Goal: Information Seeking & Learning: Learn about a topic

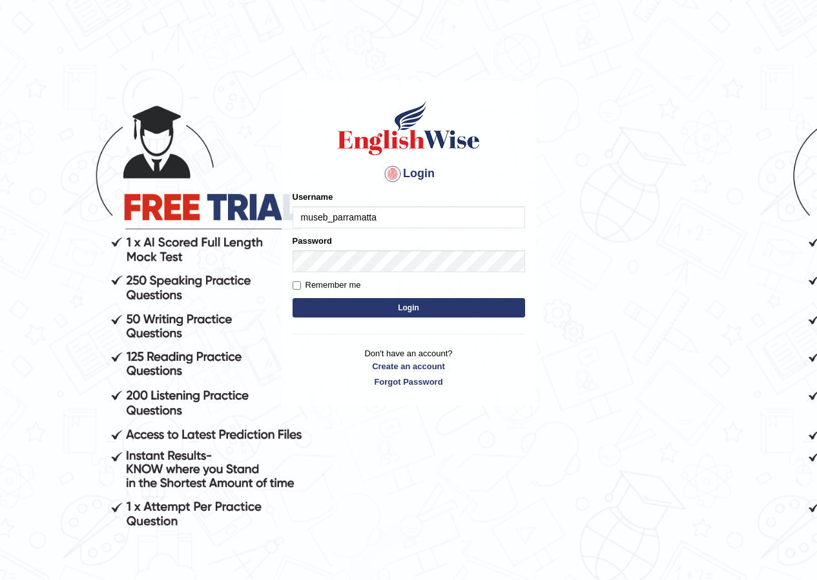
type input "museb_parramatta"
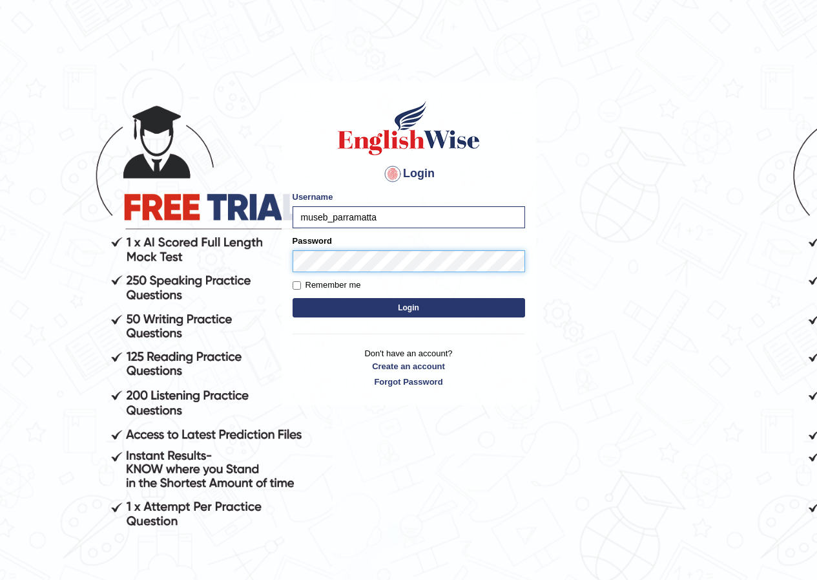
click at [293, 298] on button "Login" at bounding box center [409, 307] width 233 height 19
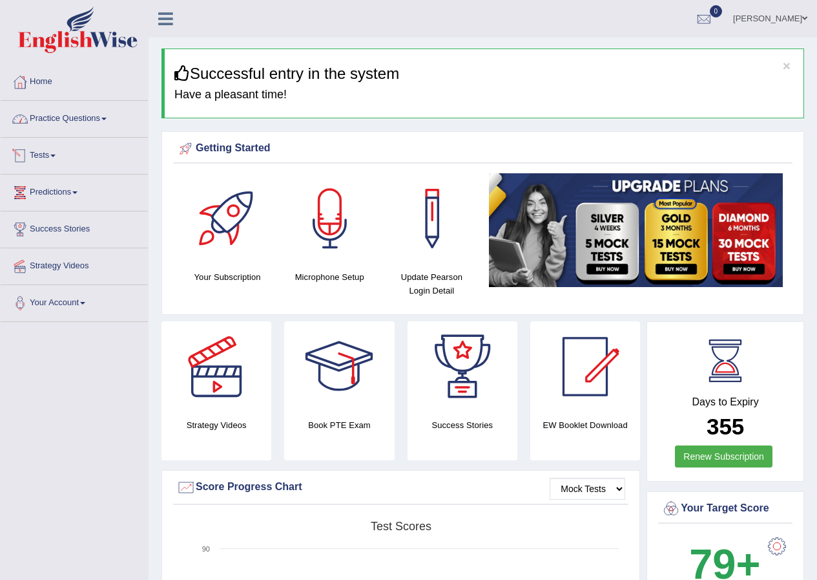
click at [89, 120] on link "Practice Questions" at bounding box center [74, 117] width 147 height 32
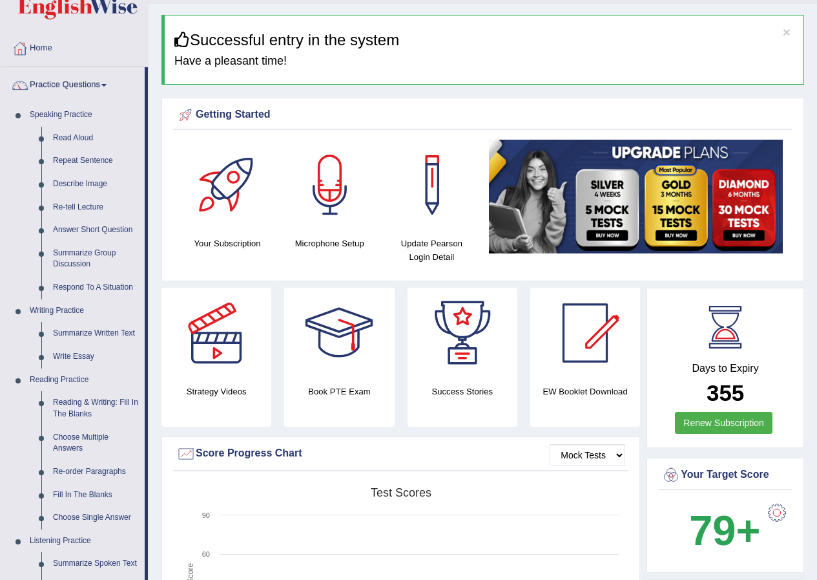
scroll to position [65, 0]
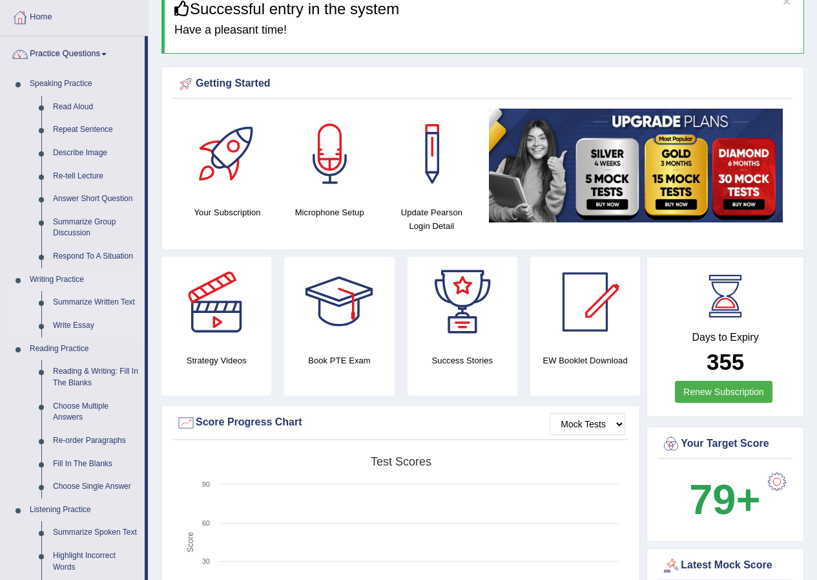
click at [89, 308] on link "Summarize Written Text" at bounding box center [96, 302] width 98 height 23
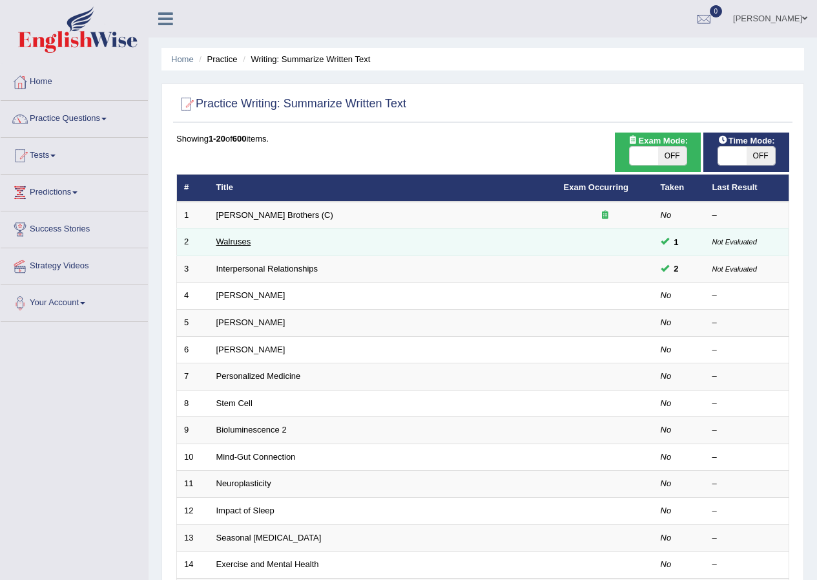
click at [224, 242] on link "Walruses" at bounding box center [233, 241] width 35 height 10
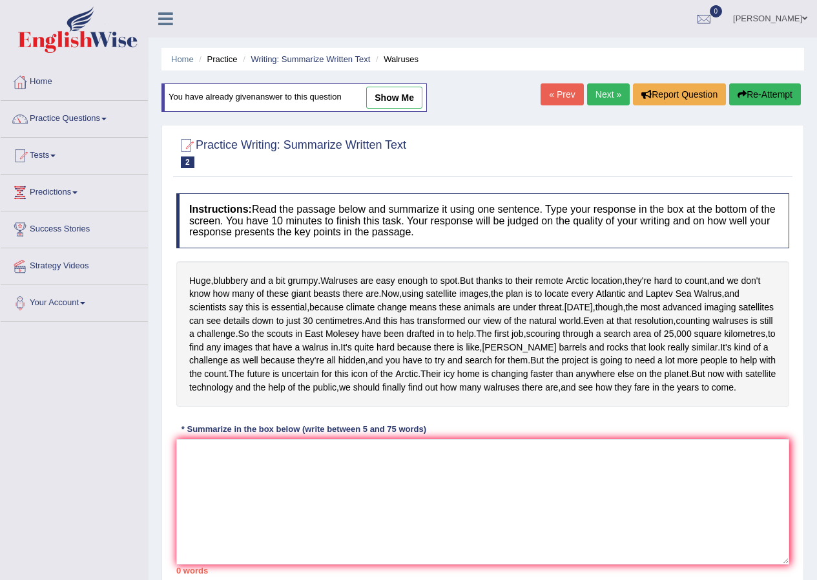
click at [394, 98] on link "show me" at bounding box center [394, 98] width 56 height 22
type textarea "The passage outlines about Walruses numbers in Arctic location by using satelli…"
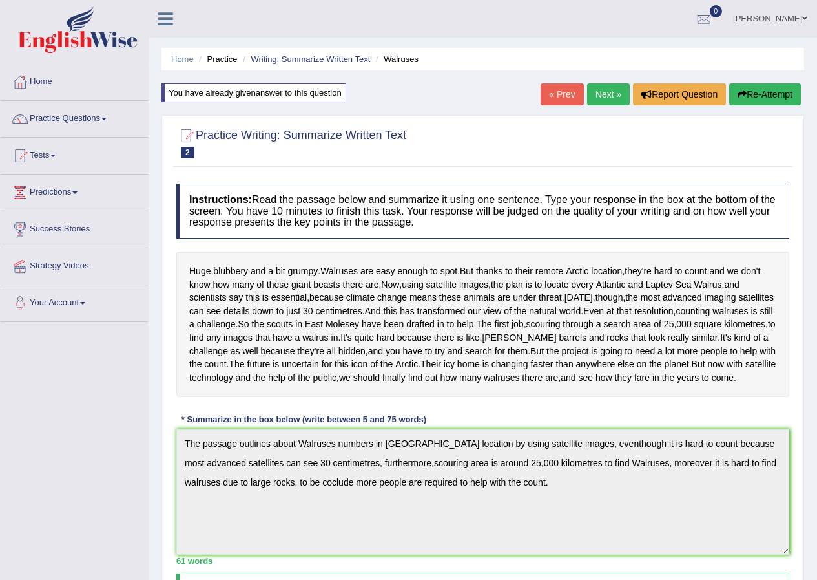
click at [603, 92] on link "Next »" at bounding box center [608, 94] width 43 height 22
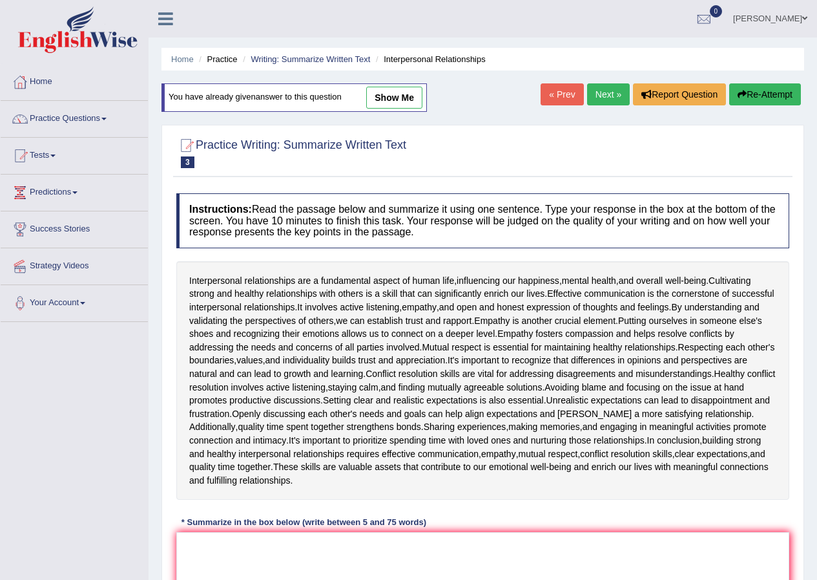
click at [406, 96] on link "show me" at bounding box center [394, 98] width 56 height 22
type textarea "The passage outlines about interpersonal relationships between humans for leadi…"
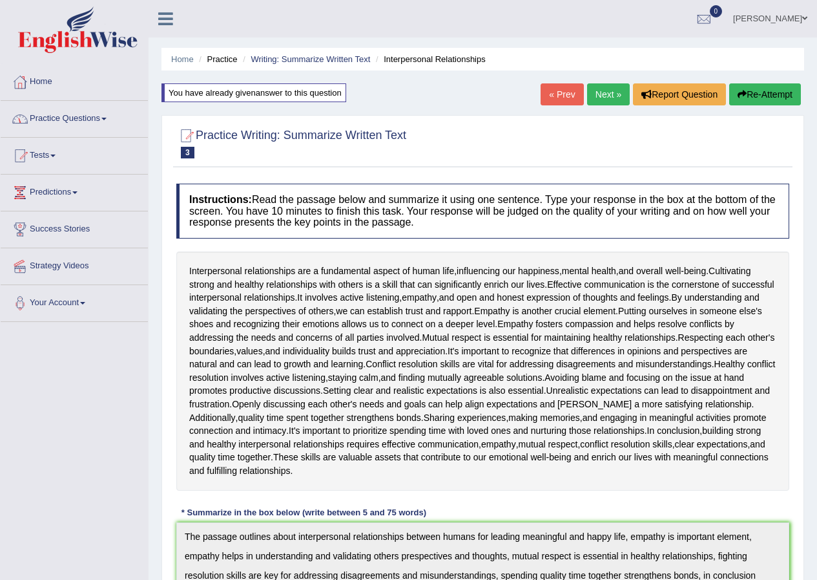
click at [80, 129] on link "Practice Questions" at bounding box center [74, 117] width 147 height 32
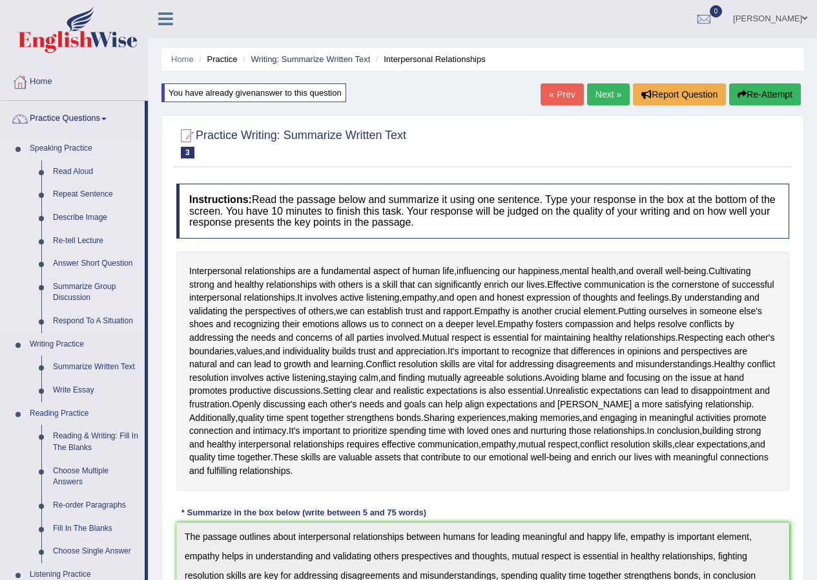
click at [76, 168] on link "Read Aloud" at bounding box center [96, 171] width 98 height 23
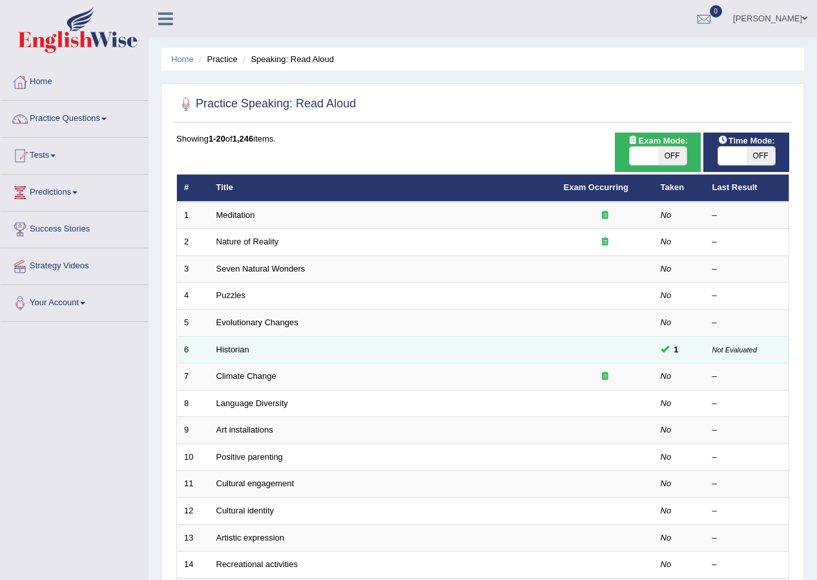
click at [511, 345] on td "Historian" at bounding box center [383, 349] width 348 height 27
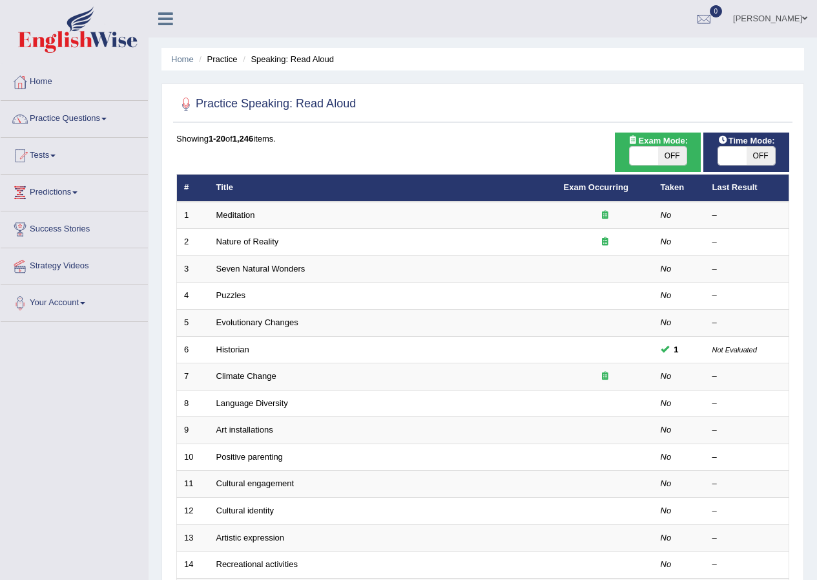
click at [665, 160] on span "OFF" at bounding box center [672, 156] width 28 height 18
checkbox input "true"
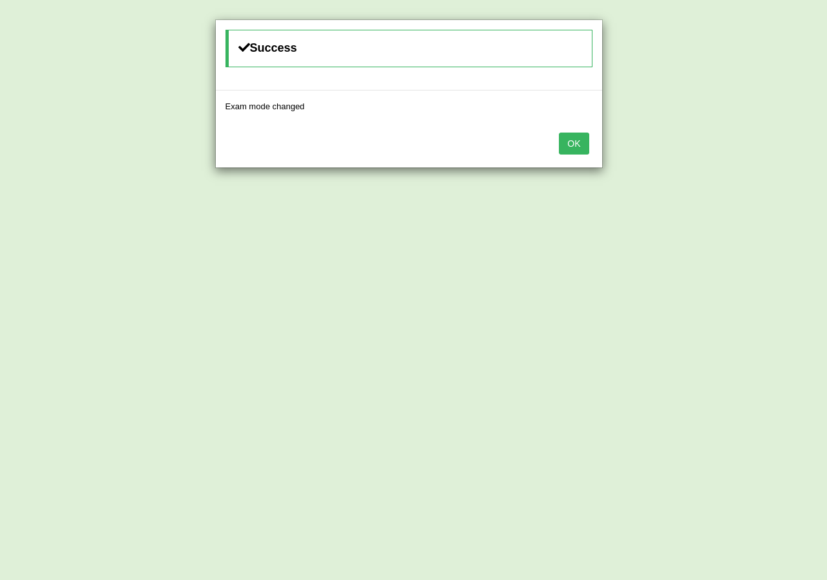
click at [578, 141] on button "OK" at bounding box center [574, 143] width 30 height 22
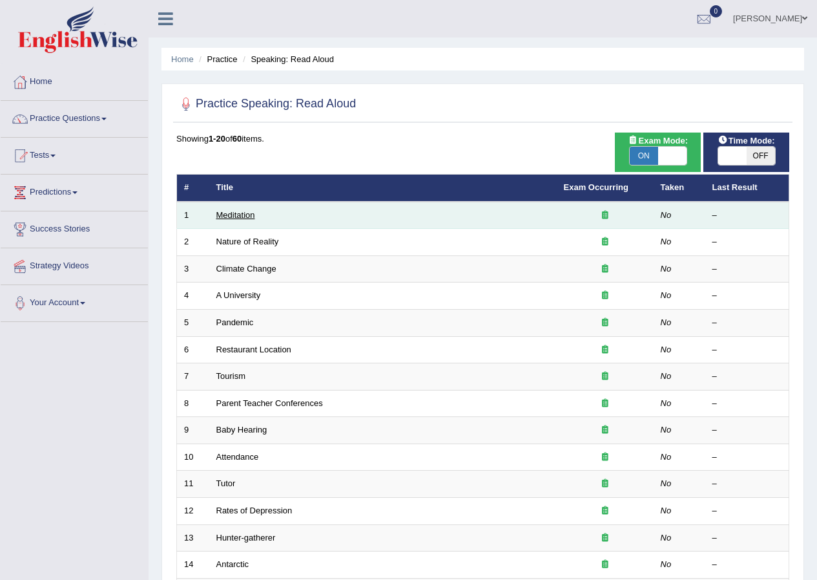
click at [228, 215] on link "Meditation" at bounding box center [235, 215] width 39 height 10
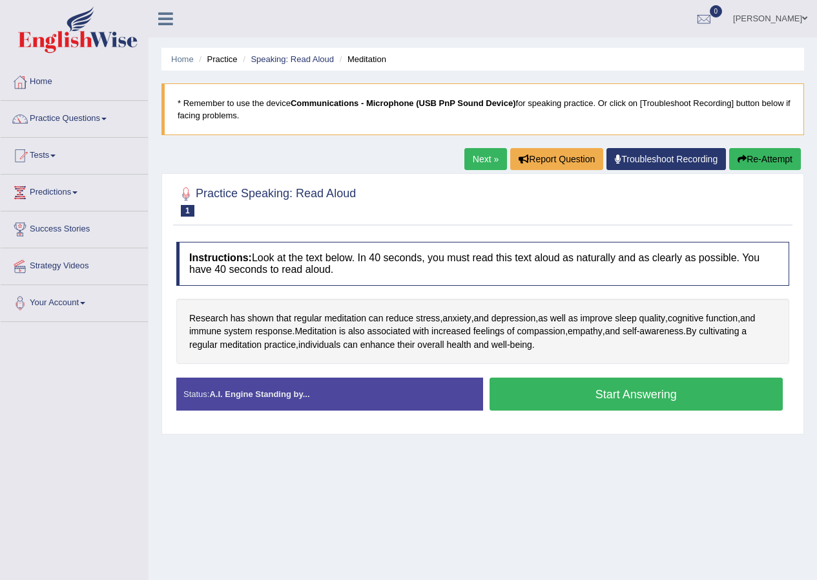
click at [617, 393] on button "Start Answering" at bounding box center [637, 393] width 294 height 33
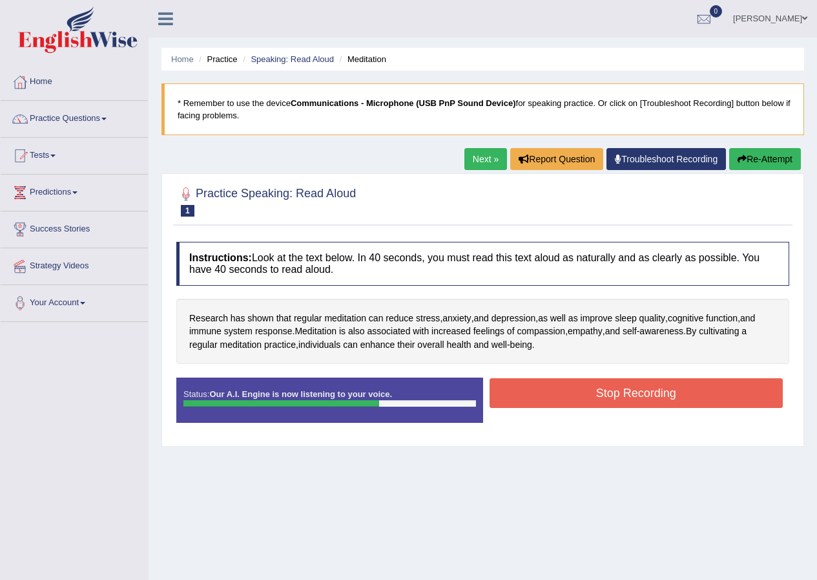
click at [594, 389] on button "Stop Recording" at bounding box center [637, 393] width 294 height 30
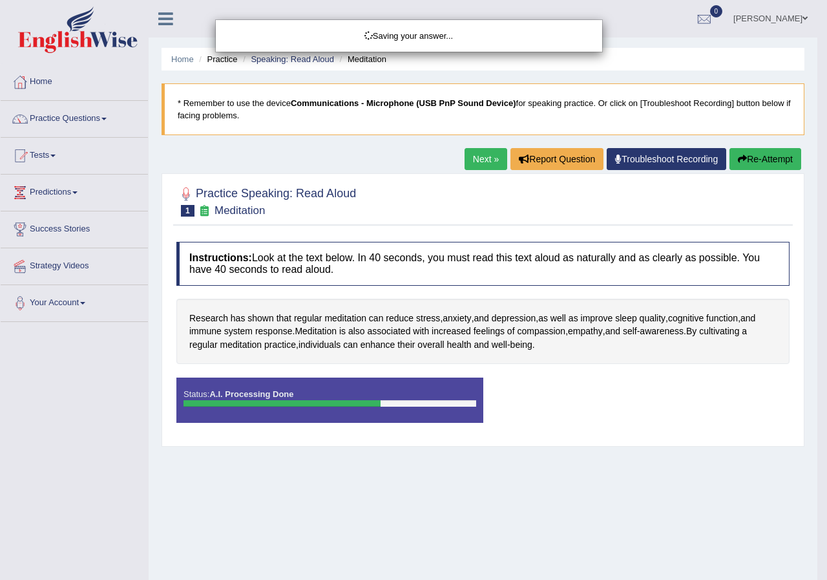
click at [32, 121] on div "Saving your answer..." at bounding box center [413, 290] width 827 height 580
click at [101, 111] on div "Saving your answer..." at bounding box center [413, 290] width 827 height 580
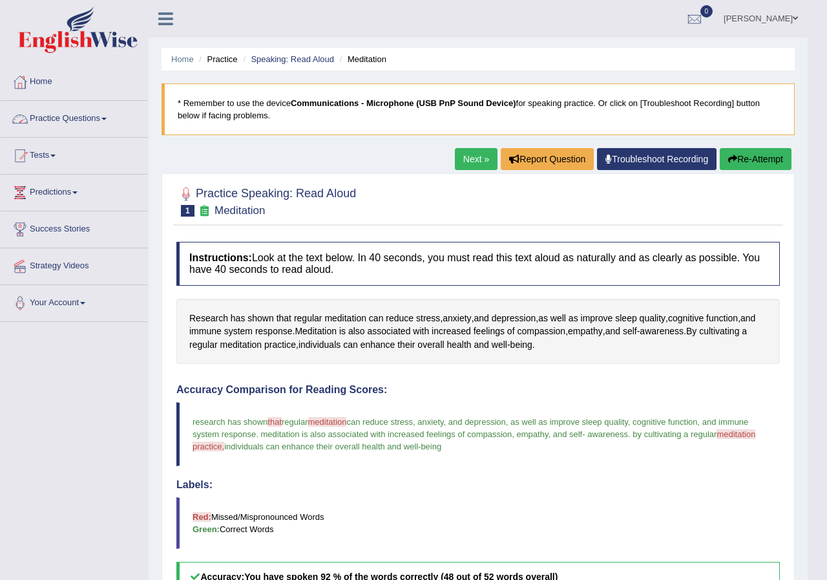
click at [88, 117] on div "Our A.I. Engine is working on your speech analysis! Please be patient. It may t…" at bounding box center [413, 290] width 827 height 580
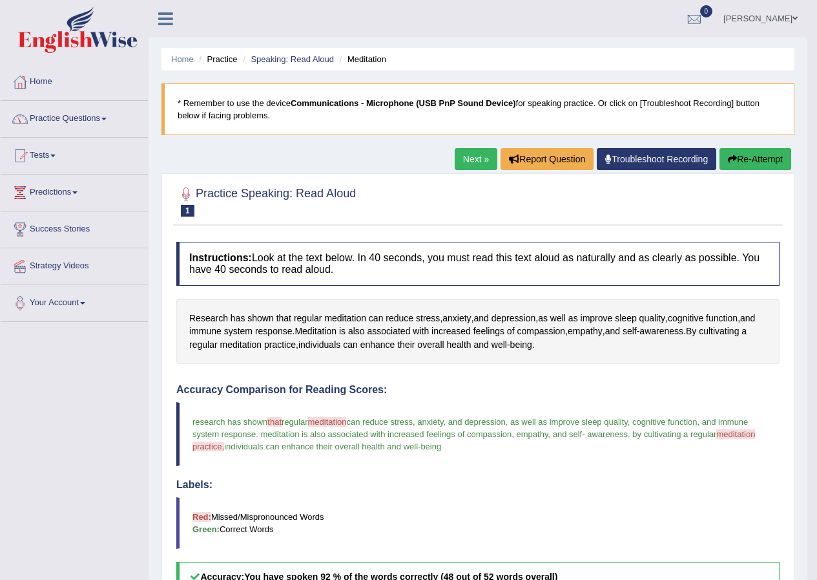
click at [88, 117] on link "Practice Questions" at bounding box center [74, 117] width 147 height 32
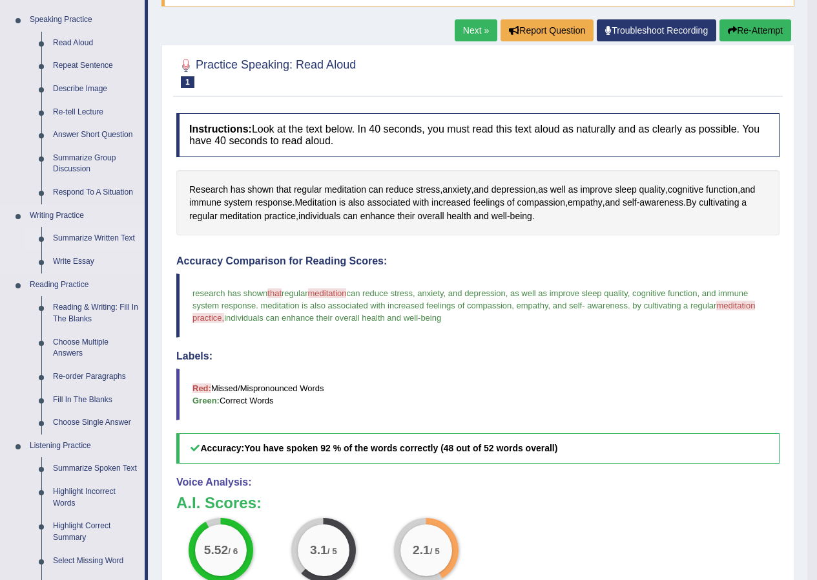
scroll to position [129, 0]
click at [81, 238] on link "Summarize Written Text" at bounding box center [96, 237] width 98 height 23
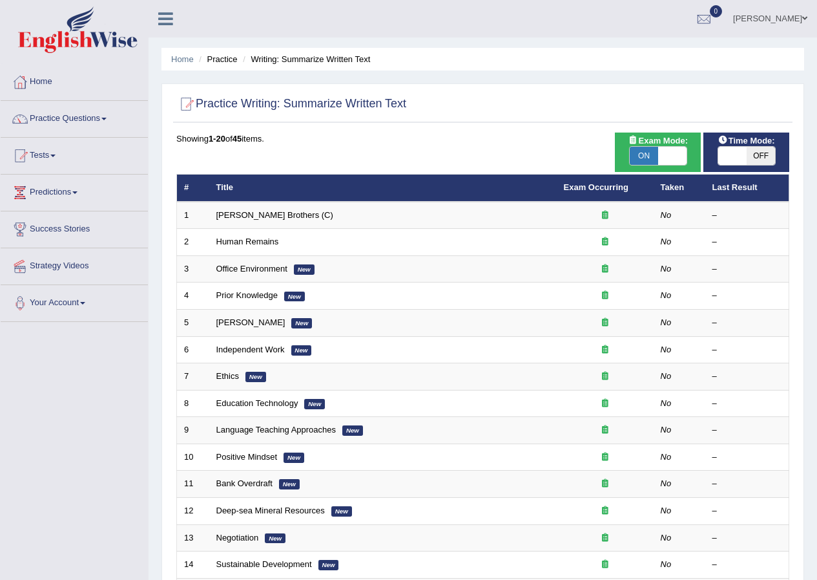
click at [672, 160] on span at bounding box center [672, 156] width 28 height 18
checkbox input "false"
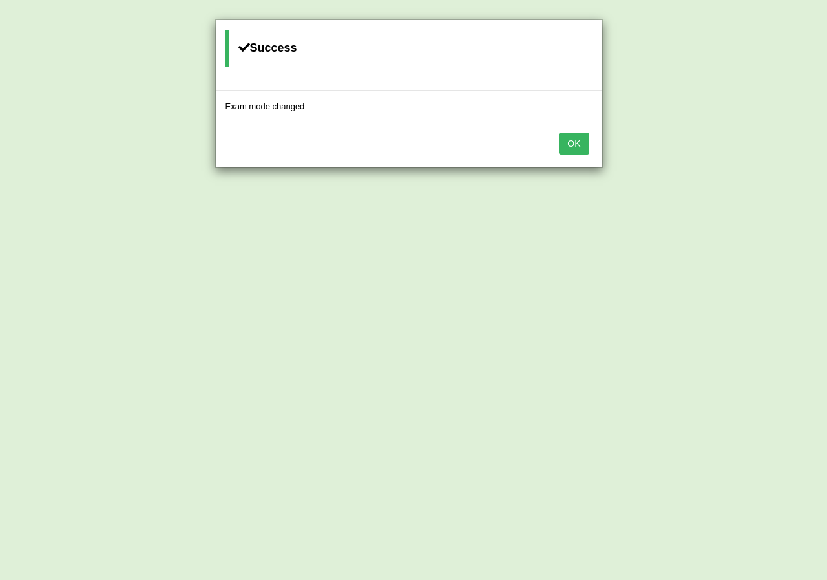
click at [584, 145] on button "OK" at bounding box center [574, 143] width 30 height 22
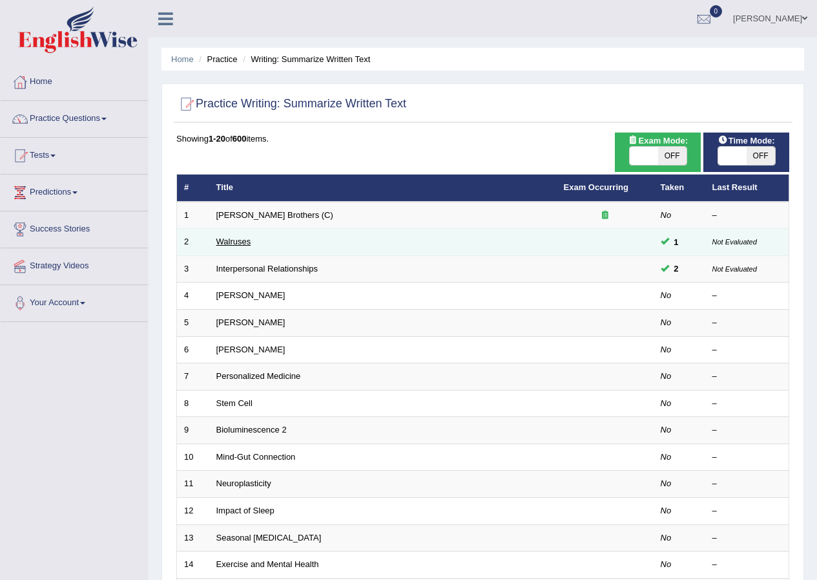
click at [221, 243] on link "Walruses" at bounding box center [233, 241] width 35 height 10
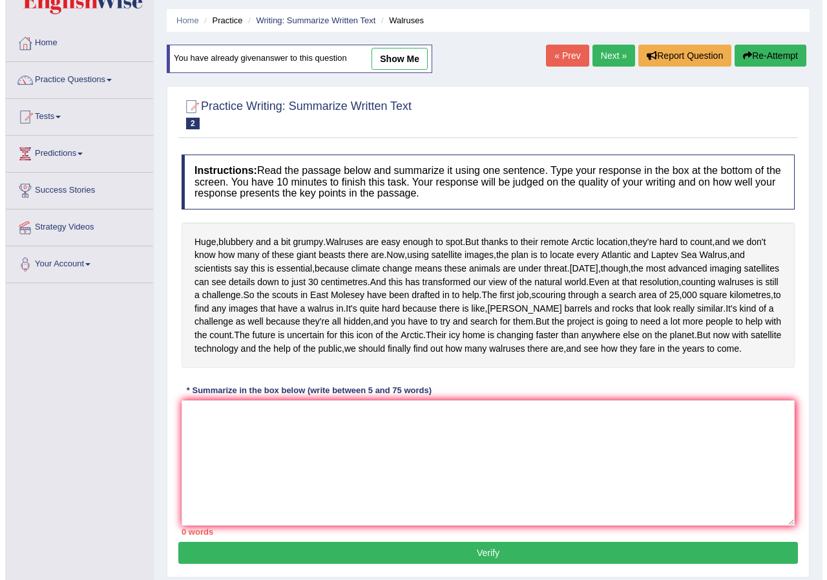
scroll to position [16, 0]
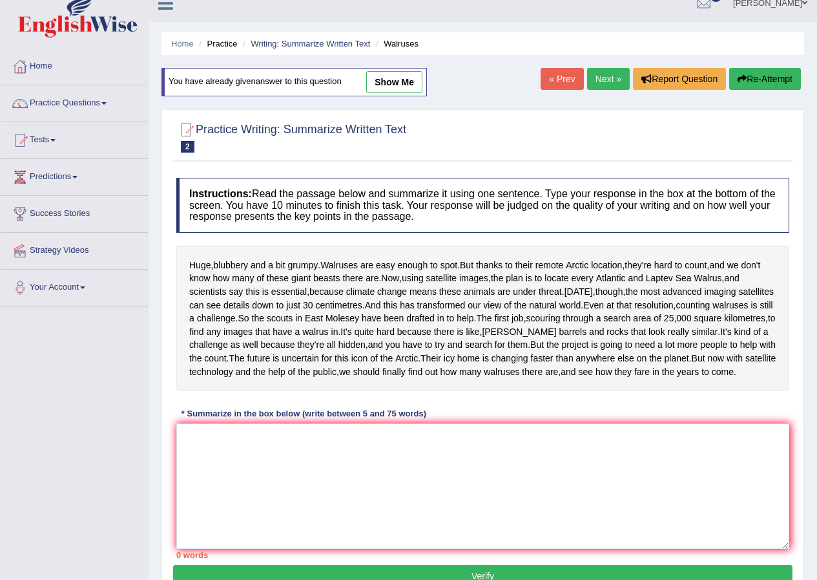
click at [393, 78] on link "show me" at bounding box center [394, 82] width 56 height 22
type textarea "The passage outlines about Walruses numbers in [GEOGRAPHIC_DATA] location by us…"
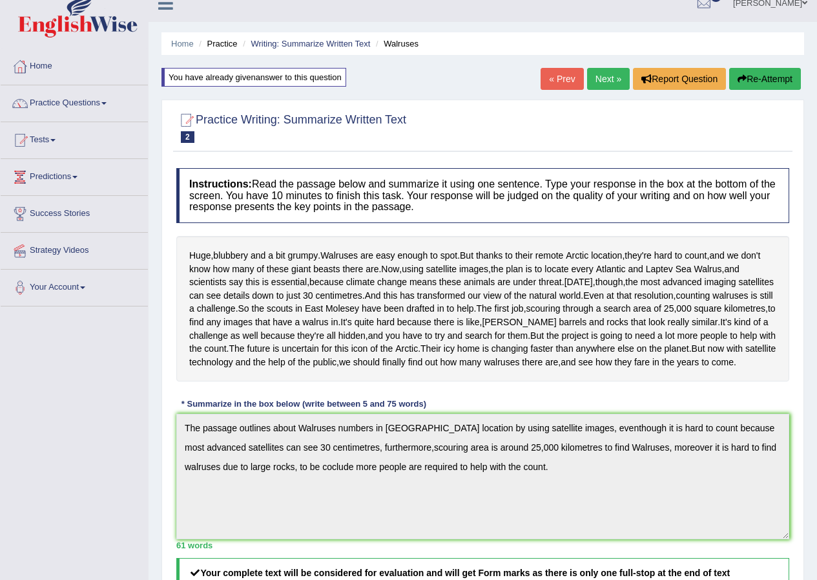
click at [602, 79] on link "Next »" at bounding box center [608, 79] width 43 height 22
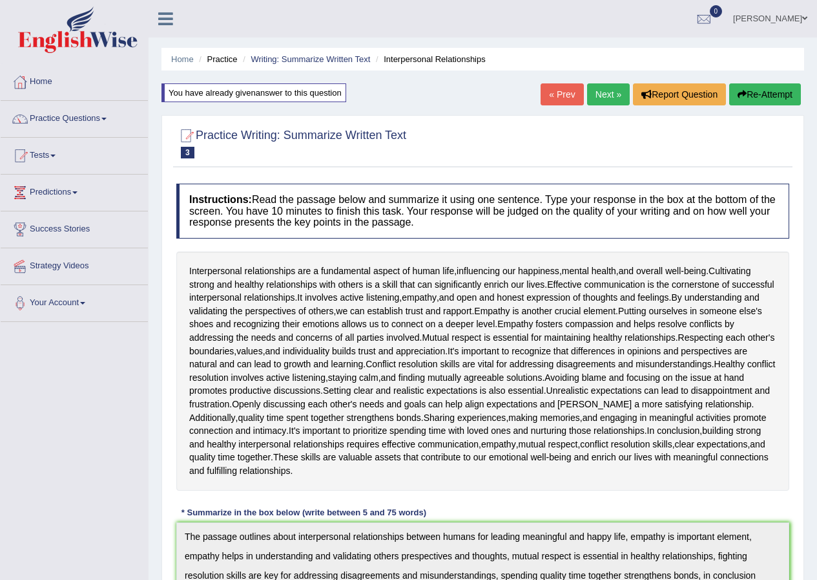
click at [72, 121] on link "Practice Questions" at bounding box center [74, 117] width 147 height 32
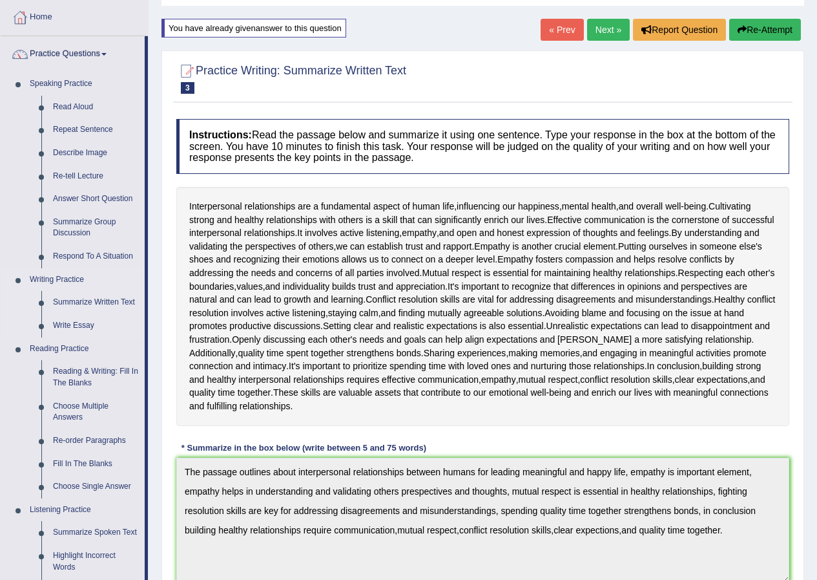
scroll to position [129, 0]
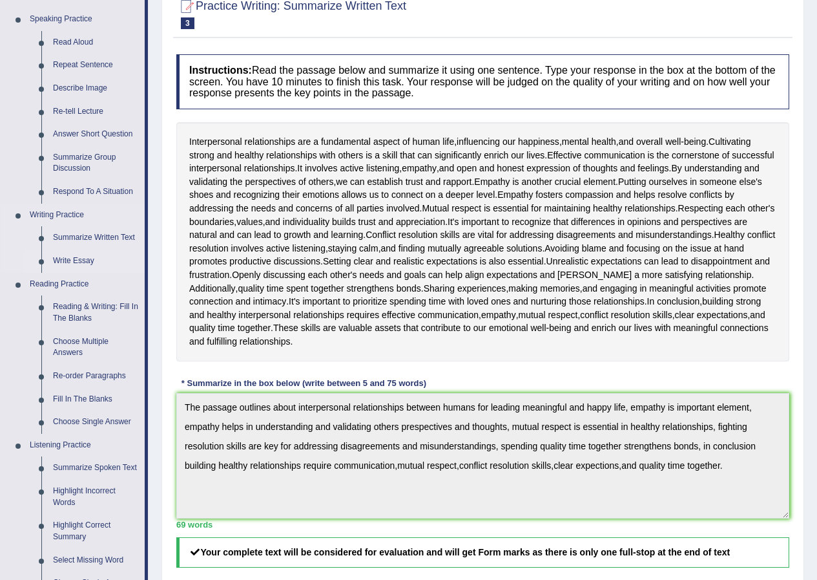
click at [70, 256] on link "Write Essay" at bounding box center [96, 260] width 98 height 23
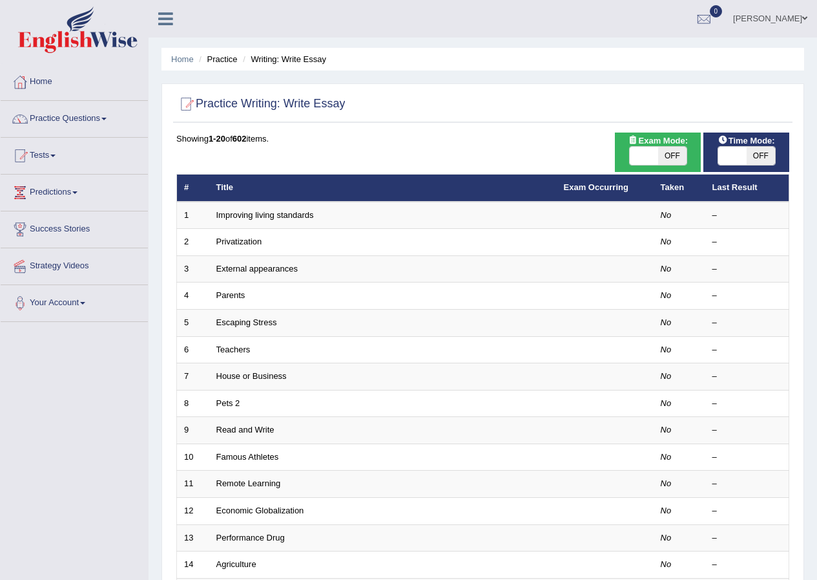
click at [673, 152] on span "OFF" at bounding box center [672, 156] width 28 height 18
checkbox input "true"
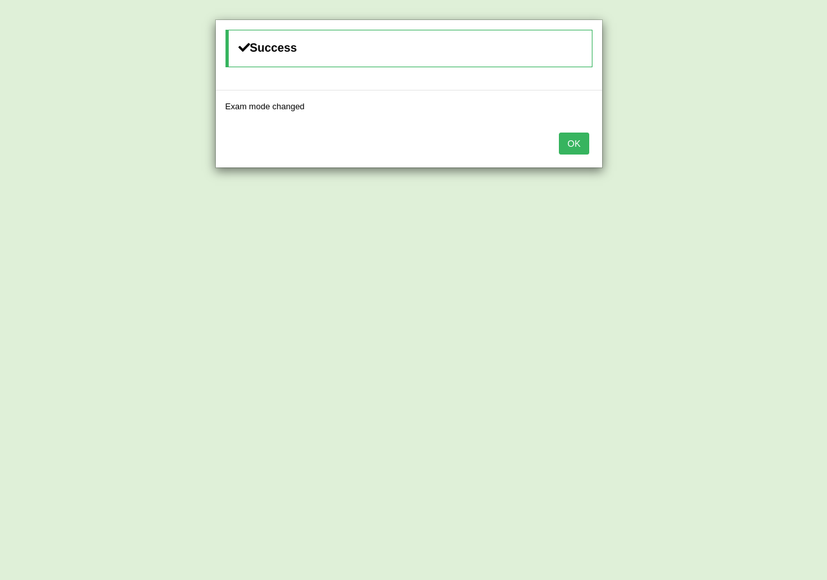
click at [565, 147] on button "OK" at bounding box center [574, 143] width 30 height 22
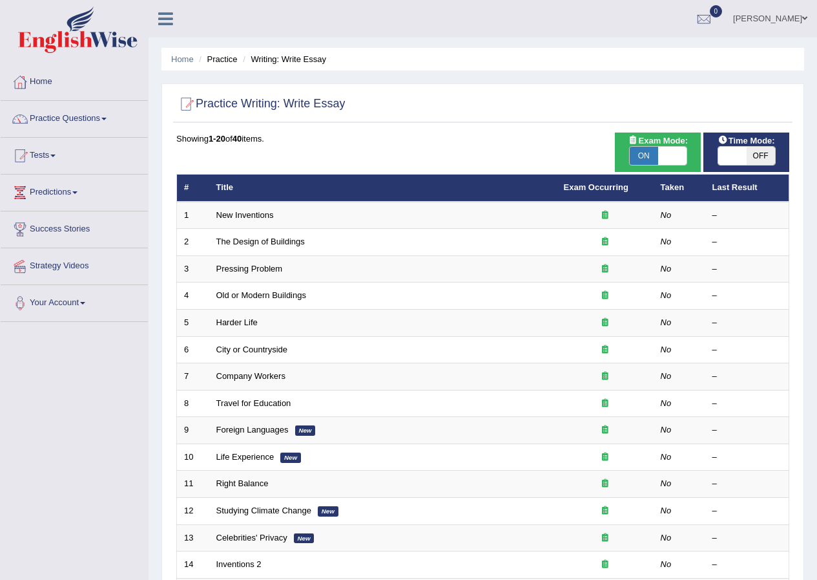
click at [658, 156] on span at bounding box center [672, 156] width 28 height 18
checkbox input "false"
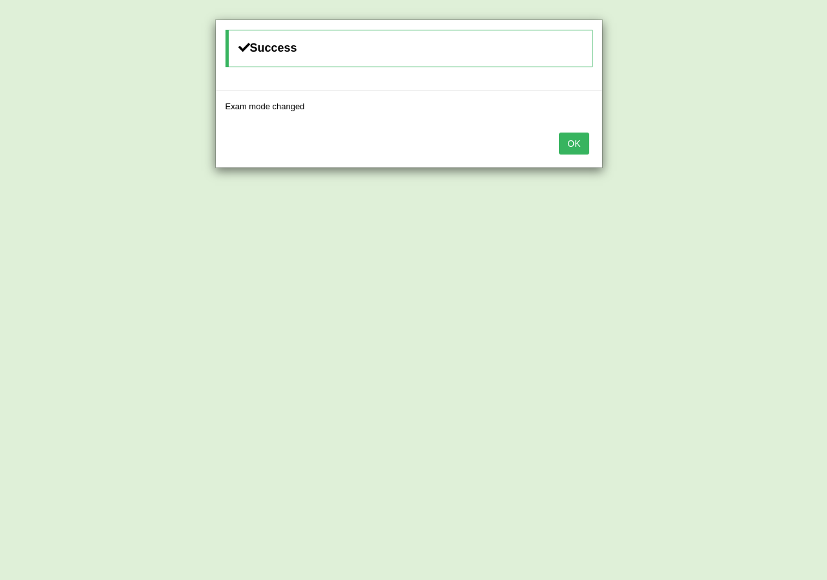
click at [579, 145] on button "OK" at bounding box center [574, 143] width 30 height 22
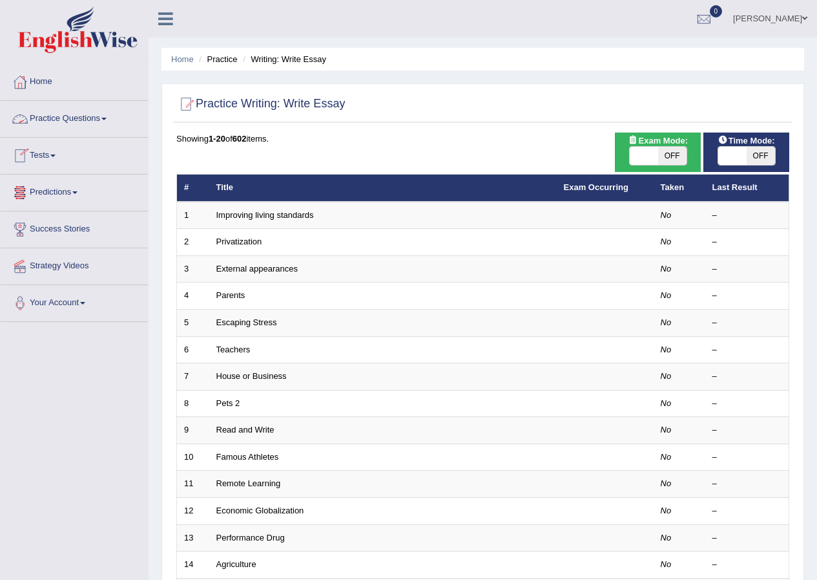
click at [70, 114] on link "Practice Questions" at bounding box center [74, 117] width 147 height 32
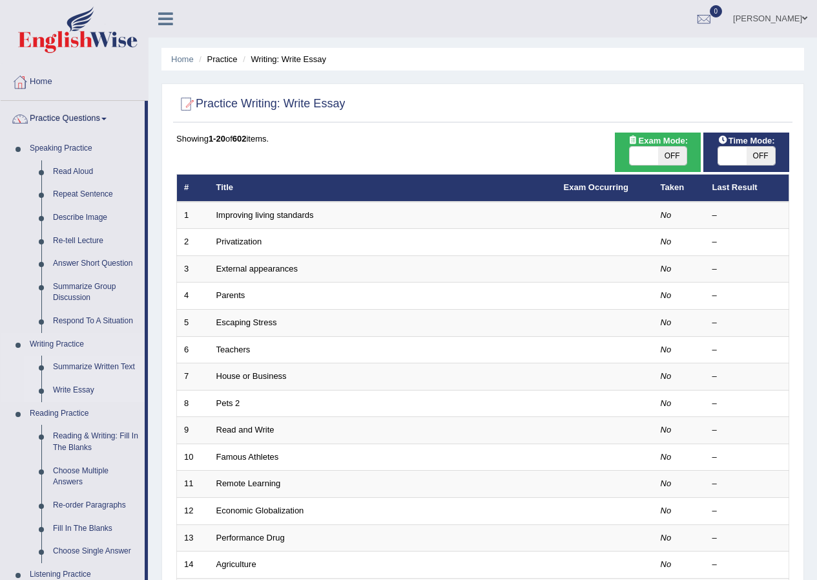
click at [78, 368] on link "Summarize Written Text" at bounding box center [96, 366] width 98 height 23
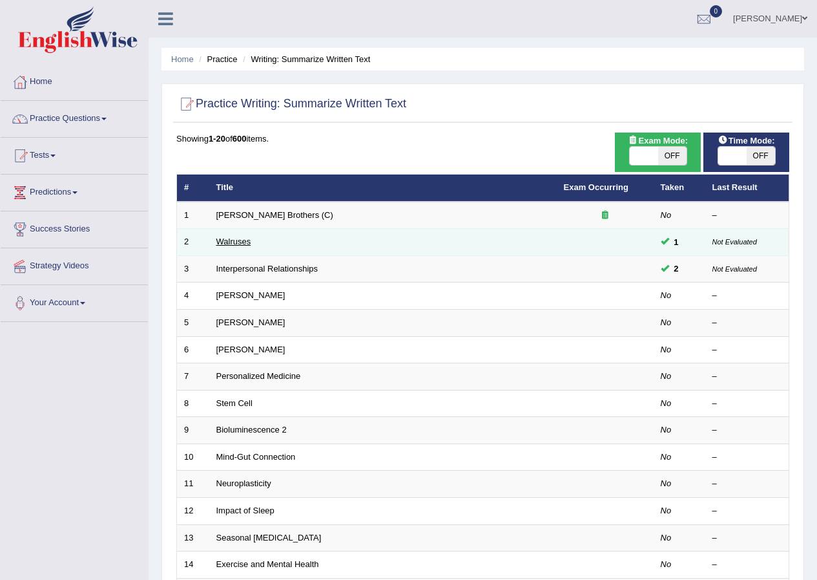
click at [240, 239] on link "Walruses" at bounding box center [233, 241] width 35 height 10
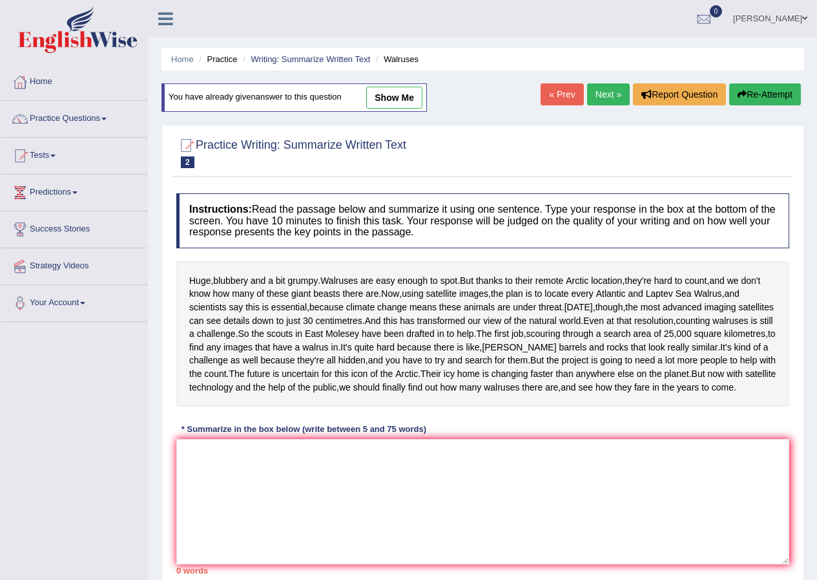
click at [411, 89] on link "show me" at bounding box center [394, 98] width 56 height 22
type textarea "The passage outlines about Walruses numbers in [GEOGRAPHIC_DATA] location by us…"
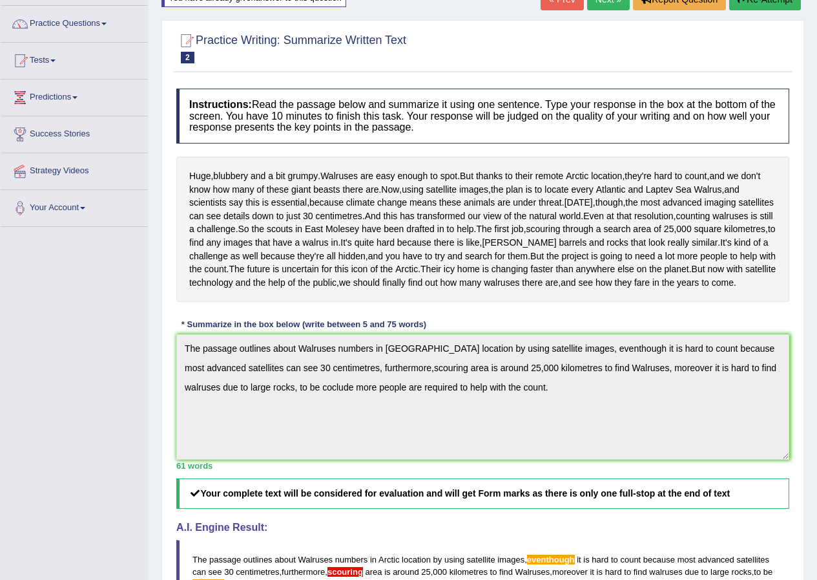
scroll to position [65, 0]
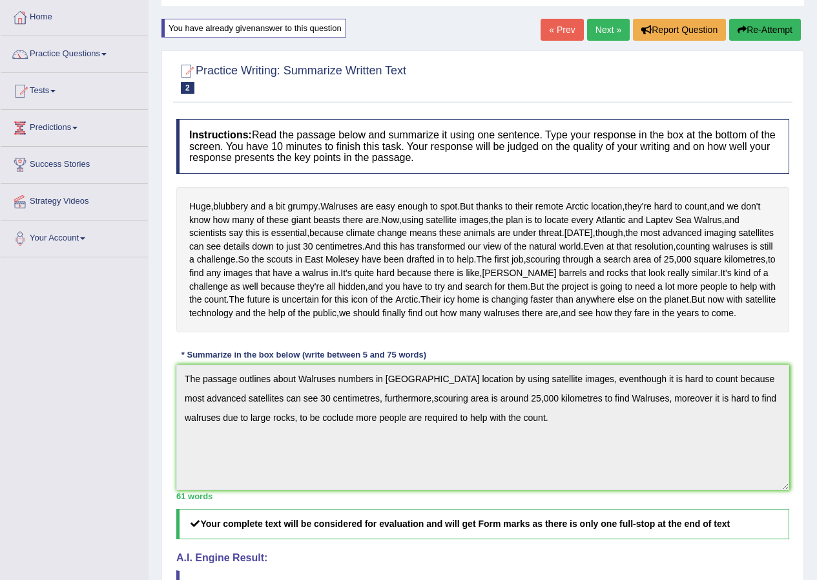
click at [744, 28] on icon "button" at bounding box center [742, 29] width 9 height 9
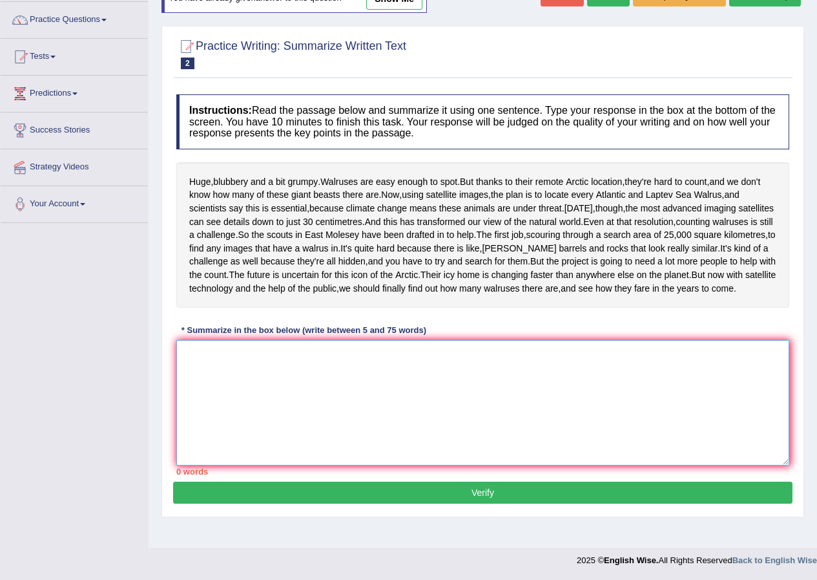
click at [452, 390] on textarea at bounding box center [482, 402] width 613 height 125
paste textarea "The passage outlines about Walruses numbers in Arctic location by using satelli…"
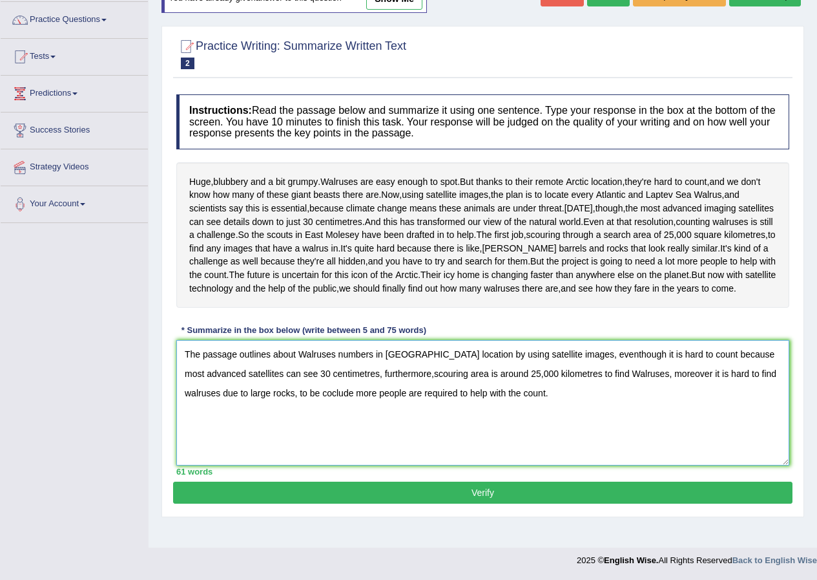
click at [565, 373] on textarea "The passage outlines about Walruses numbers in Arctic location by using satelli…" at bounding box center [482, 402] width 613 height 125
click at [371, 393] on textarea "The passage outlines about Walruses numbers in Arctic location by using satelli…" at bounding box center [482, 402] width 613 height 125
click at [277, 414] on textarea "The passage outlines about Walruses numbers in Arctic location by using satelli…" at bounding box center [482, 402] width 613 height 125
type textarea "The passage outlines about Walruses numbers in Arctic location by using satelli…"
click at [424, 503] on button "Verify" at bounding box center [483, 492] width 620 height 22
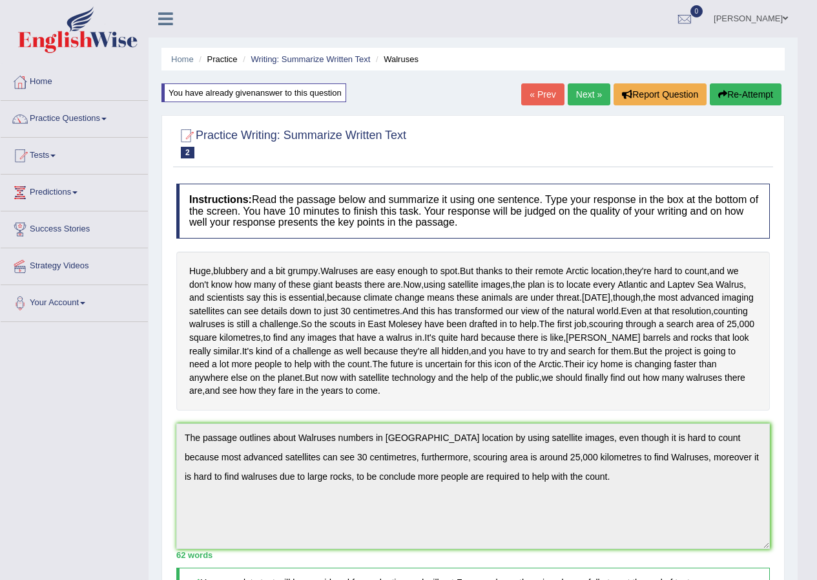
click at [745, 98] on button "Re-Attempt" at bounding box center [746, 94] width 72 height 22
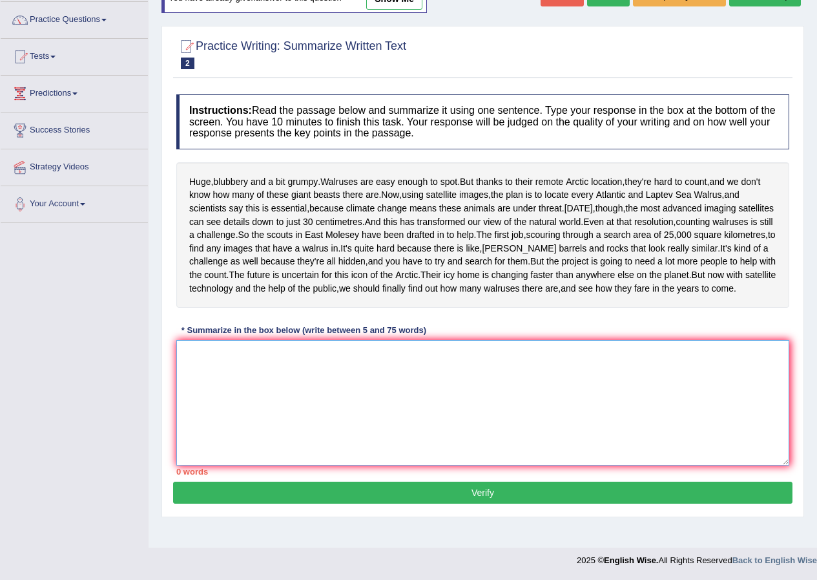
scroll to position [145, 0]
drag, startPoint x: 434, startPoint y: 413, endPoint x: 432, endPoint y: 405, distance: 8.6
click at [434, 411] on textarea at bounding box center [482, 402] width 613 height 125
paste textarea "The passage outlines about Walruses numbers in Arctic location by using satelli…"
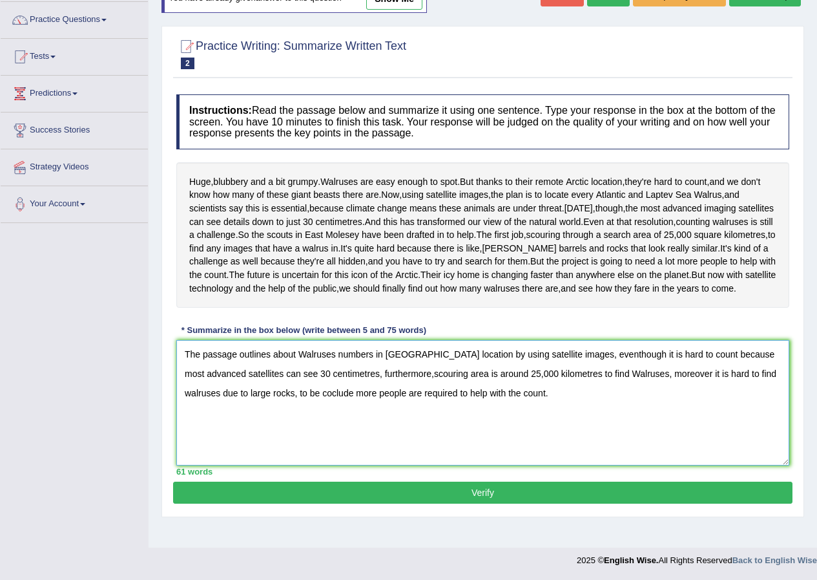
click at [565, 373] on textarea "The passage outlines about Walruses numbers in Arctic location by using satelli…" at bounding box center [482, 402] width 613 height 125
click at [368, 392] on textarea "The passage outlines about Walruses numbers in Arctic location by using satelli…" at bounding box center [482, 402] width 613 height 125
click at [368, 395] on textarea "The passage outlines about Walruses numbers in Arctic location by using satelli…" at bounding box center [482, 402] width 613 height 125
click at [369, 393] on textarea "The passage outlines about Walruses numbers in Arctic location by using satelli…" at bounding box center [482, 402] width 613 height 125
click at [370, 395] on textarea "The passage outlines about Walruses numbers in Arctic location by using satelli…" at bounding box center [482, 402] width 613 height 125
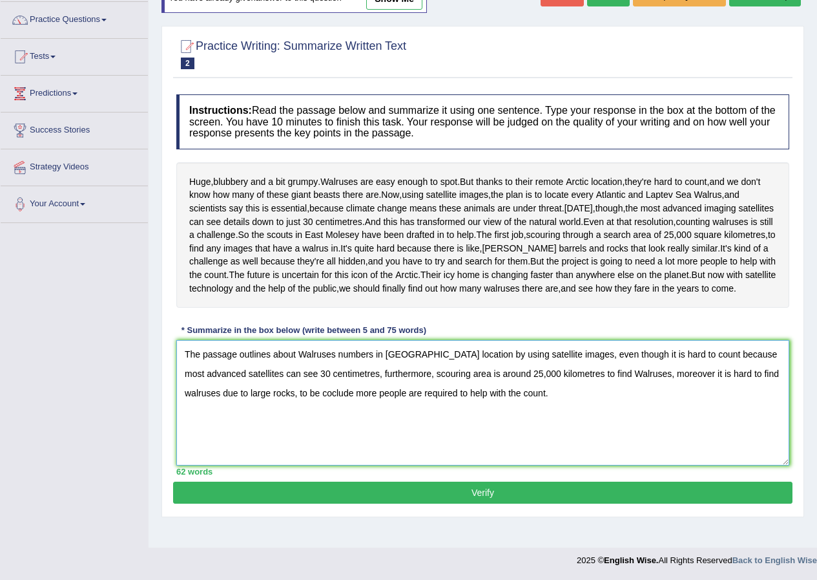
click at [297, 415] on textarea "The passage outlines about Walruses numbers in Arctic location by using satelli…" at bounding box center [482, 402] width 613 height 125
type textarea "The passage outlines about Walruses numbers in Arctic location by using satelli…"
click at [397, 503] on button "Verify" at bounding box center [483, 492] width 620 height 22
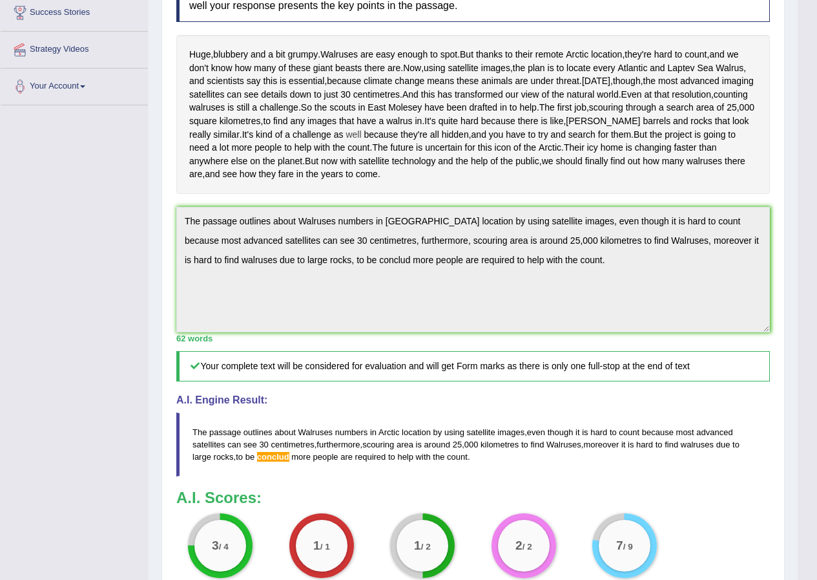
scroll to position [215, 0]
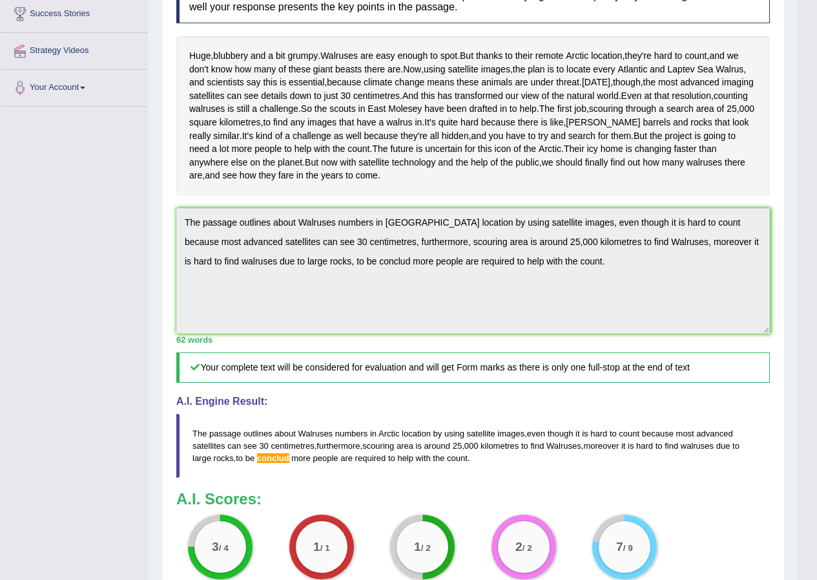
drag, startPoint x: 758, startPoint y: 510, endPoint x: 771, endPoint y: 507, distance: 13.2
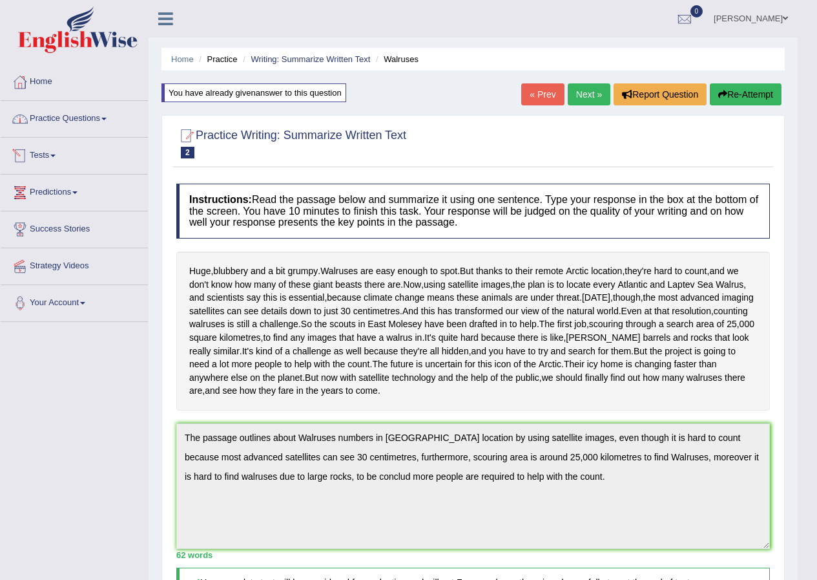
click at [75, 116] on link "Practice Questions" at bounding box center [74, 117] width 147 height 32
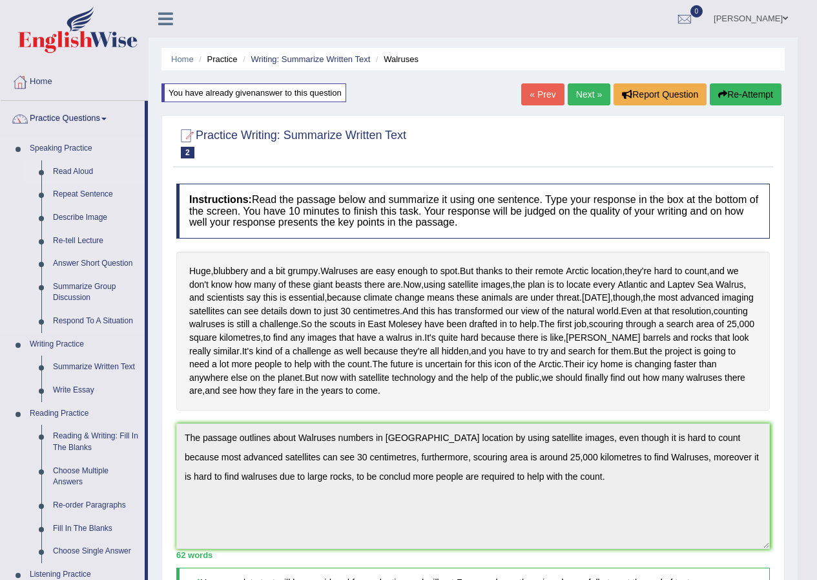
click at [78, 166] on link "Read Aloud" at bounding box center [96, 171] width 98 height 23
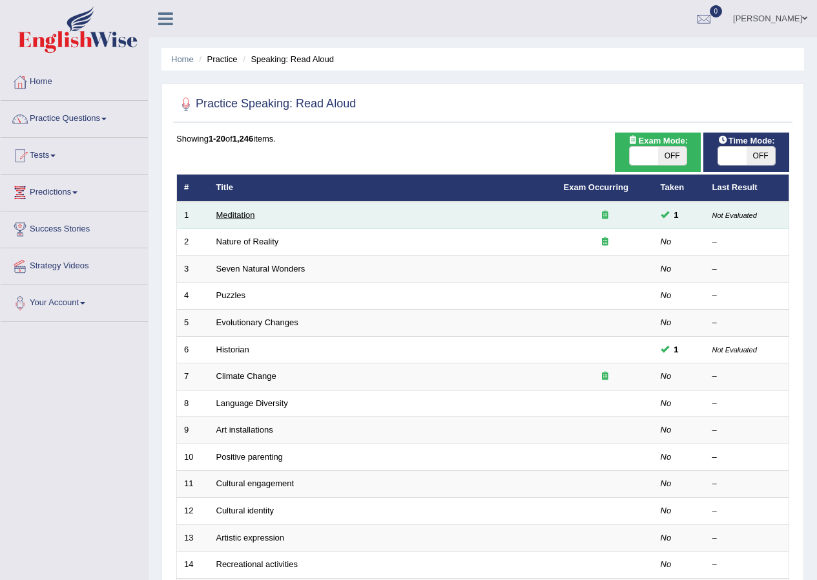
click at [236, 213] on link "Meditation" at bounding box center [235, 215] width 39 height 10
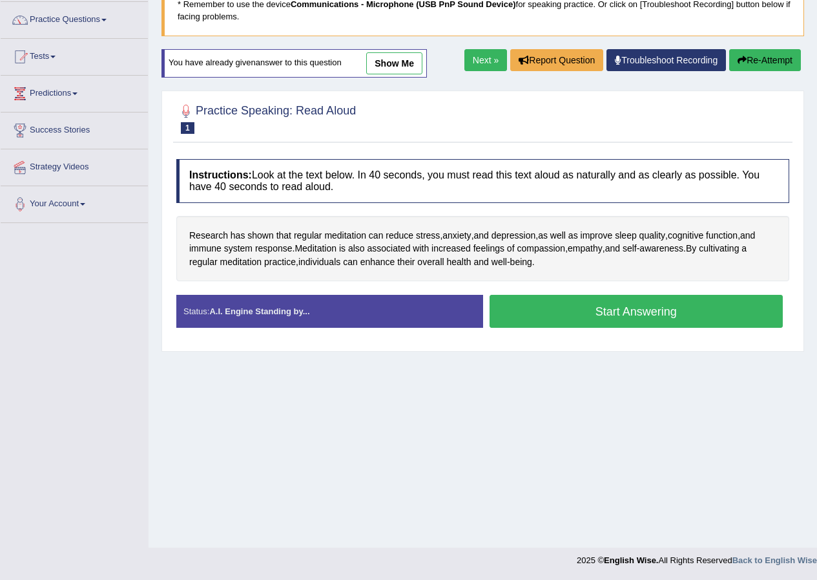
click at [388, 65] on link "show me" at bounding box center [394, 63] width 56 height 22
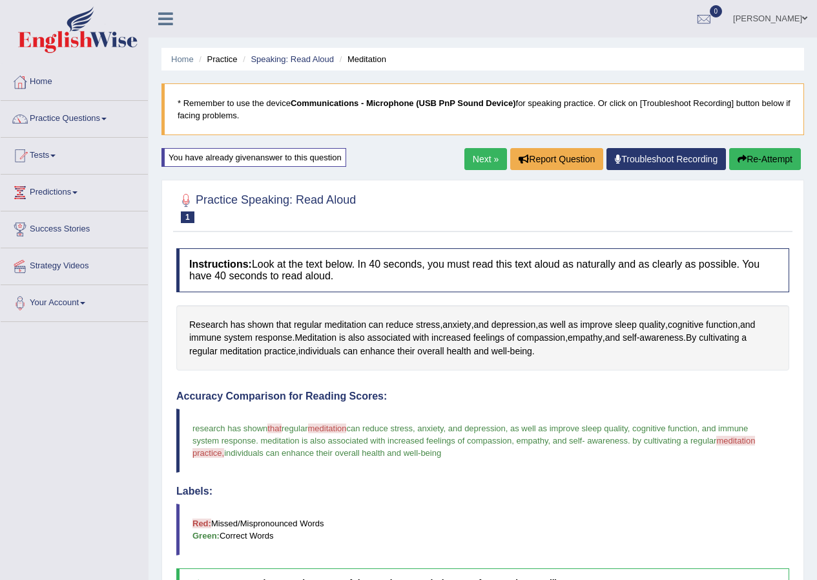
click at [485, 161] on link "Next »" at bounding box center [486, 159] width 43 height 22
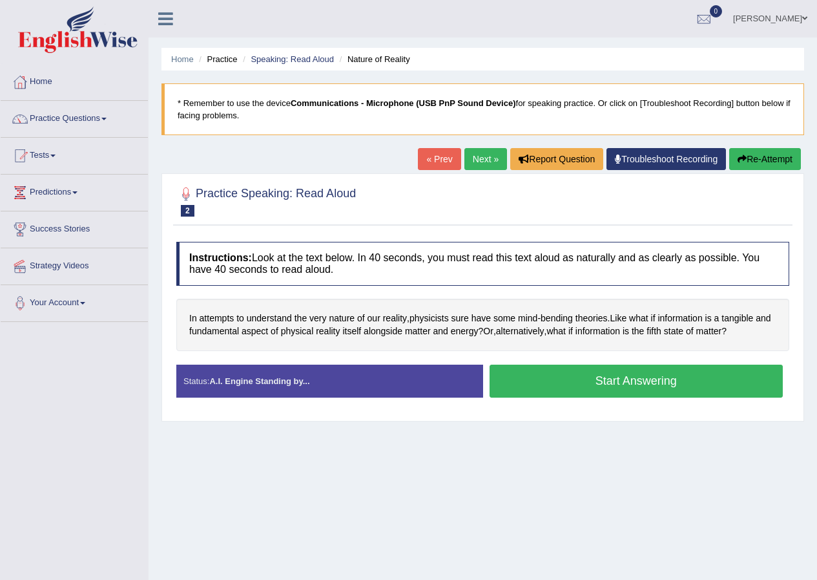
click at [568, 375] on button "Start Answering" at bounding box center [637, 380] width 294 height 33
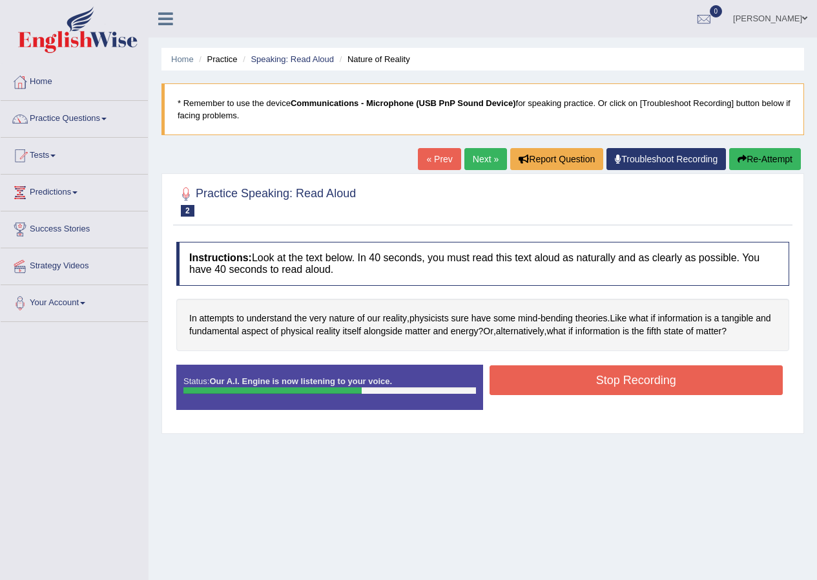
click at [567, 368] on button "Stop Recording" at bounding box center [637, 380] width 294 height 30
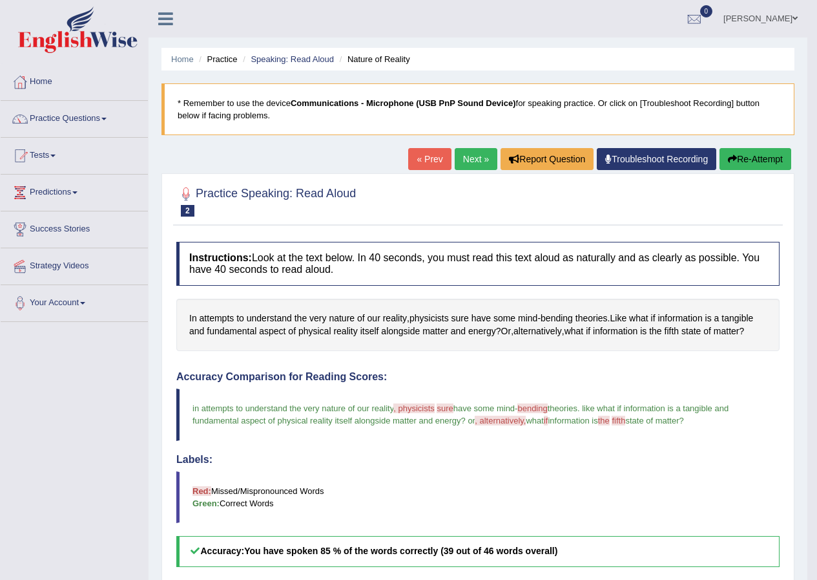
click at [466, 164] on link "Next »" at bounding box center [476, 159] width 43 height 22
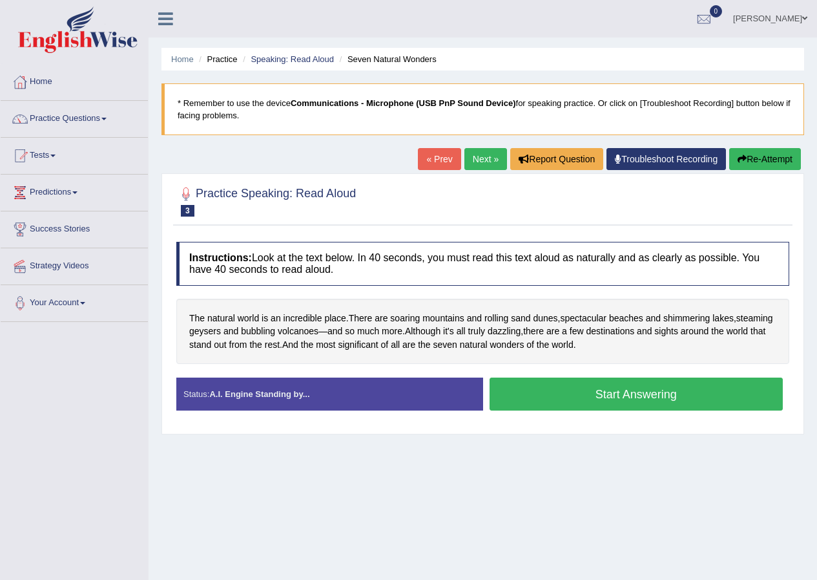
click at [581, 395] on button "Start Answering" at bounding box center [637, 393] width 294 height 33
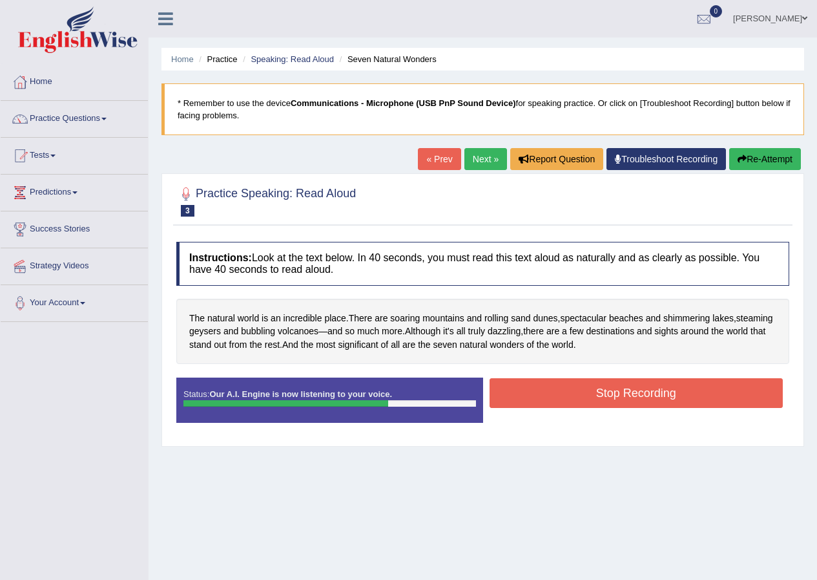
click at [611, 391] on button "Stop Recording" at bounding box center [637, 393] width 294 height 30
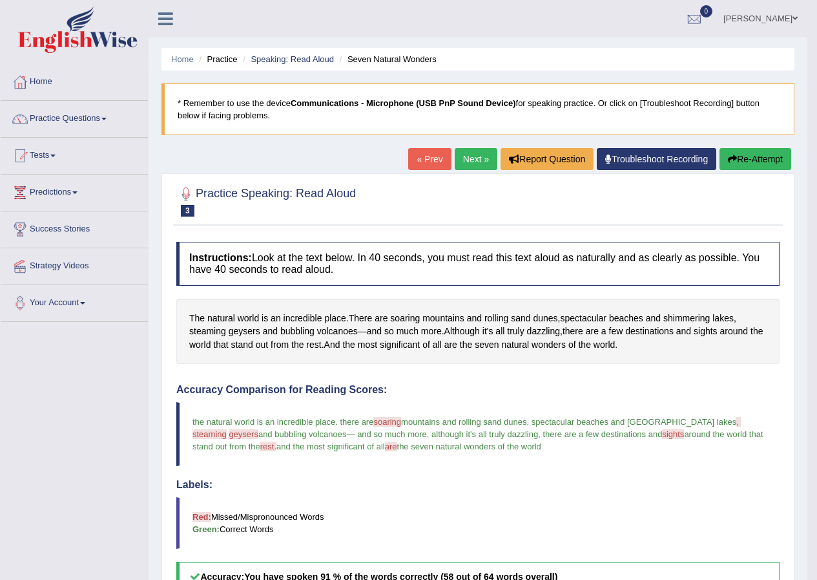
click at [473, 160] on link "Next »" at bounding box center [476, 159] width 43 height 22
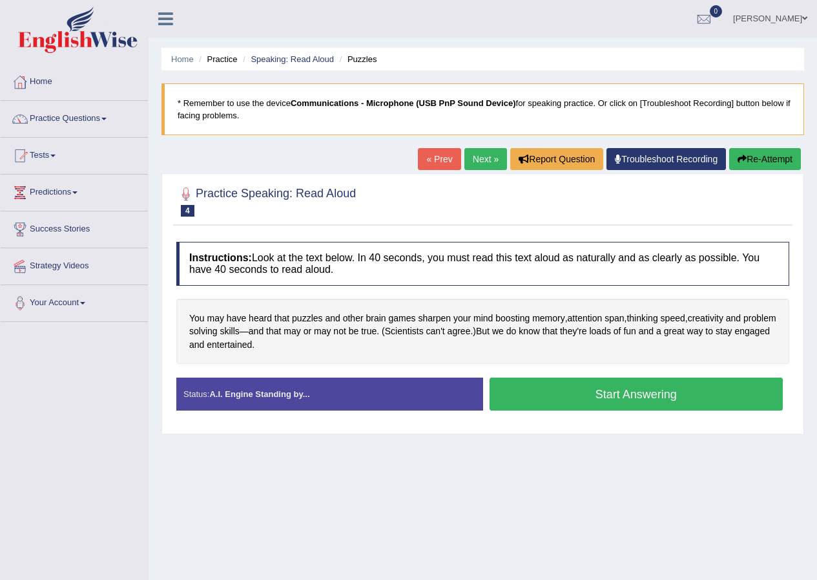
click at [591, 394] on button "Start Answering" at bounding box center [637, 393] width 294 height 33
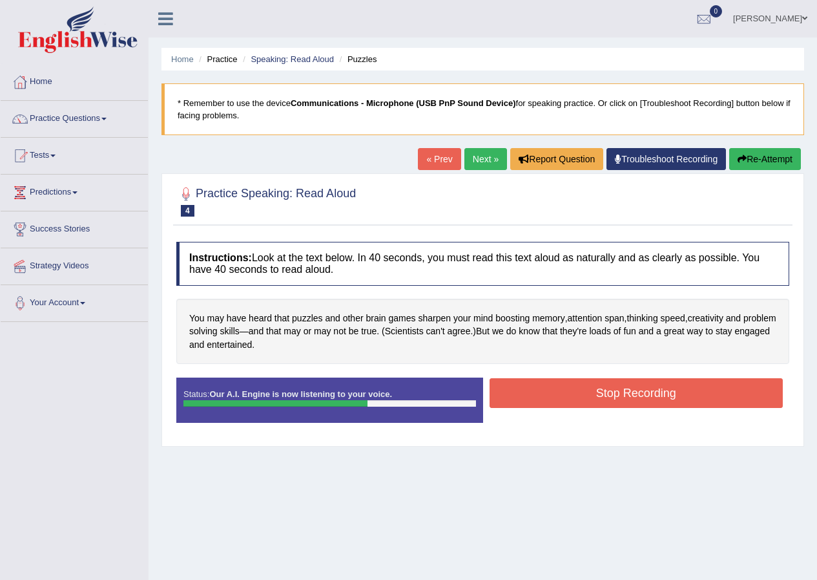
drag, startPoint x: 596, startPoint y: 400, endPoint x: 580, endPoint y: 389, distance: 19.5
click at [596, 401] on button "Stop Recording" at bounding box center [637, 393] width 294 height 30
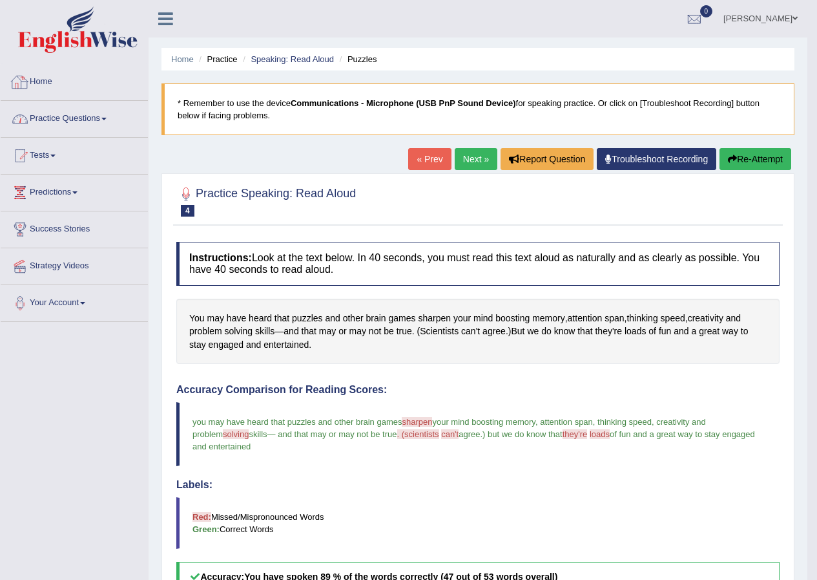
click at [100, 108] on link "Practice Questions" at bounding box center [74, 117] width 147 height 32
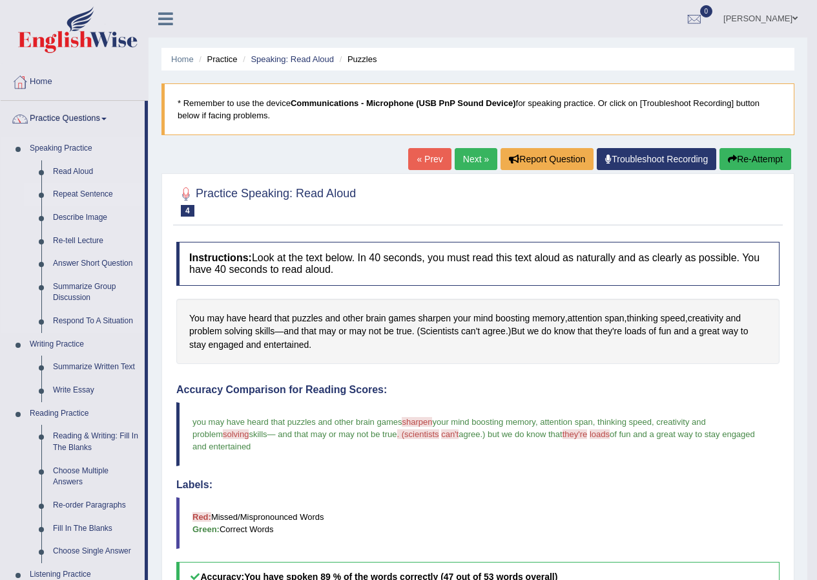
click at [70, 193] on link "Repeat Sentence" at bounding box center [96, 194] width 98 height 23
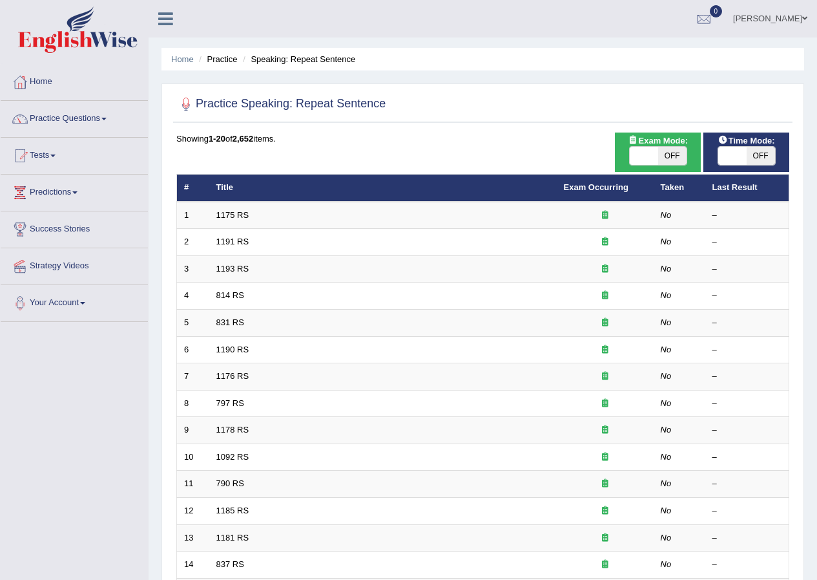
click at [667, 156] on span "OFF" at bounding box center [672, 156] width 28 height 18
checkbox input "true"
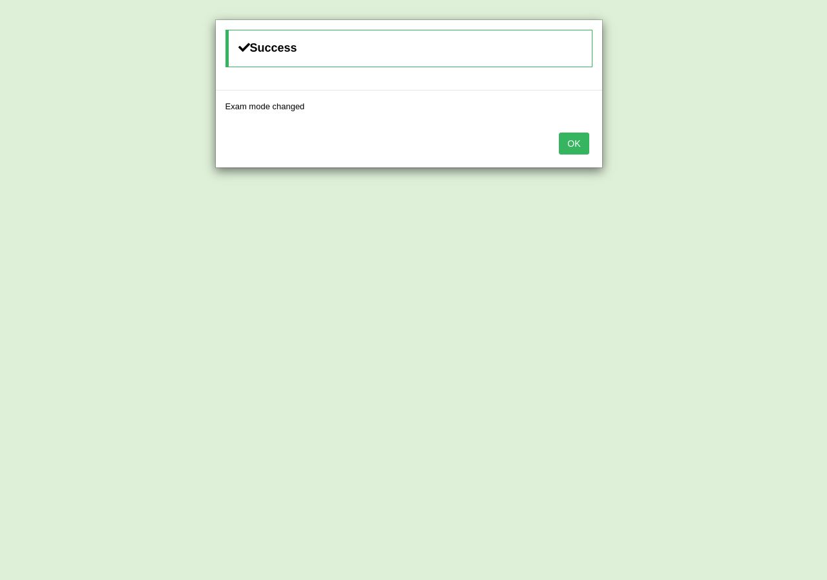
click at [582, 143] on button "OK" at bounding box center [574, 143] width 30 height 22
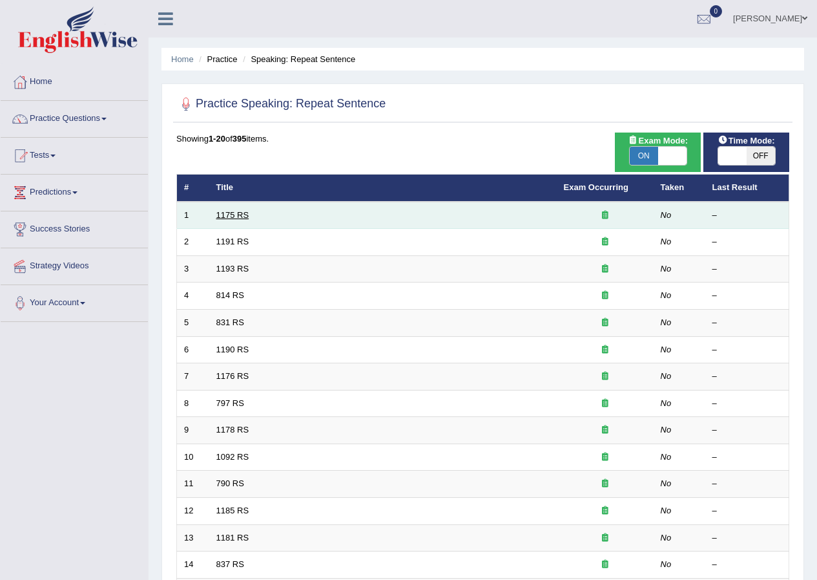
click at [232, 216] on link "1175 RS" at bounding box center [232, 215] width 33 height 10
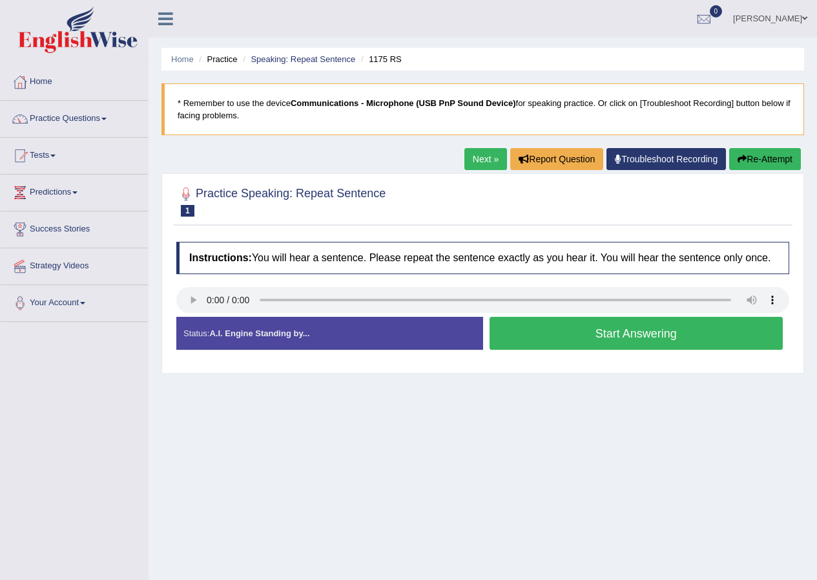
click at [575, 334] on button "Start Answering" at bounding box center [637, 333] width 294 height 33
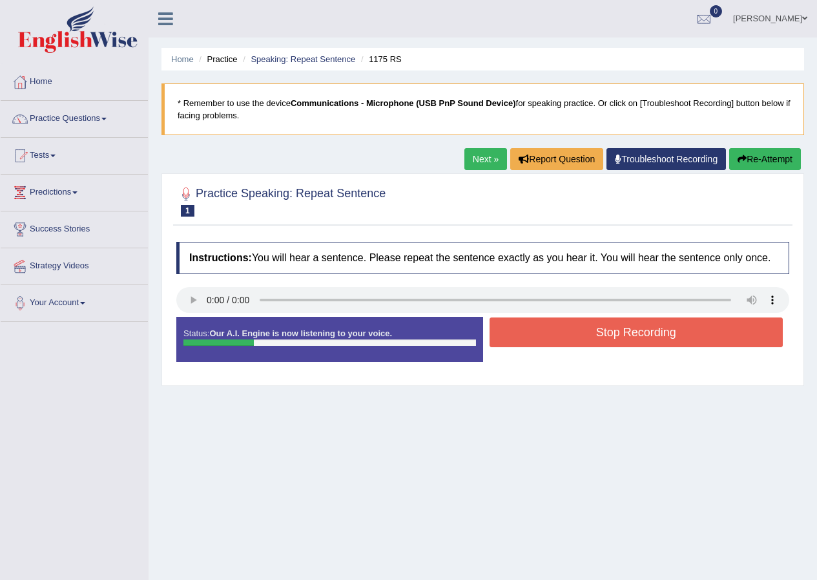
click at [575, 334] on button "Stop Recording" at bounding box center [637, 332] width 294 height 30
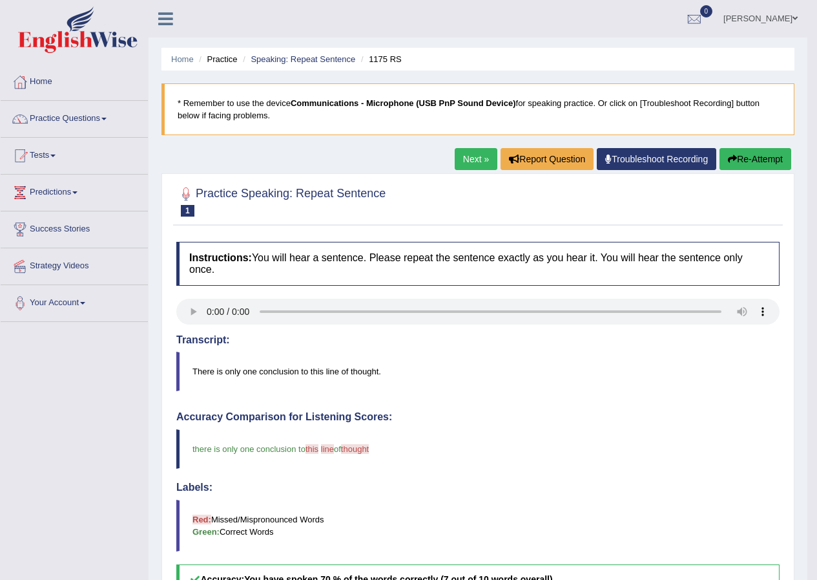
click at [467, 162] on link "Next »" at bounding box center [476, 159] width 43 height 22
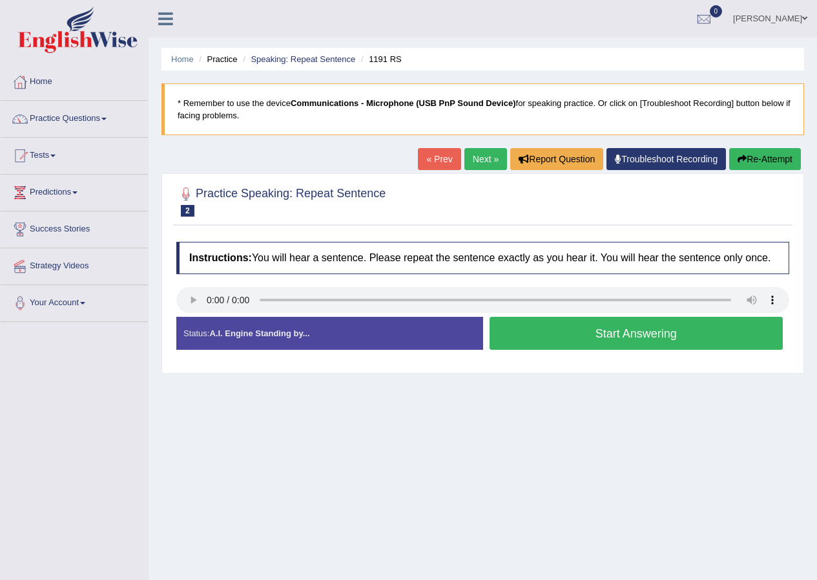
click at [588, 339] on button "Start Answering" at bounding box center [637, 333] width 294 height 33
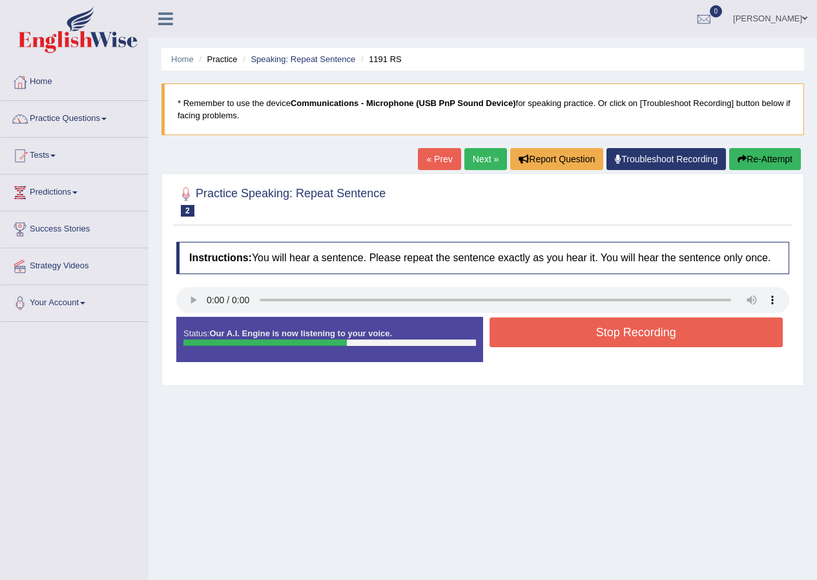
click at [585, 330] on button "Stop Recording" at bounding box center [637, 332] width 294 height 30
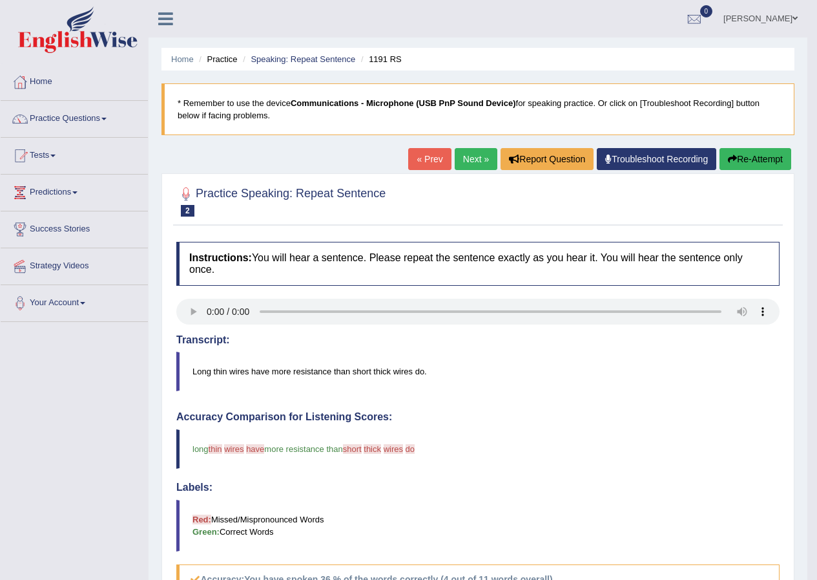
click at [472, 160] on link "Next »" at bounding box center [476, 159] width 43 height 22
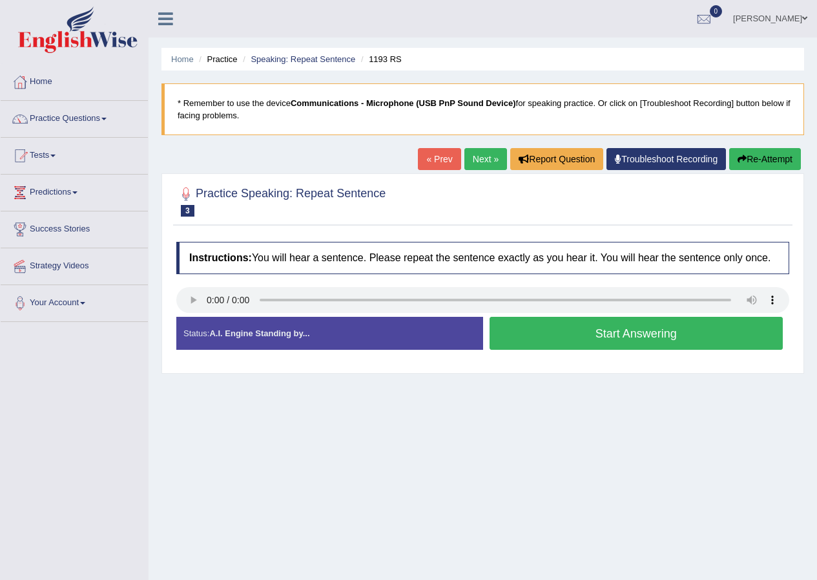
click at [638, 339] on button "Start Answering" at bounding box center [637, 333] width 294 height 33
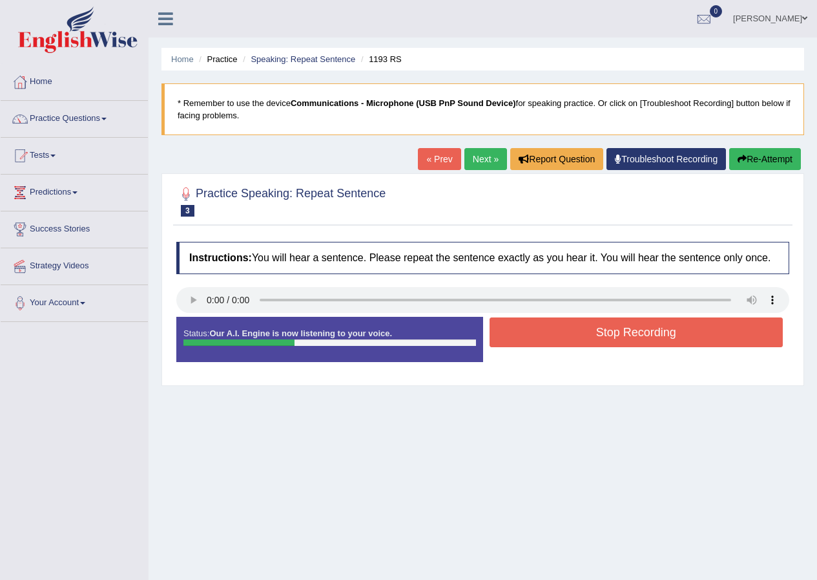
click at [638, 339] on button "Stop Recording" at bounding box center [637, 332] width 294 height 30
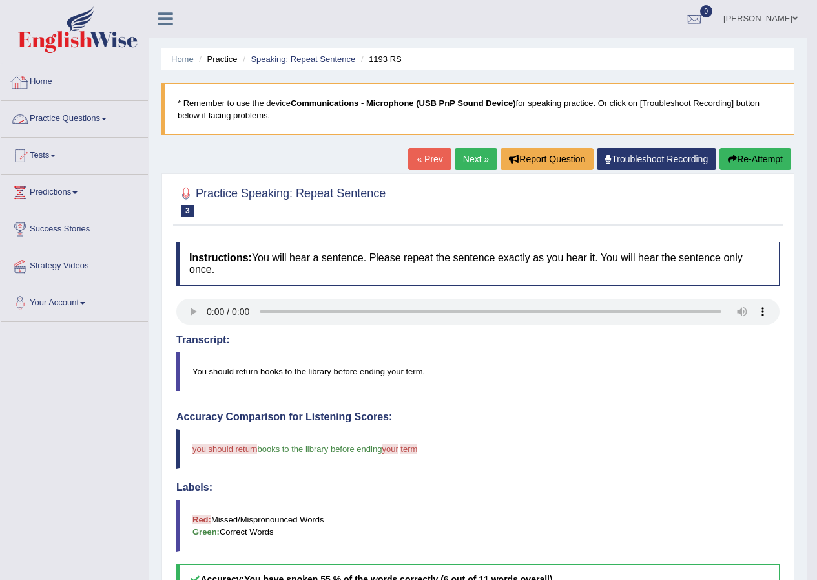
click at [54, 113] on link "Practice Questions" at bounding box center [74, 117] width 147 height 32
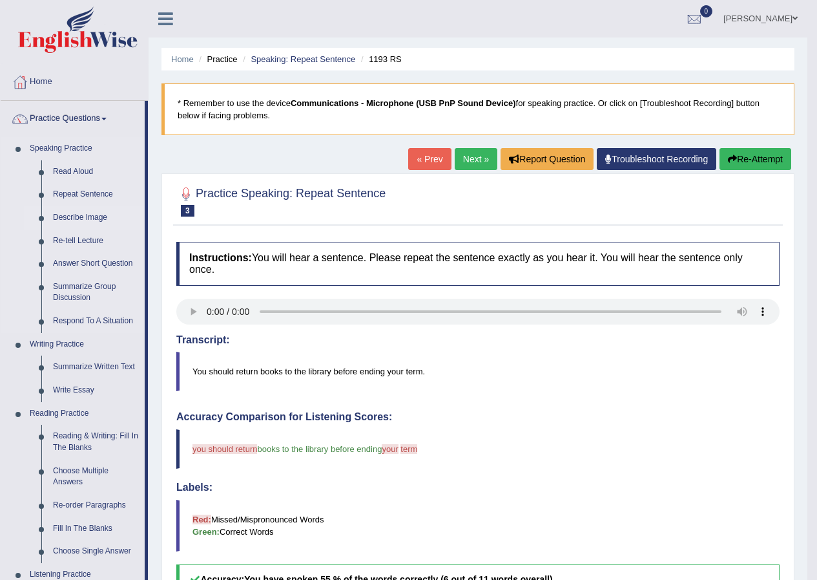
click at [78, 217] on link "Describe Image" at bounding box center [96, 217] width 98 height 23
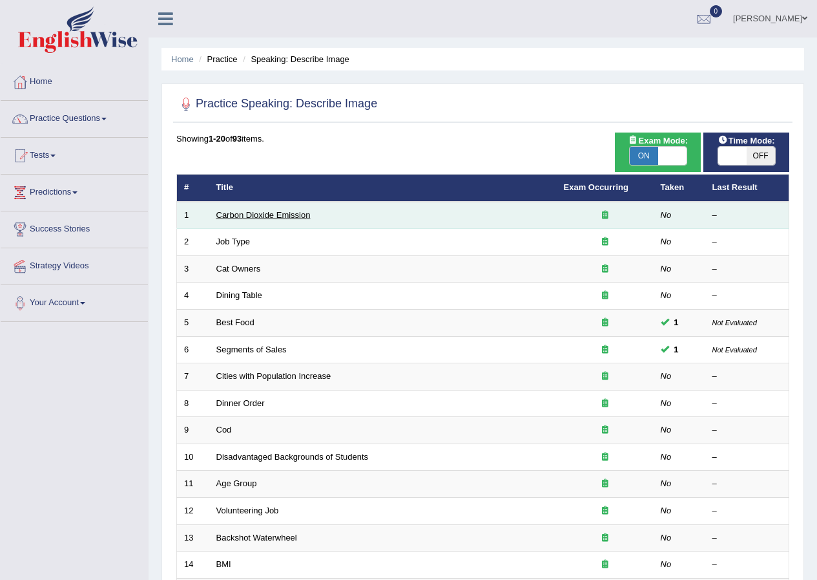
click at [224, 214] on link "Carbon Dioxide Emission" at bounding box center [263, 215] width 94 height 10
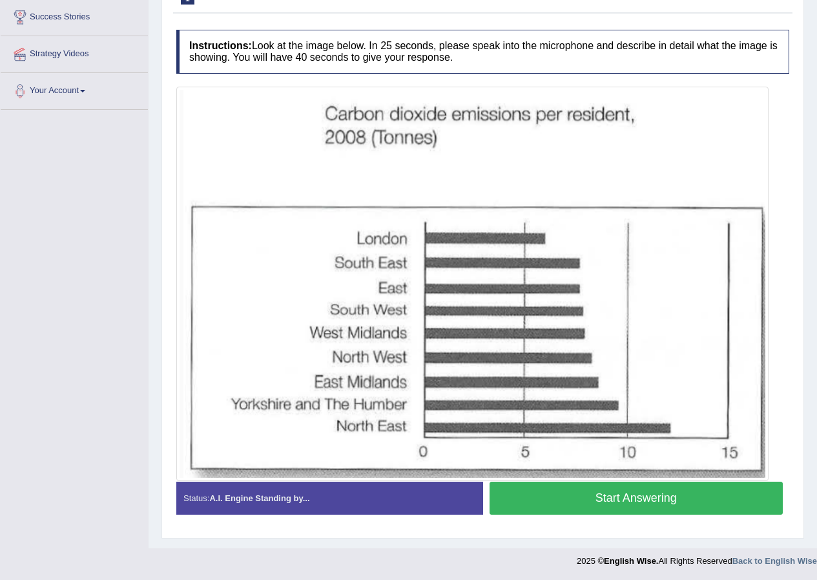
scroll to position [213, 0]
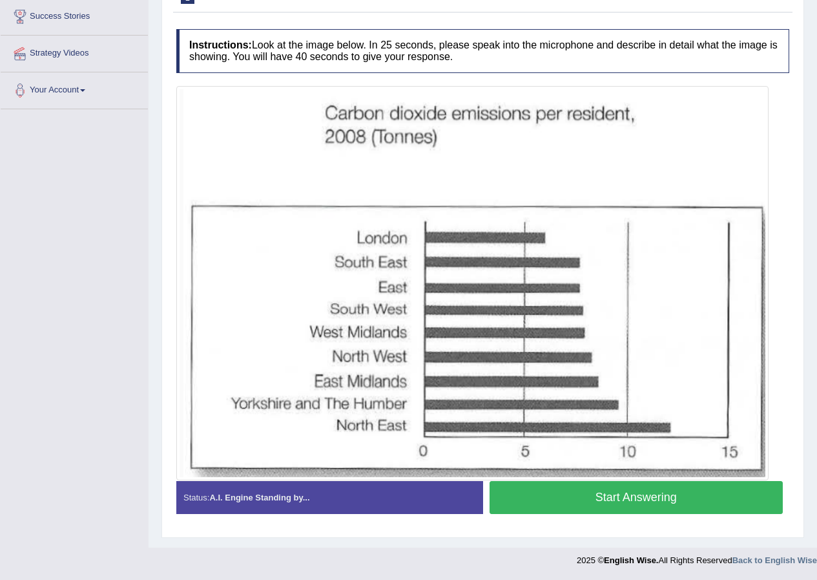
click at [595, 492] on button "Start Answering" at bounding box center [637, 497] width 294 height 33
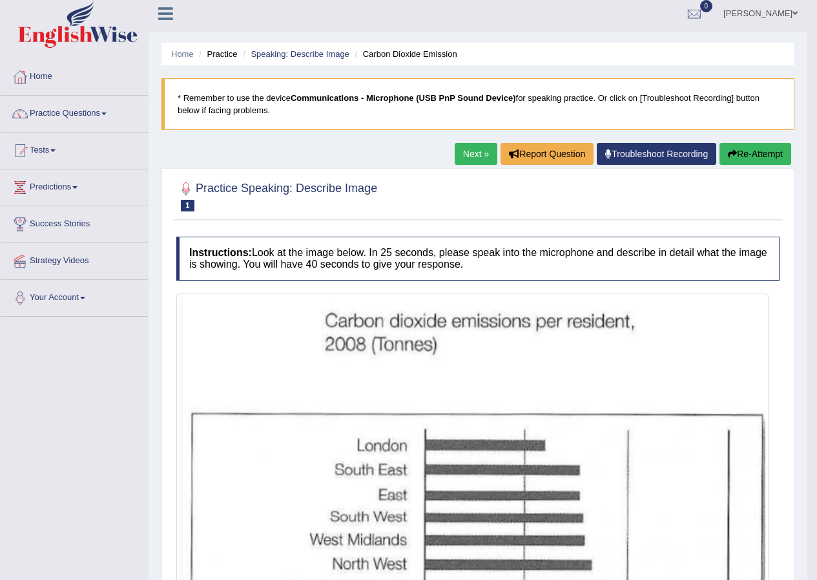
scroll to position [0, 0]
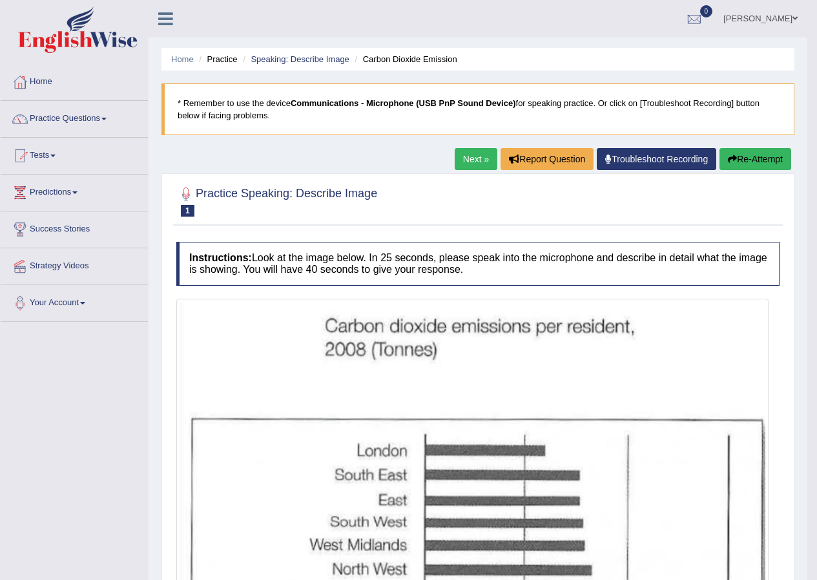
click at [459, 157] on link "Next »" at bounding box center [476, 159] width 43 height 22
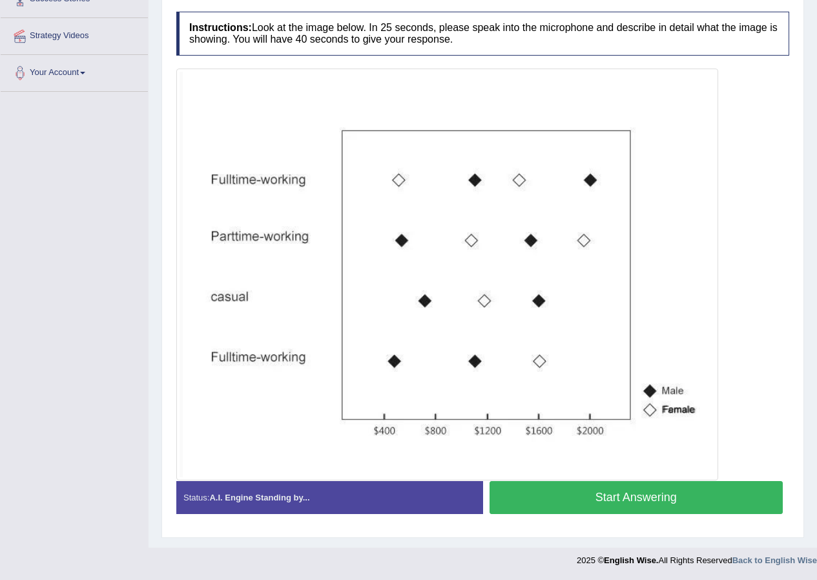
scroll to position [36, 0]
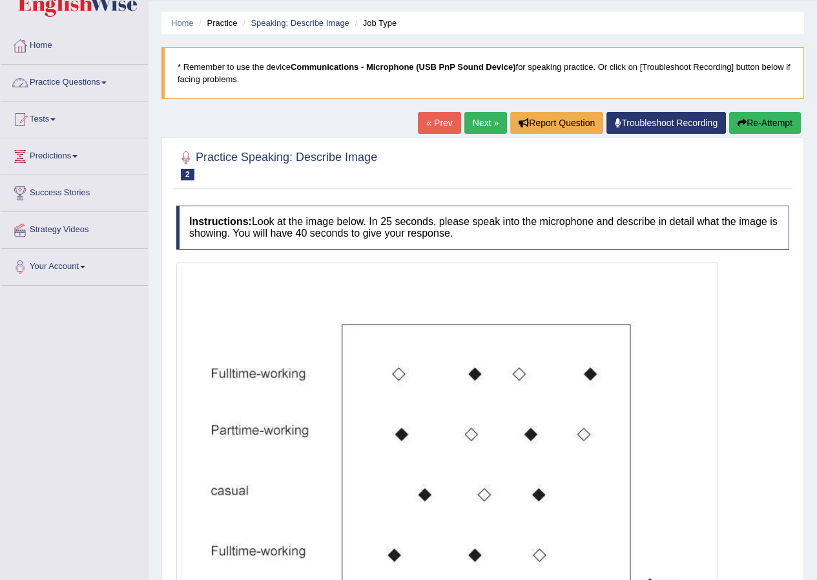
click at [54, 87] on link "Practice Questions" at bounding box center [74, 81] width 147 height 32
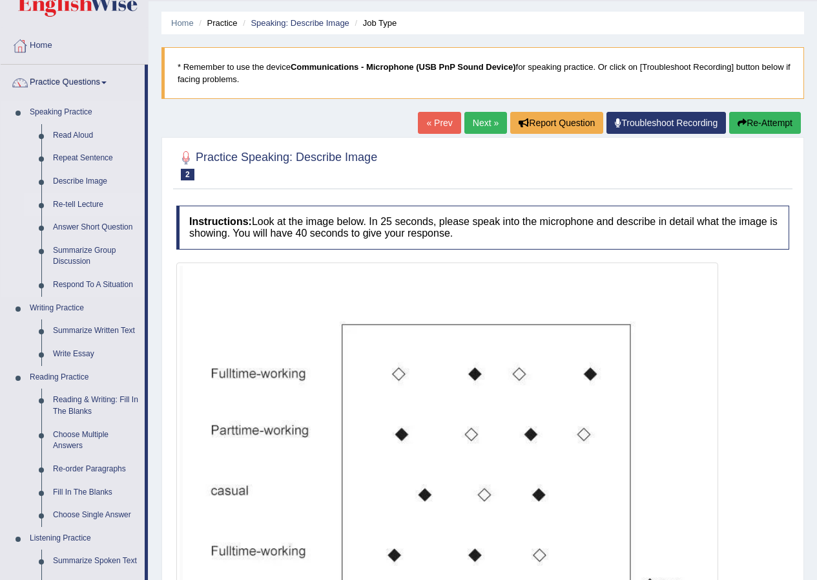
click at [79, 202] on link "Re-tell Lecture" at bounding box center [96, 204] width 98 height 23
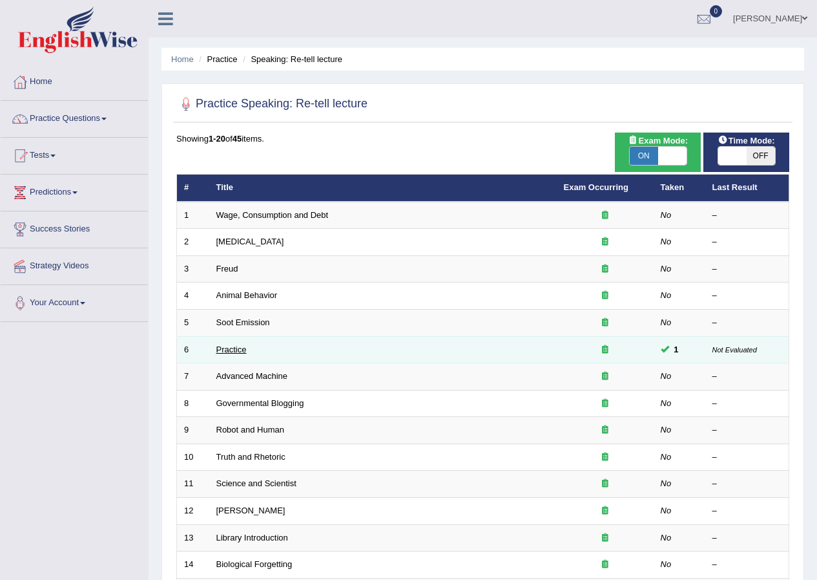
click at [229, 348] on link "Practice" at bounding box center [231, 349] width 30 height 10
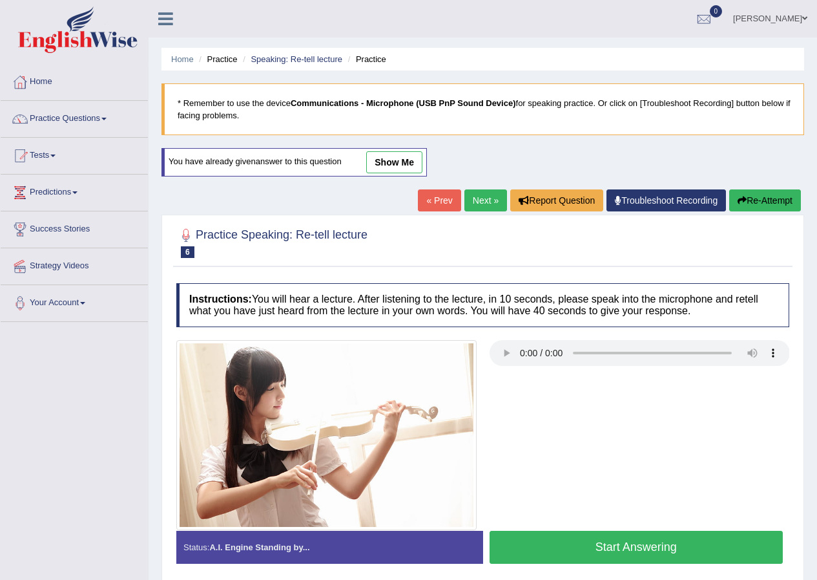
click at [382, 165] on link "show me" at bounding box center [394, 162] width 56 height 22
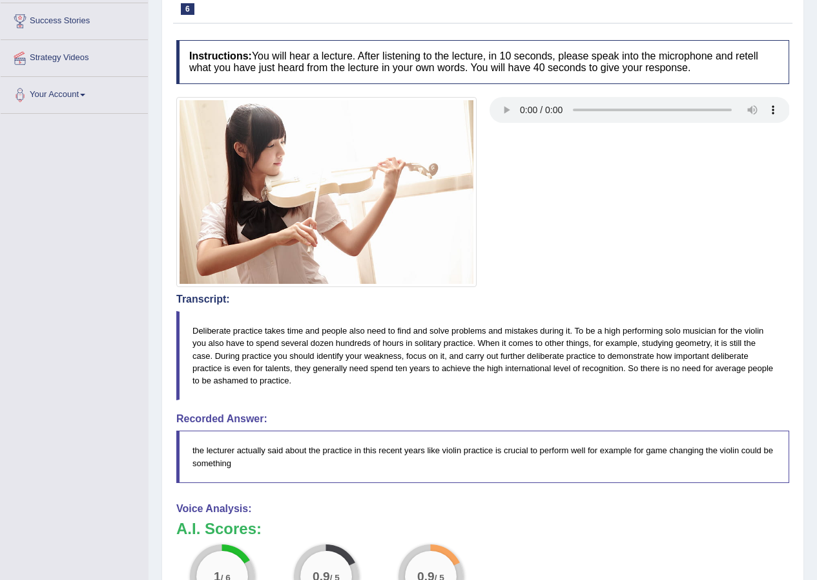
scroll to position [65, 0]
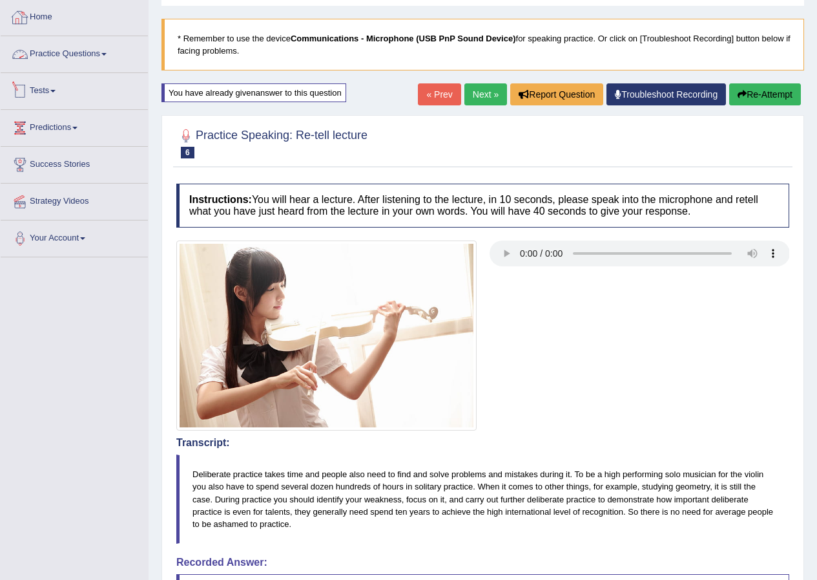
click at [63, 50] on link "Practice Questions" at bounding box center [74, 52] width 147 height 32
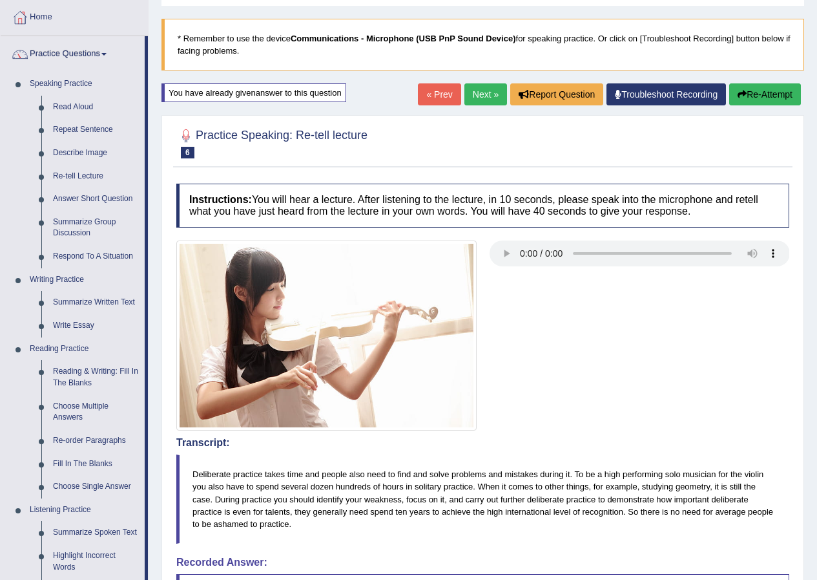
click at [415, 309] on img at bounding box center [326, 335] width 300 height 190
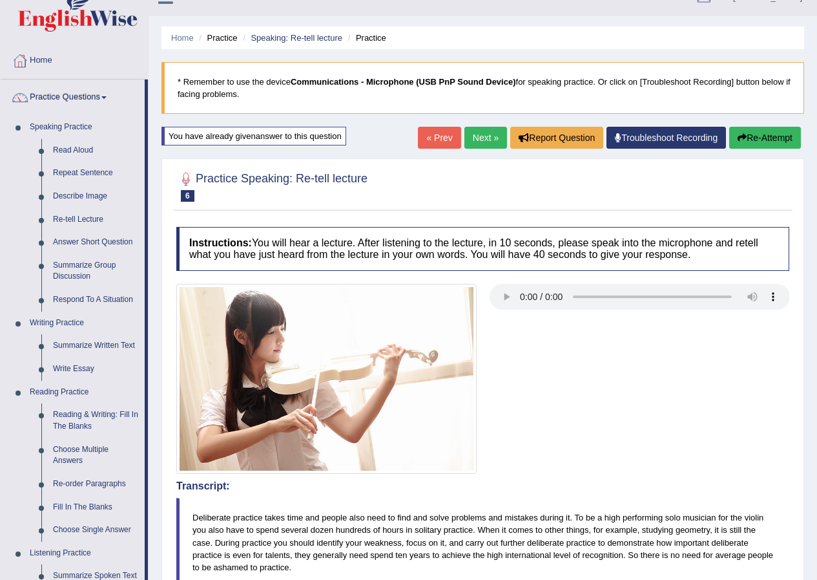
scroll to position [0, 0]
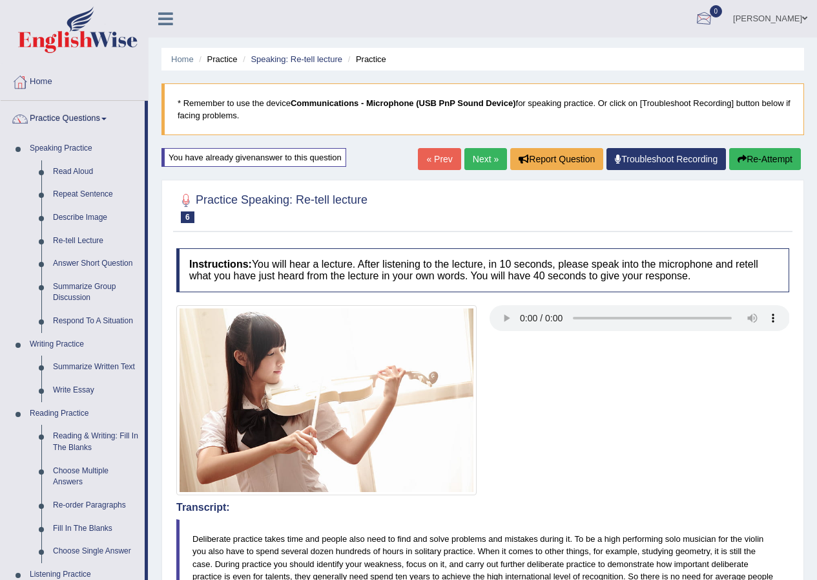
click at [782, 17] on link "Mohammad Museb" at bounding box center [771, 17] width 94 height 34
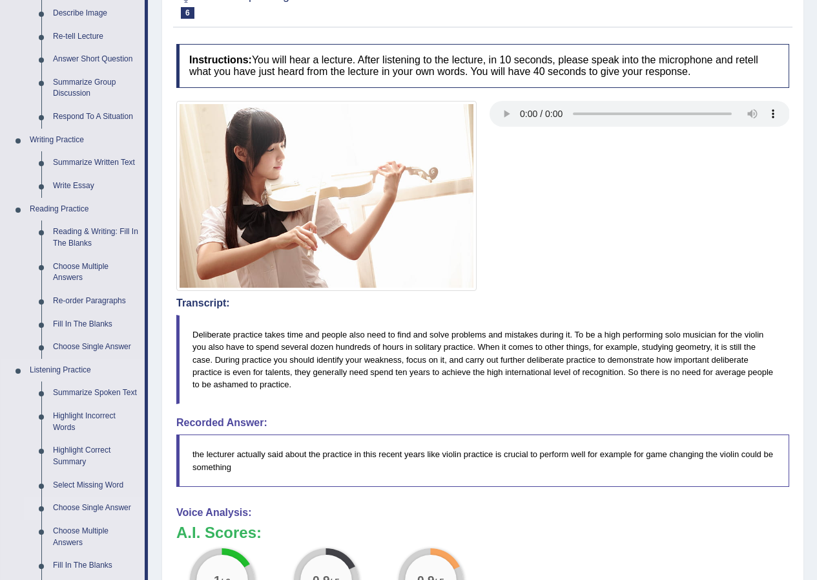
scroll to position [194, 0]
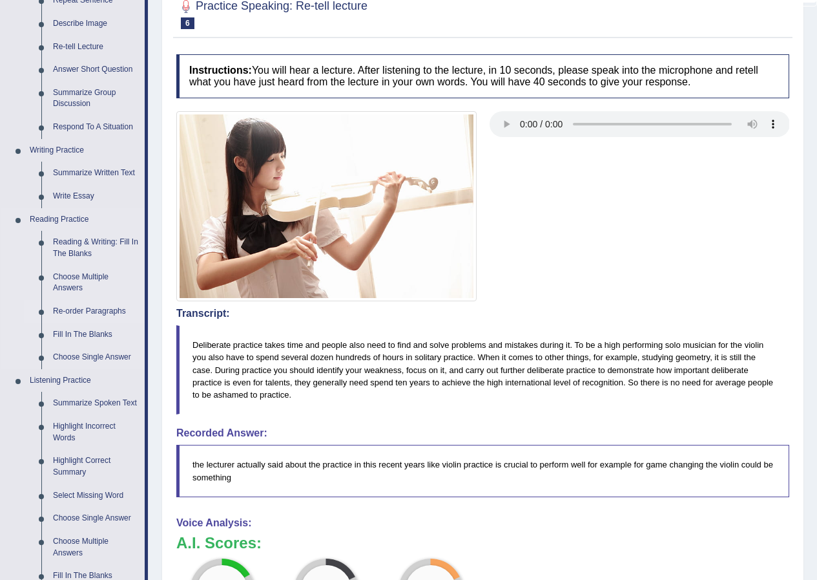
click at [80, 313] on link "Re-order Paragraphs" at bounding box center [96, 311] width 98 height 23
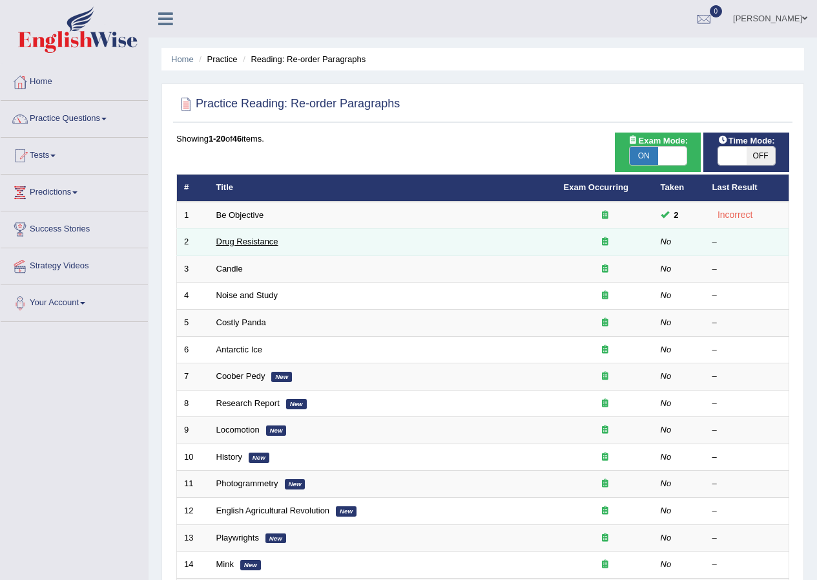
click at [240, 240] on link "Drug Resistance" at bounding box center [247, 241] width 62 height 10
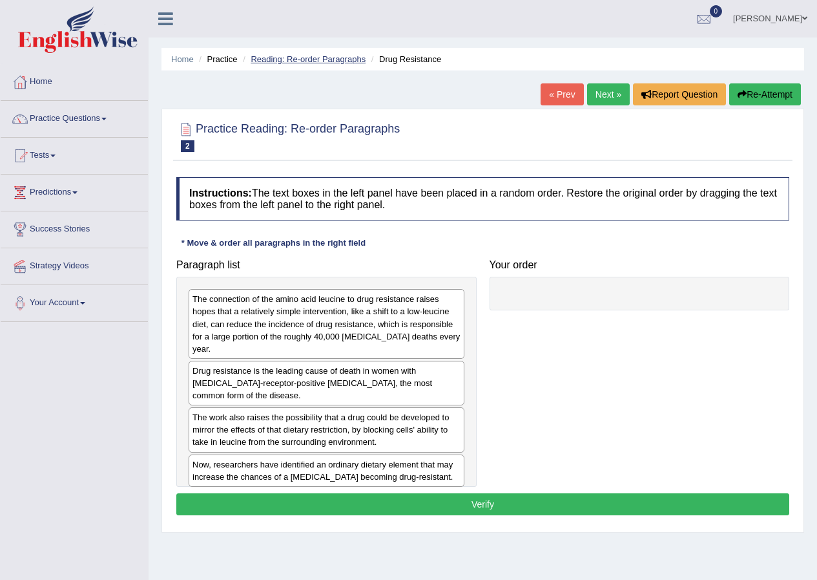
click at [308, 59] on link "Reading: Re-order Paragraphs" at bounding box center [308, 59] width 115 height 10
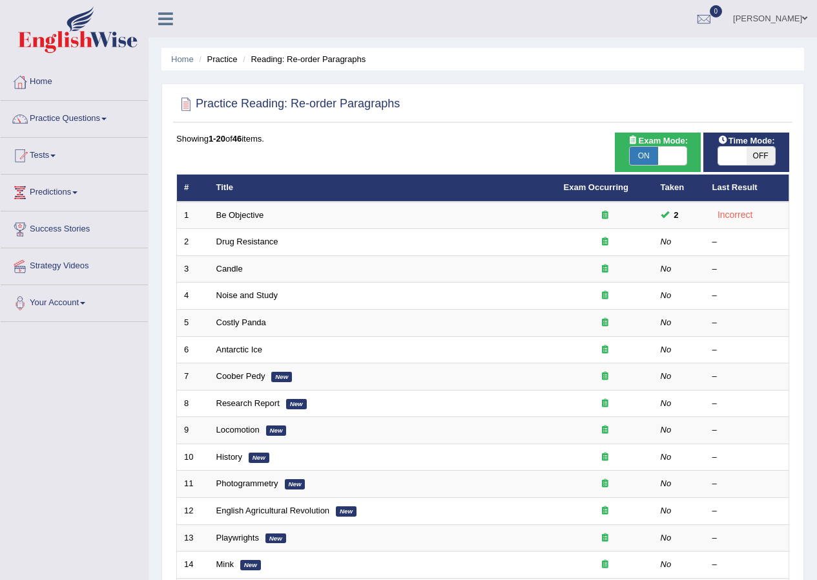
click at [758, 154] on span "OFF" at bounding box center [761, 156] width 28 height 18
checkbox input "true"
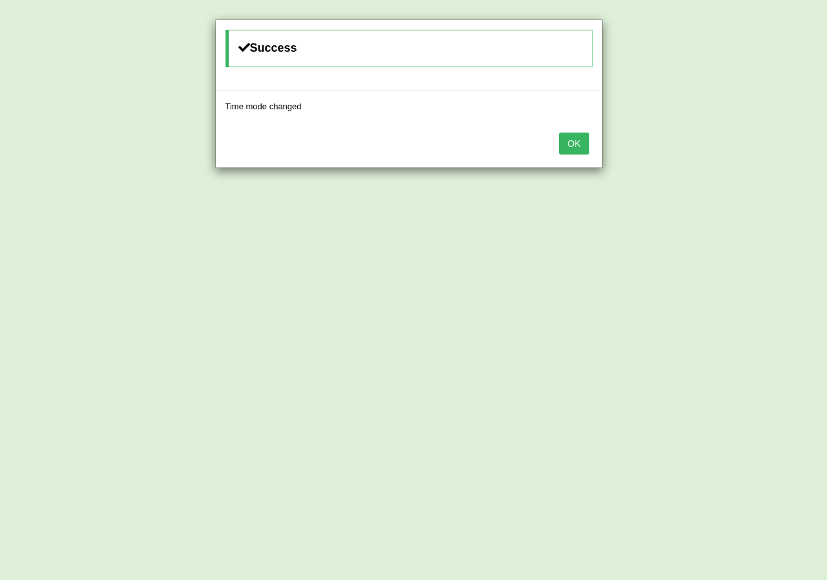
click at [576, 145] on button "OK" at bounding box center [574, 143] width 30 height 22
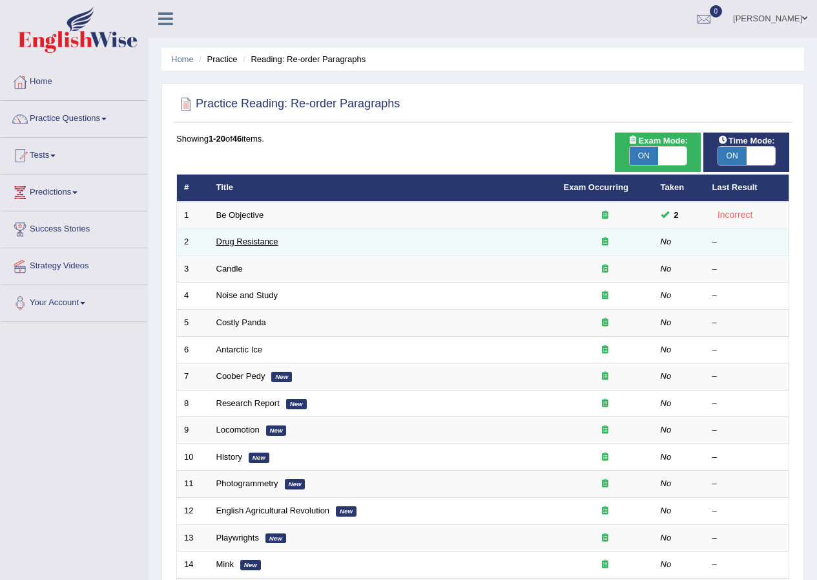
click at [267, 242] on link "Drug Resistance" at bounding box center [247, 241] width 62 height 10
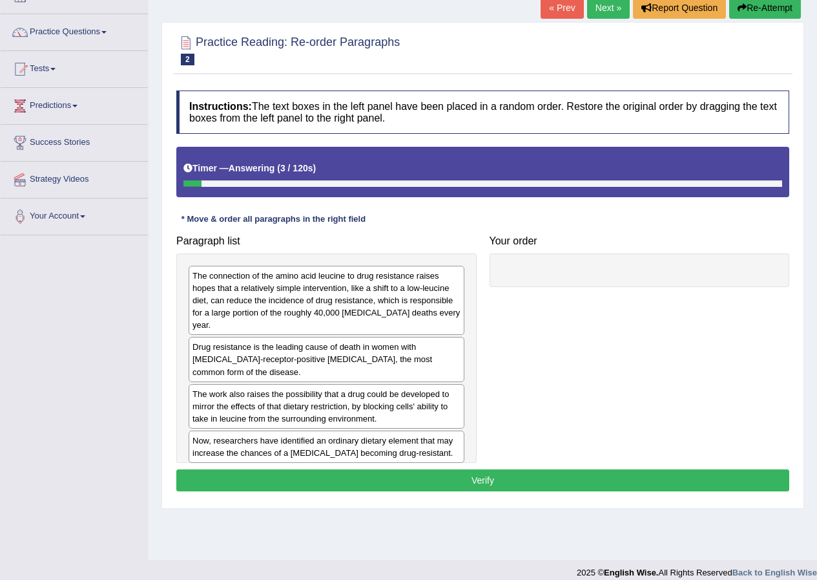
scroll to position [99, 0]
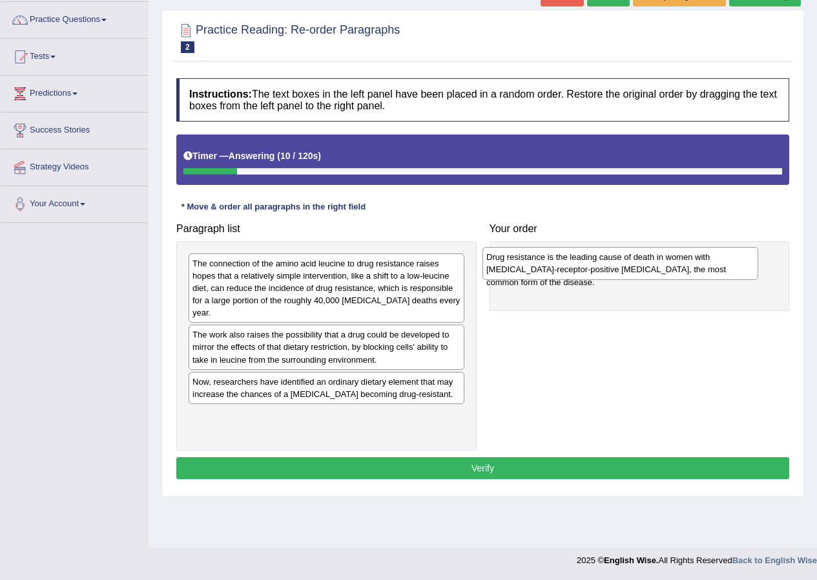
drag, startPoint x: 344, startPoint y: 343, endPoint x: 638, endPoint y: 266, distance: 304.0
click at [638, 266] on div "Drug resistance is the leading cause of death in women with [MEDICAL_DATA]-rece…" at bounding box center [621, 263] width 276 height 32
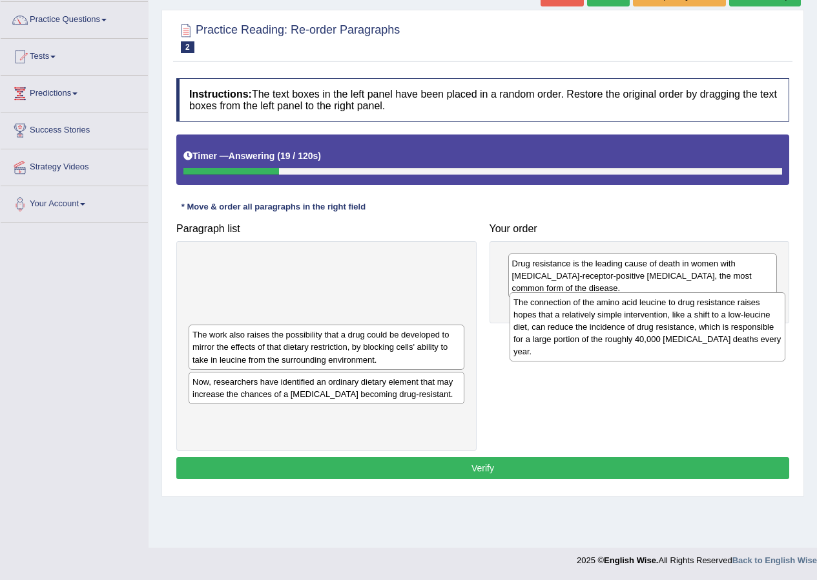
drag, startPoint x: 381, startPoint y: 300, endPoint x: 702, endPoint y: 339, distance: 323.4
click at [702, 339] on div "The connection of the amino acid leucine to drug resistance raises hopes that a…" at bounding box center [648, 327] width 276 height 70
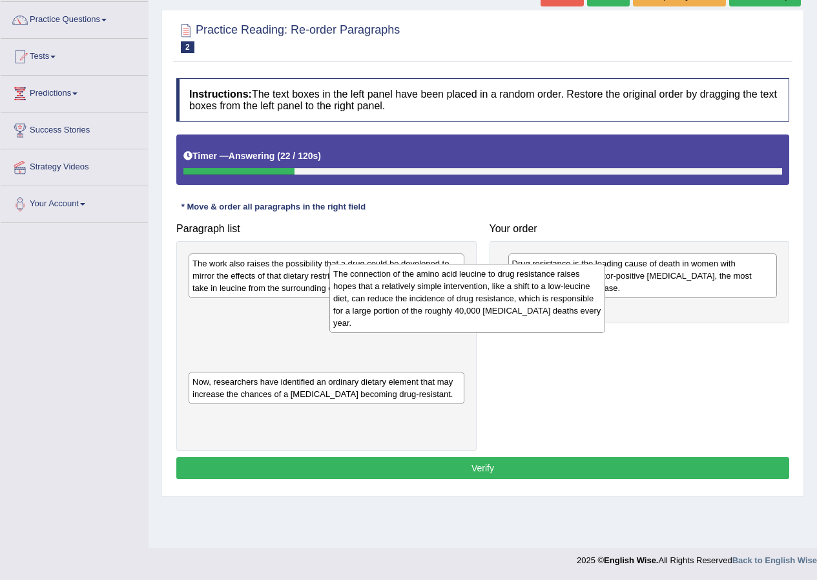
drag, startPoint x: 354, startPoint y: 302, endPoint x: 455, endPoint y: 291, distance: 101.3
click at [458, 292] on div "The connection of the amino acid leucine to drug resistance raises hopes that a…" at bounding box center [468, 299] width 276 height 70
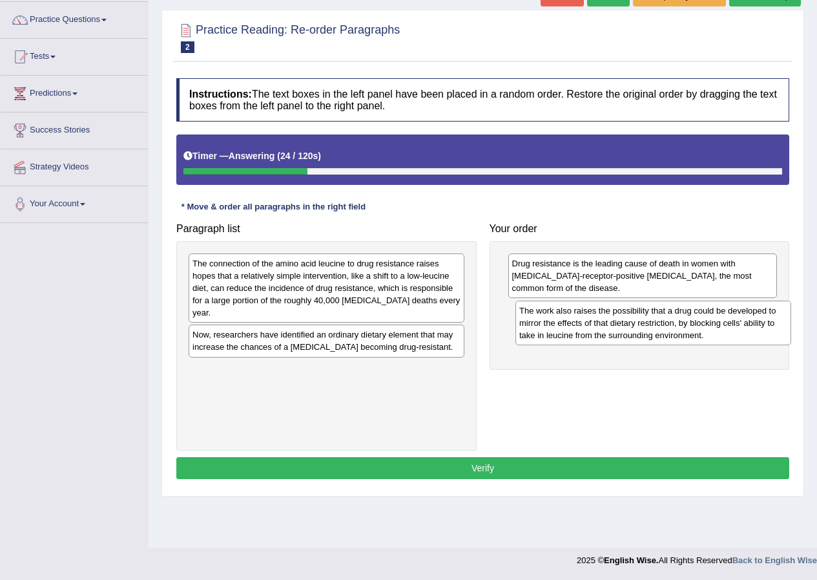
drag, startPoint x: 342, startPoint y: 280, endPoint x: 660, endPoint y: 324, distance: 320.3
click at [665, 326] on div "The work also raises the possibility that a drug could be developed to mirror t…" at bounding box center [654, 322] width 276 height 45
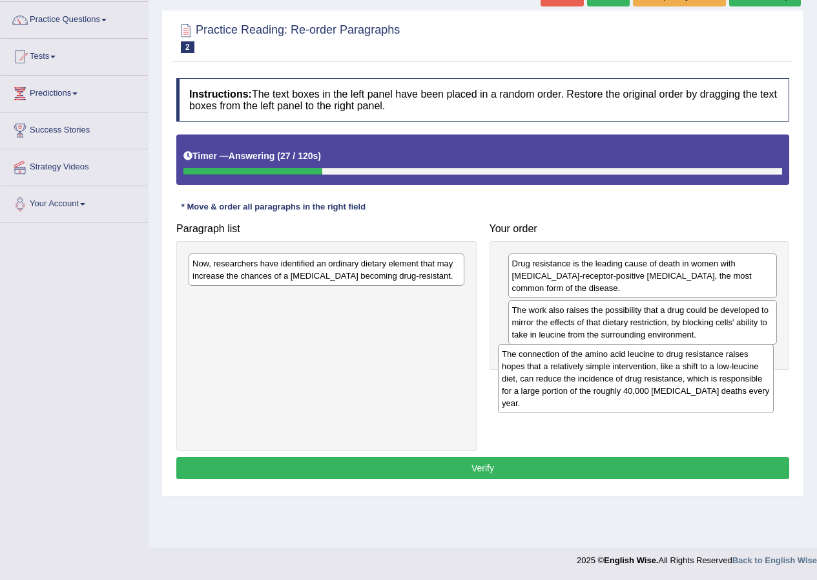
drag, startPoint x: 344, startPoint y: 279, endPoint x: 635, endPoint y: 368, distance: 303.9
click at [653, 369] on div "The connection of the amino acid leucine to drug resistance raises hopes that a…" at bounding box center [636, 379] width 276 height 70
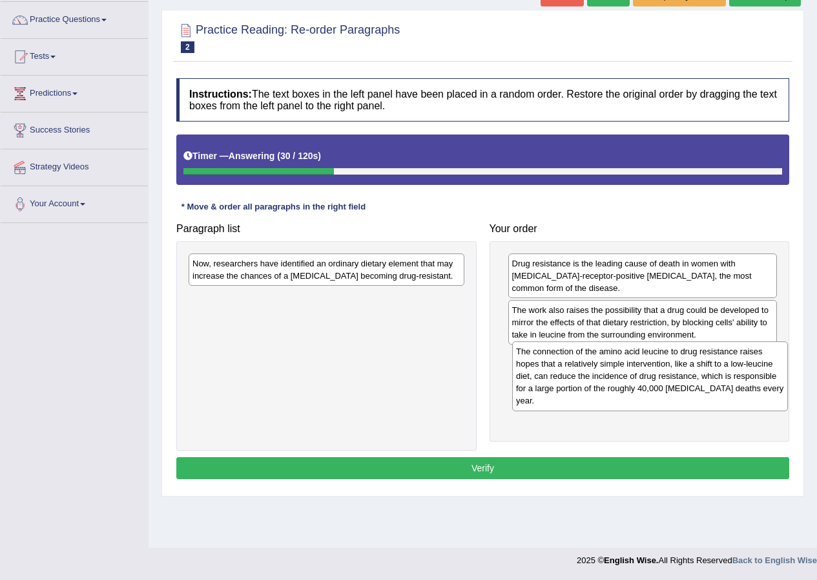
drag, startPoint x: 376, startPoint y: 318, endPoint x: 700, endPoint y: 371, distance: 328.7
click at [700, 371] on div "The connection of the amino acid leucine to drug resistance raises hopes that a…" at bounding box center [650, 376] width 276 height 70
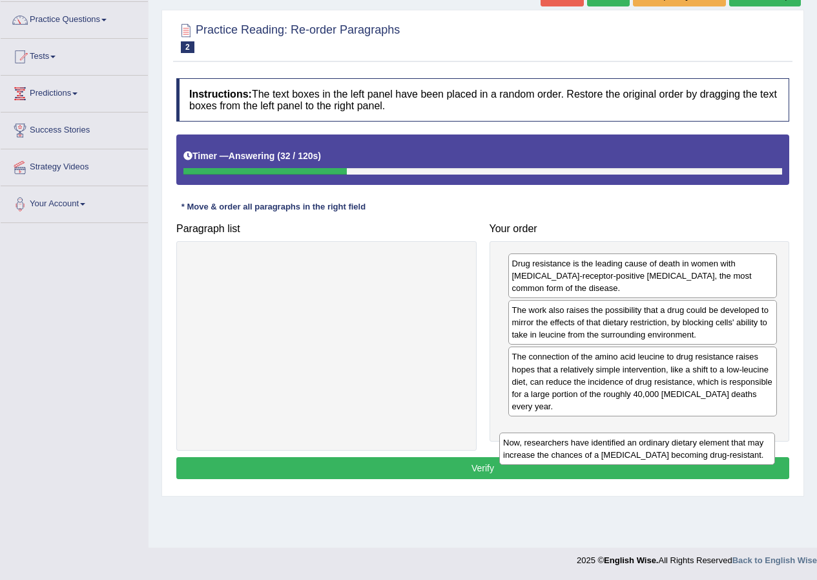
drag, startPoint x: 400, startPoint y: 272, endPoint x: 711, endPoint y: 451, distance: 358.6
click at [711, 451] on div "Now, researchers have identified an ordinary dietary element that may increase …" at bounding box center [637, 448] width 276 height 32
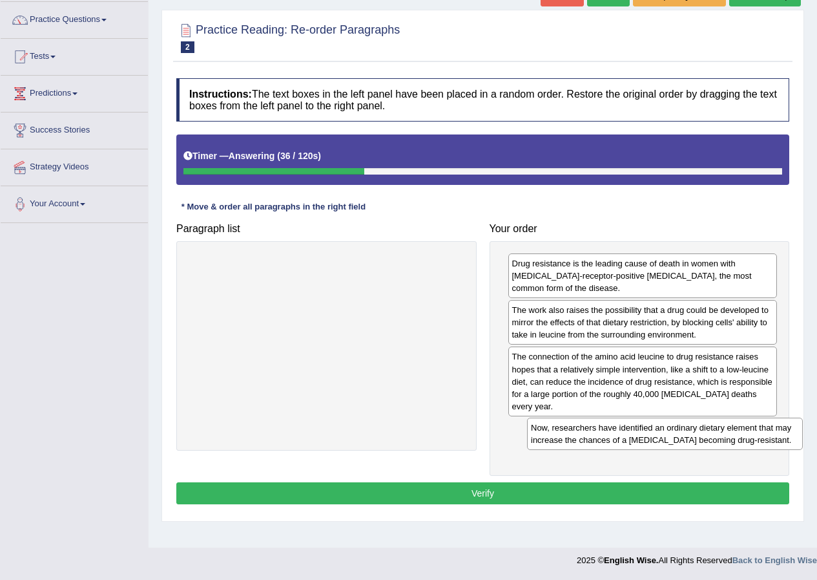
drag, startPoint x: 384, startPoint y: 267, endPoint x: 723, endPoint y: 432, distance: 376.2
click at [723, 432] on div "Now, researchers have identified an ordinary dietary element that may increase …" at bounding box center [665, 433] width 276 height 32
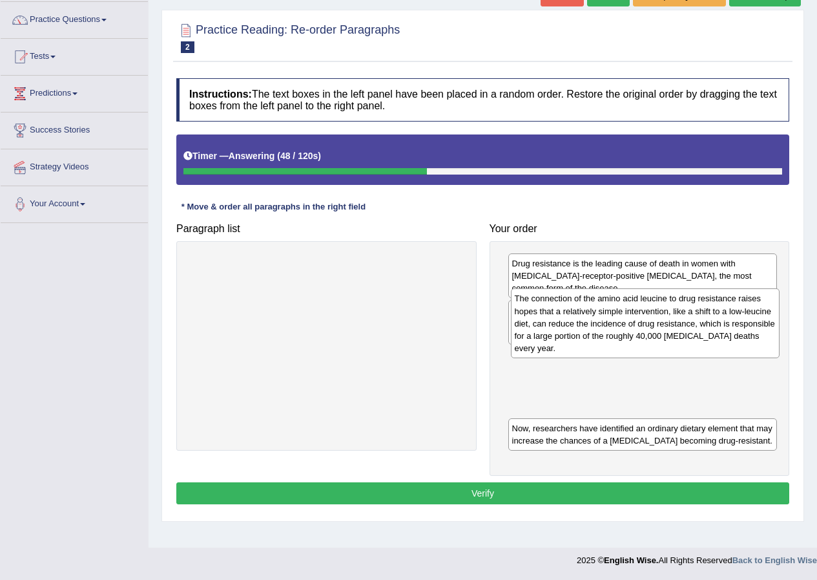
drag, startPoint x: 590, startPoint y: 387, endPoint x: 592, endPoint y: 329, distance: 58.2
click at [592, 329] on div "The connection of the amino acid leucine to drug resistance raises hopes that a…" at bounding box center [645, 323] width 269 height 70
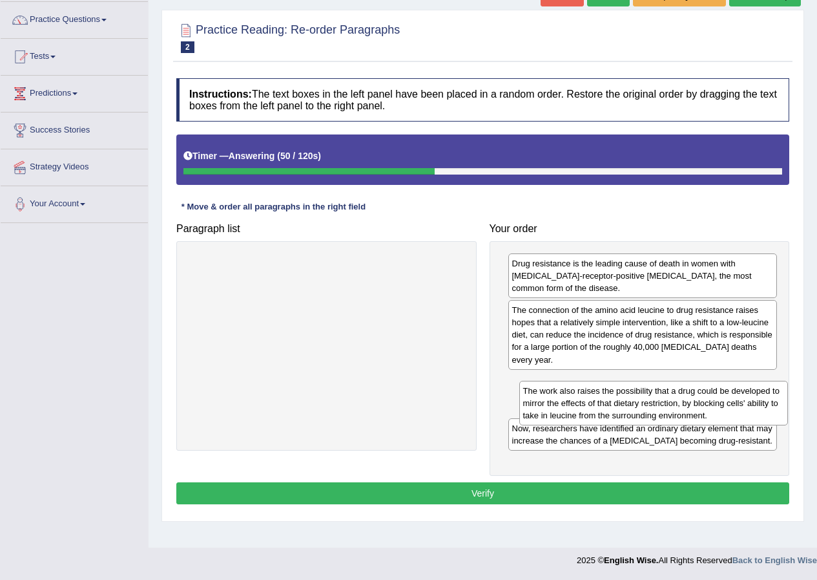
drag, startPoint x: 545, startPoint y: 318, endPoint x: 538, endPoint y: 397, distance: 79.7
click at [554, 399] on div "The work also raises the possibility that a drug could be developed to mirror t…" at bounding box center [653, 403] width 269 height 45
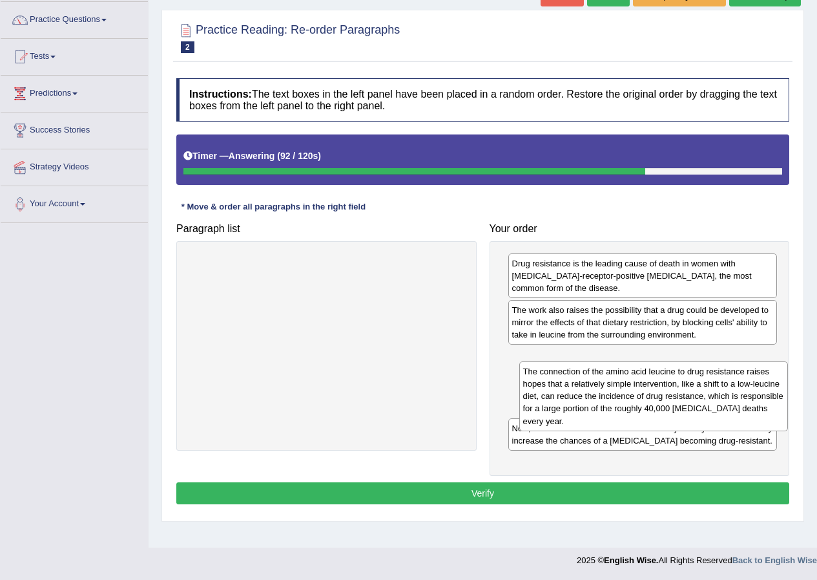
drag, startPoint x: 615, startPoint y: 344, endPoint x: 625, endPoint y: 387, distance: 44.5
click at [625, 399] on div "The connection of the amino acid leucine to drug resistance raises hopes that a…" at bounding box center [653, 396] width 269 height 70
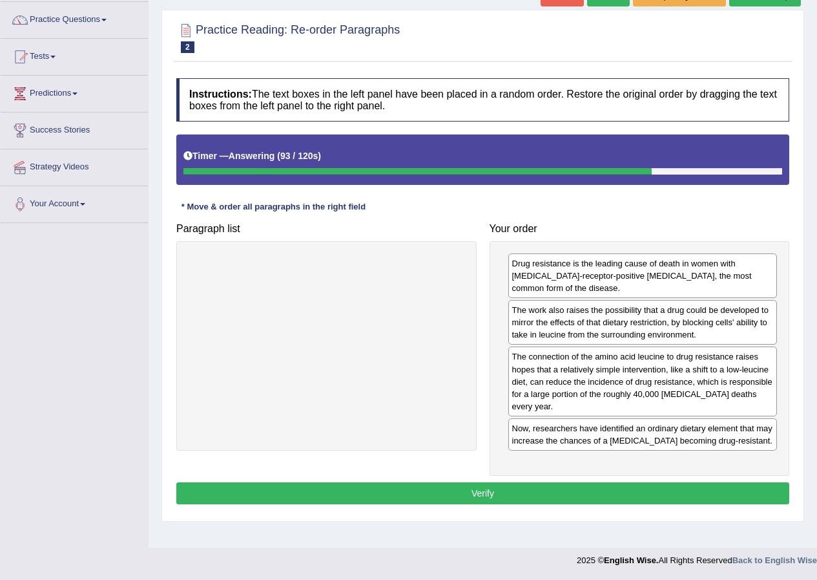
click at [608, 494] on button "Verify" at bounding box center [482, 493] width 613 height 22
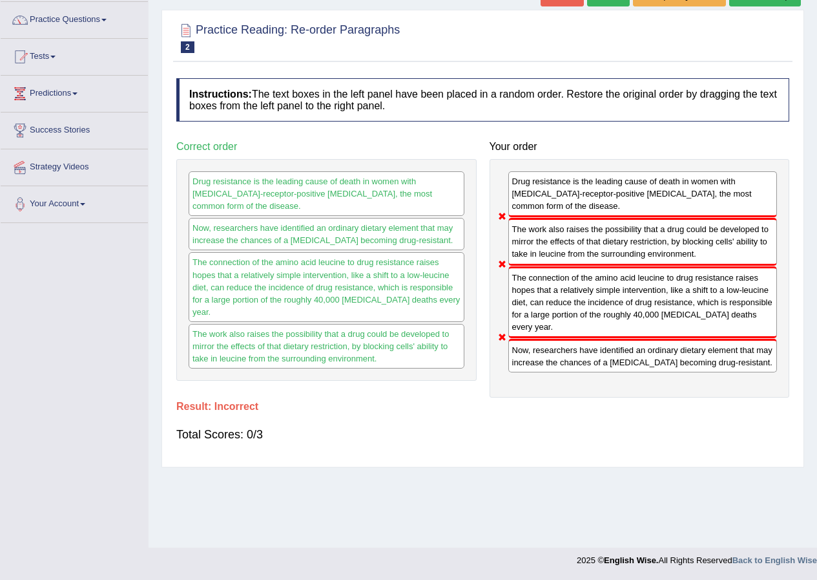
drag, startPoint x: 558, startPoint y: 355, endPoint x: 542, endPoint y: 242, distance: 114.2
click at [542, 242] on div "Drug resistance is the leading cause of death in women with estrogen-receptor-p…" at bounding box center [640, 278] width 300 height 238
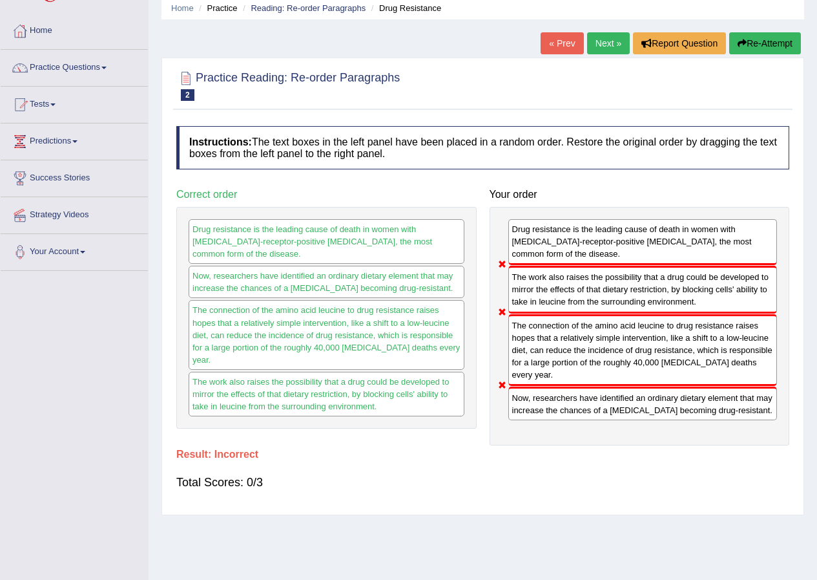
scroll to position [0, 0]
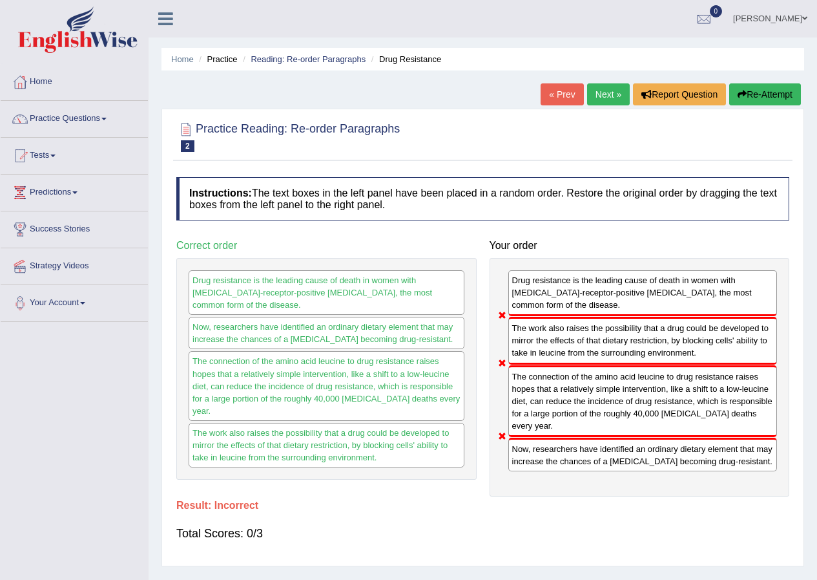
click at [751, 91] on button "Re-Attempt" at bounding box center [765, 94] width 72 height 22
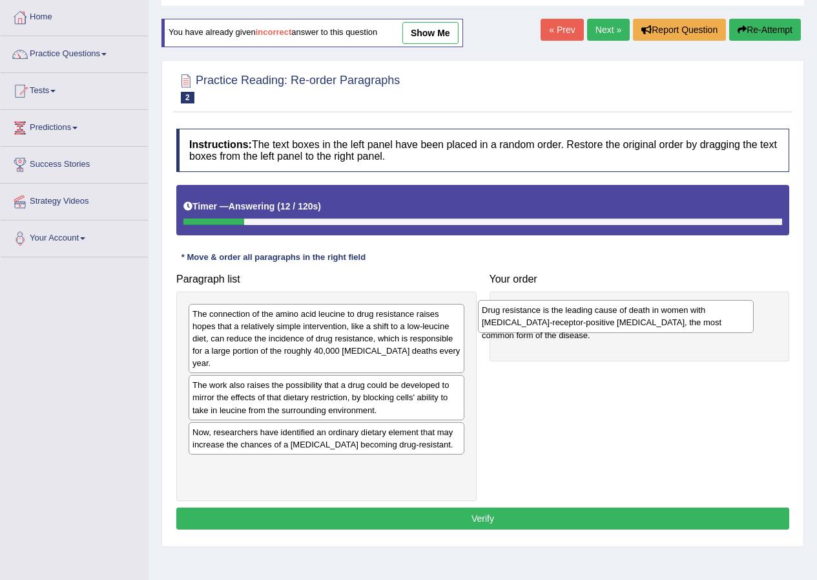
drag, startPoint x: 328, startPoint y: 393, endPoint x: 617, endPoint y: 319, distance: 299.0
click at [617, 319] on div "Drug resistance is the leading cause of death in women with [MEDICAL_DATA]-rece…" at bounding box center [616, 316] width 276 height 32
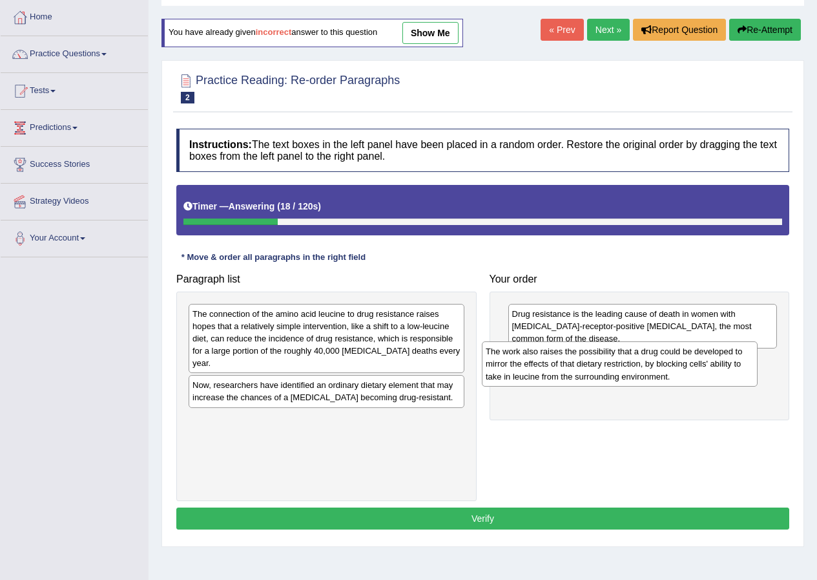
drag, startPoint x: 401, startPoint y: 404, endPoint x: 694, endPoint y: 370, distance: 295.2
click at [694, 370] on div "The work also raises the possibility that a drug could be developed to mirror t…" at bounding box center [620, 363] width 276 height 45
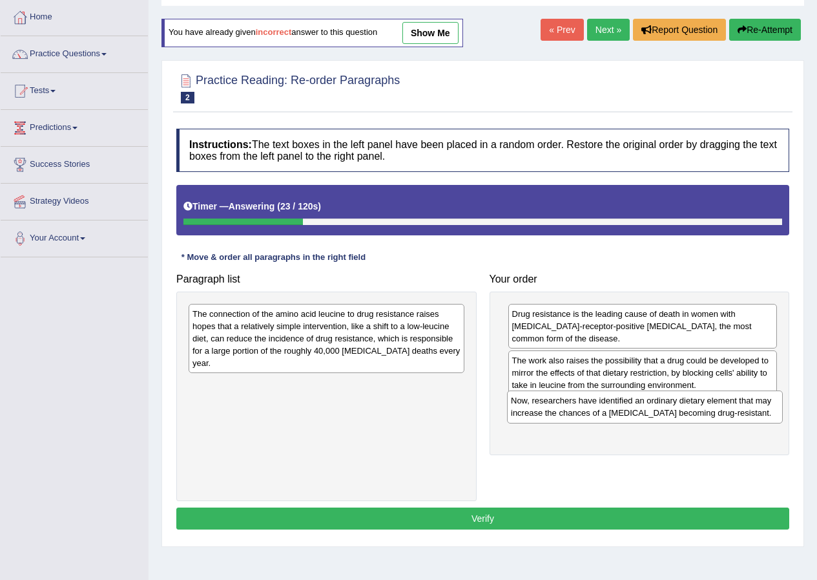
drag, startPoint x: 386, startPoint y: 397, endPoint x: 711, endPoint y: 412, distance: 324.6
click at [711, 412] on div "Now, researchers have identified an ordinary dietary element that may increase …" at bounding box center [645, 406] width 276 height 32
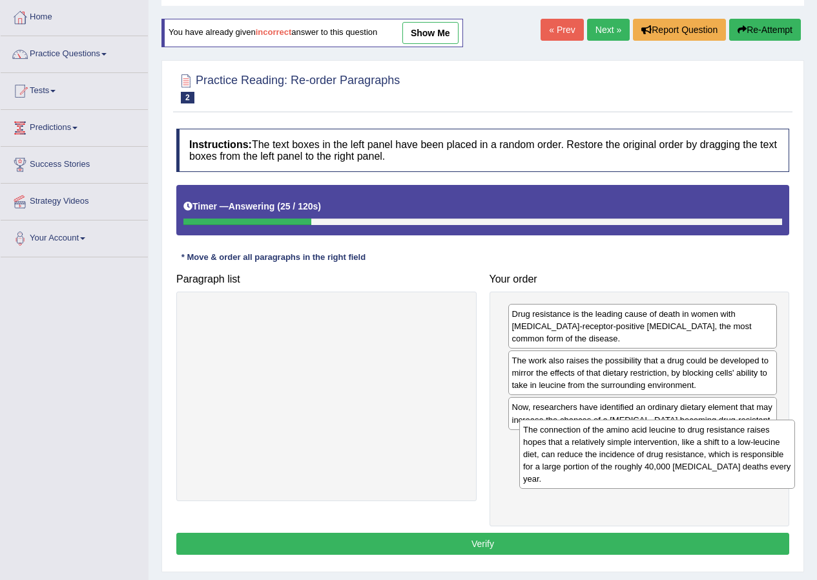
drag, startPoint x: 375, startPoint y: 350, endPoint x: 706, endPoint y: 466, distance: 351.0
click at [706, 466] on div "The connection of the amino acid leucine to drug resistance raises hopes that a…" at bounding box center [657, 454] width 276 height 70
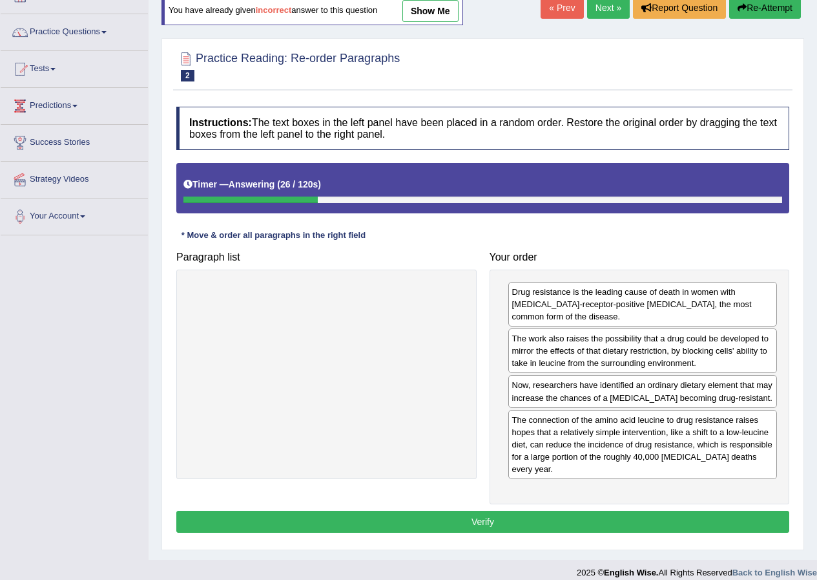
scroll to position [99, 0]
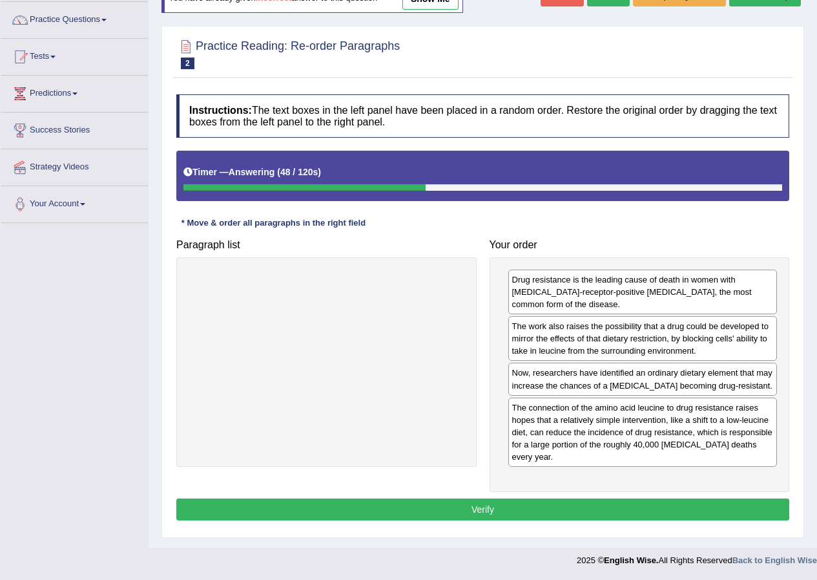
click at [514, 512] on button "Verify" at bounding box center [482, 509] width 613 height 22
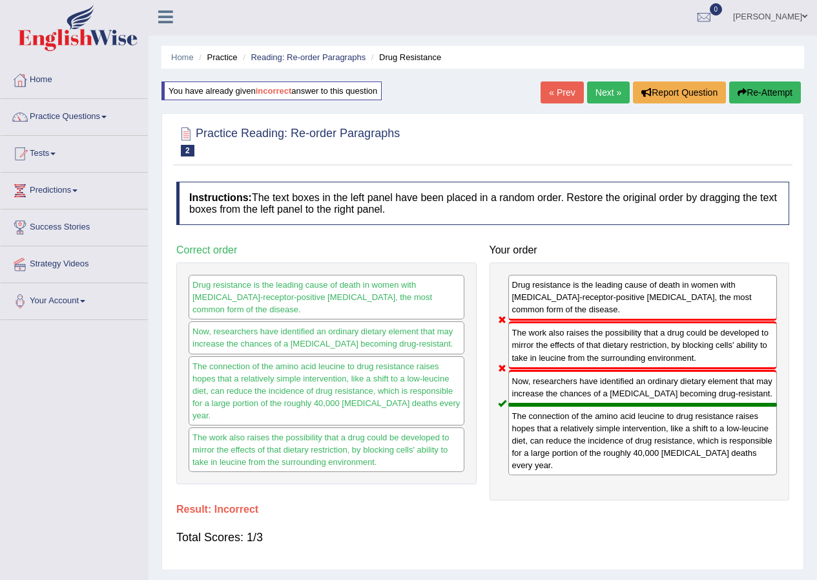
scroll to position [0, 0]
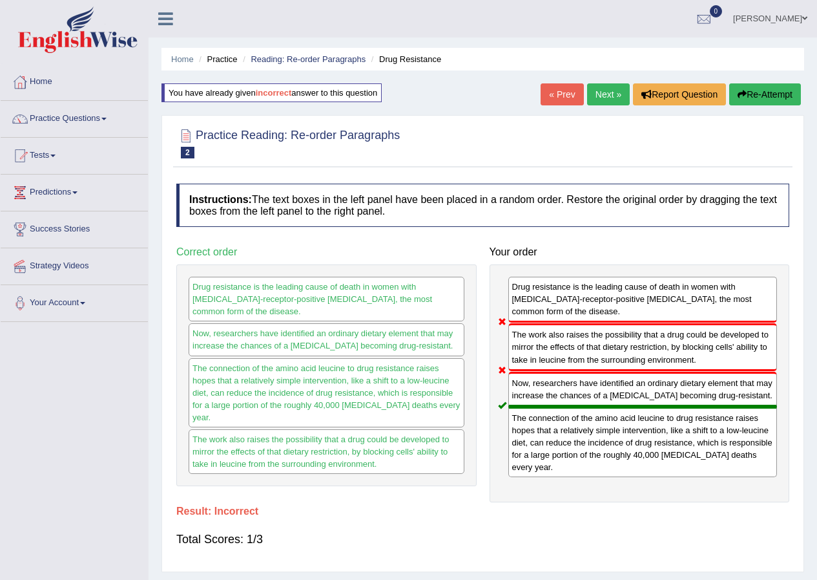
click at [778, 90] on button "Re-Attempt" at bounding box center [765, 94] width 72 height 22
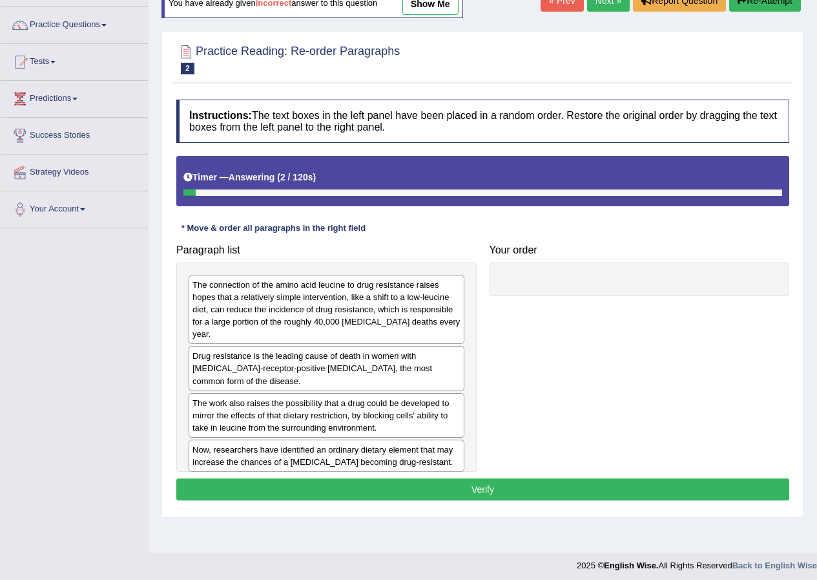
scroll to position [99, 0]
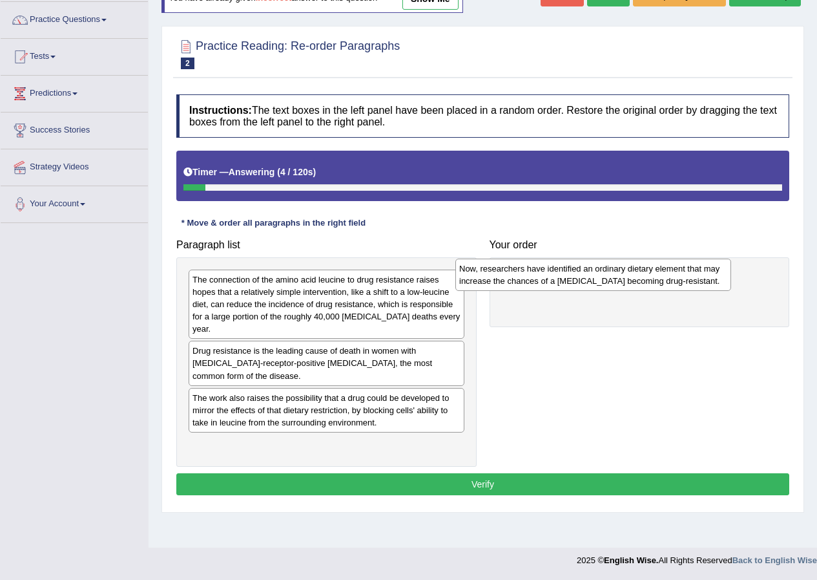
drag, startPoint x: 309, startPoint y: 437, endPoint x: 586, endPoint y: 268, distance: 324.4
click at [586, 268] on div "Now, researchers have identified an ordinary dietary element that may increase …" at bounding box center [593, 274] width 276 height 32
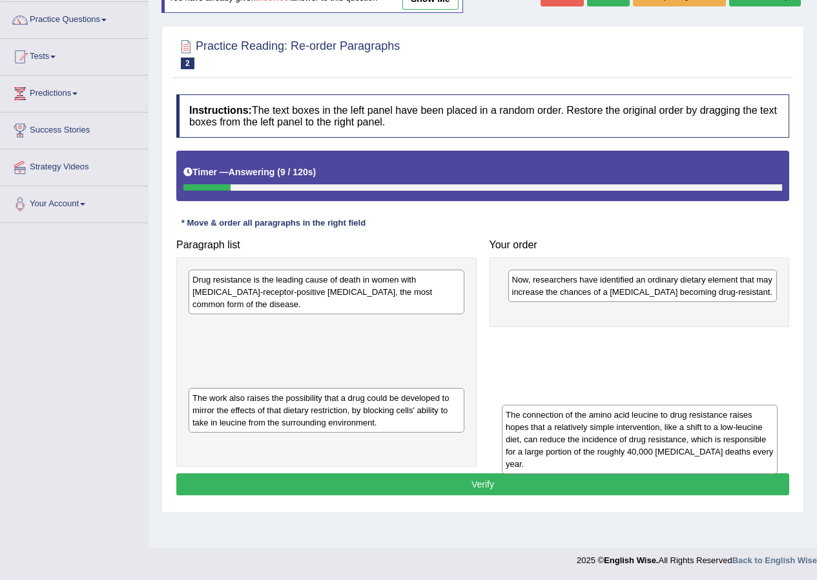
drag, startPoint x: 344, startPoint y: 321, endPoint x: 658, endPoint y: 456, distance: 341.2
click at [658, 456] on div "The connection of the amino acid leucine to drug resistance raises hopes that a…" at bounding box center [640, 439] width 276 height 70
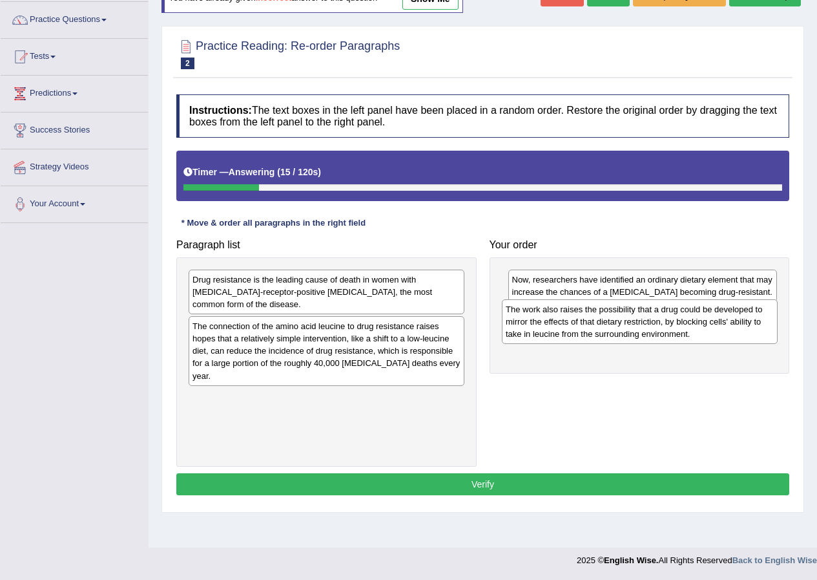
drag, startPoint x: 401, startPoint y: 406, endPoint x: 714, endPoint y: 330, distance: 322.5
click at [714, 330] on div "The work also raises the possibility that a drug could be developed to mirror t…" at bounding box center [640, 321] width 276 height 45
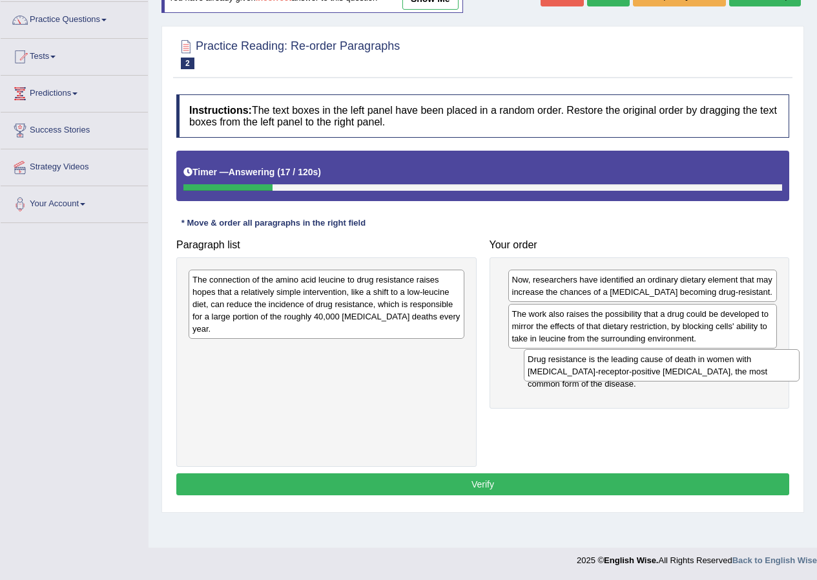
drag, startPoint x: 399, startPoint y: 291, endPoint x: 734, endPoint y: 364, distance: 343.2
click at [734, 364] on div "Drug resistance is the leading cause of death in women with [MEDICAL_DATA]-rece…" at bounding box center [662, 365] width 276 height 32
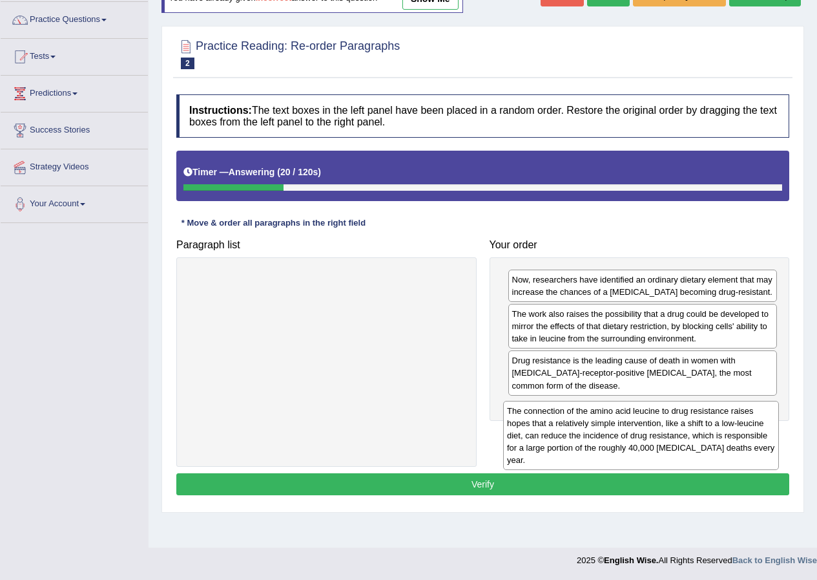
drag, startPoint x: 377, startPoint y: 316, endPoint x: 691, endPoint y: 447, distance: 340.9
click at [691, 447] on div "The connection of the amino acid leucine to drug resistance raises hopes that a…" at bounding box center [641, 436] width 276 height 70
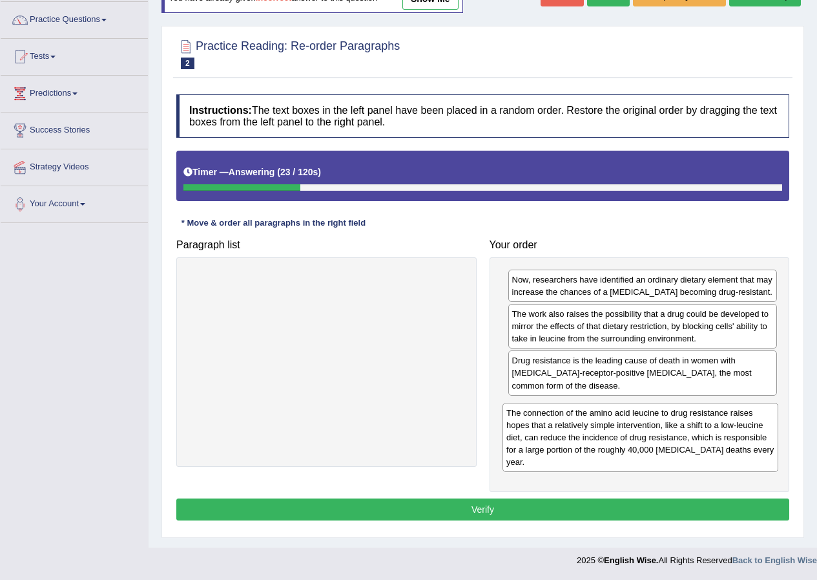
drag, startPoint x: 370, startPoint y: 303, endPoint x: 684, endPoint y: 436, distance: 341.0
click at [684, 436] on div "The connection of the amino acid leucine to drug resistance raises hopes that a…" at bounding box center [641, 438] width 276 height 70
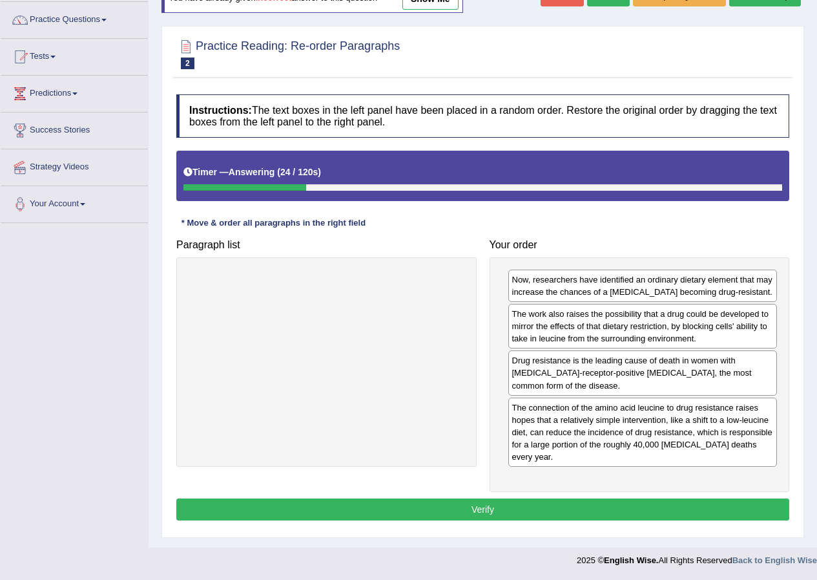
click at [545, 508] on button "Verify" at bounding box center [482, 509] width 613 height 22
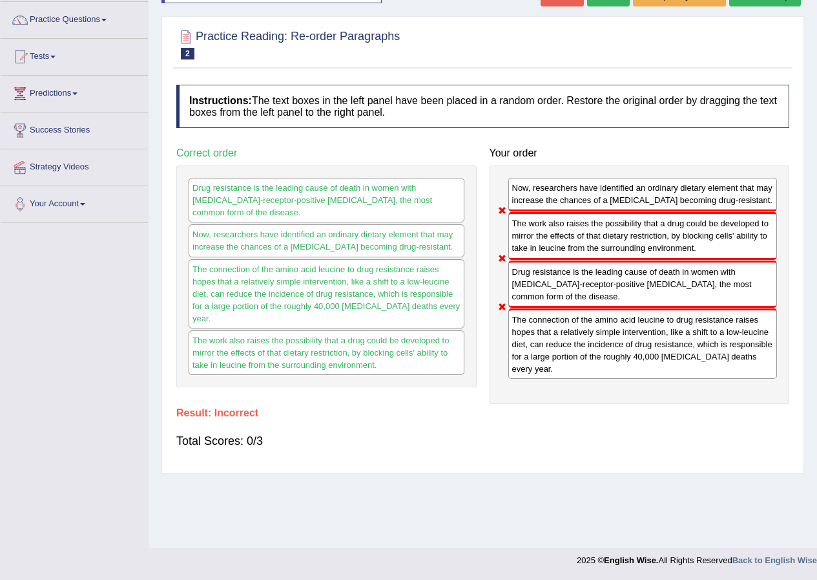
scroll to position [34, 0]
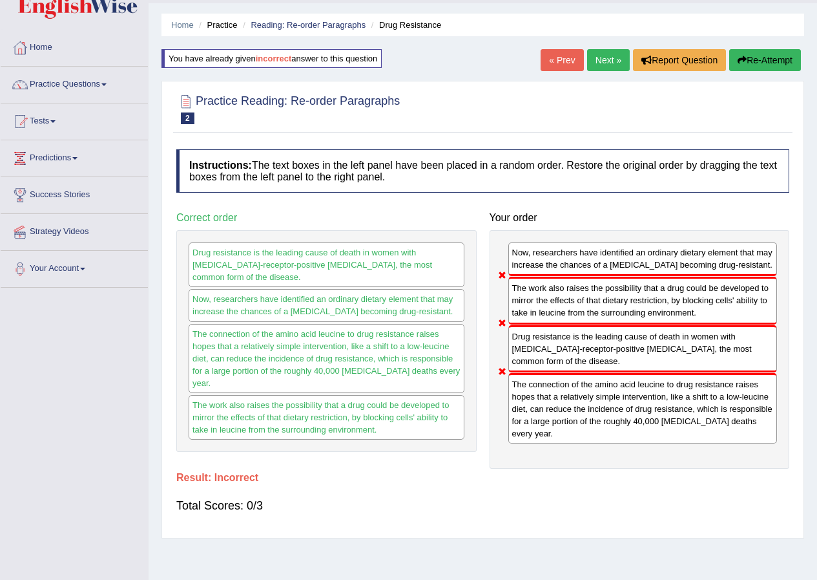
click at [570, 59] on link "« Prev" at bounding box center [562, 60] width 43 height 22
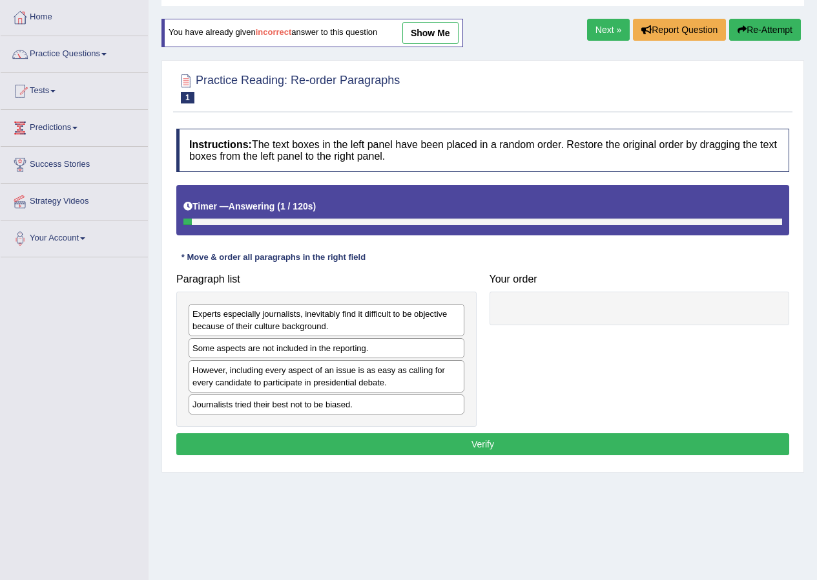
scroll to position [99, 0]
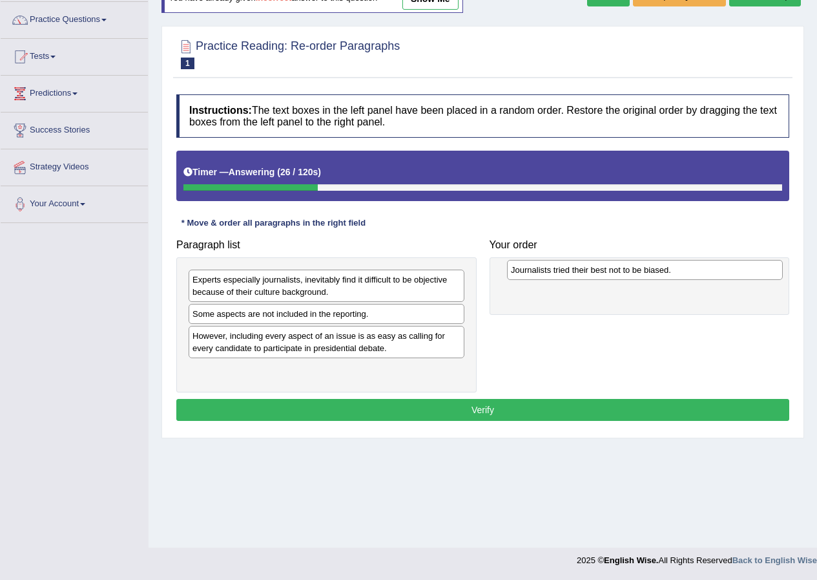
drag, startPoint x: 308, startPoint y: 373, endPoint x: 626, endPoint y: 273, distance: 333.9
click at [626, 273] on div "Journalists tried their best not to be biased." at bounding box center [645, 270] width 276 height 20
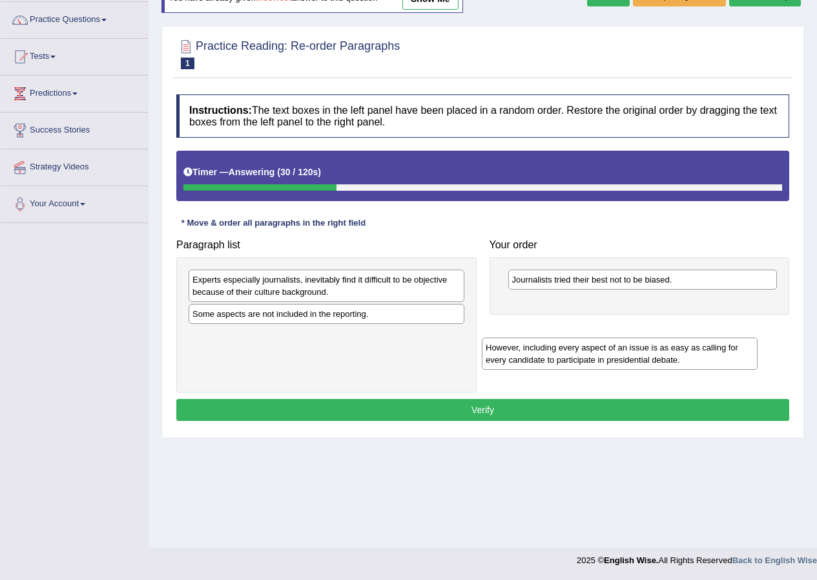
drag, startPoint x: 302, startPoint y: 346, endPoint x: 596, endPoint y: 356, distance: 294.1
click at [596, 358] on div "However, including every aspect of an issue is as easy as calling for every can…" at bounding box center [620, 353] width 276 height 32
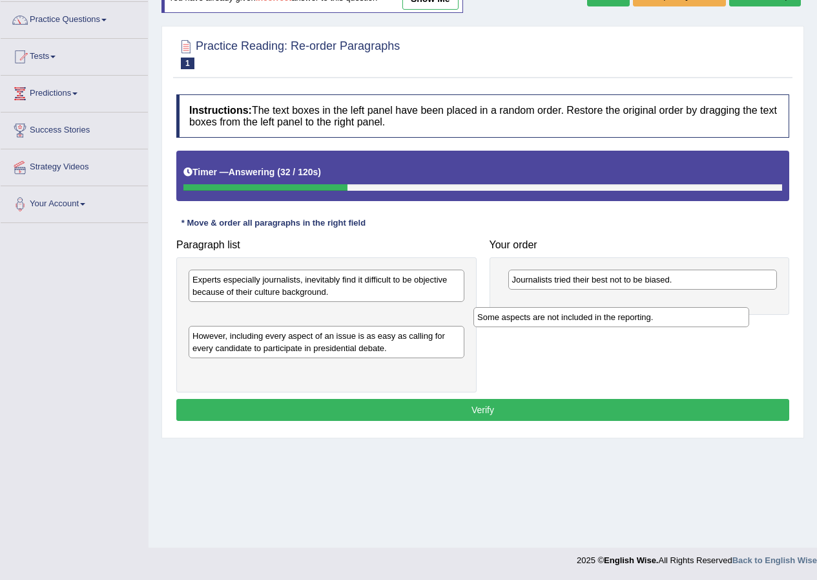
drag, startPoint x: 265, startPoint y: 320, endPoint x: 550, endPoint y: 323, distance: 284.9
click at [550, 323] on div "Some aspects are not included in the reporting." at bounding box center [612, 317] width 276 height 20
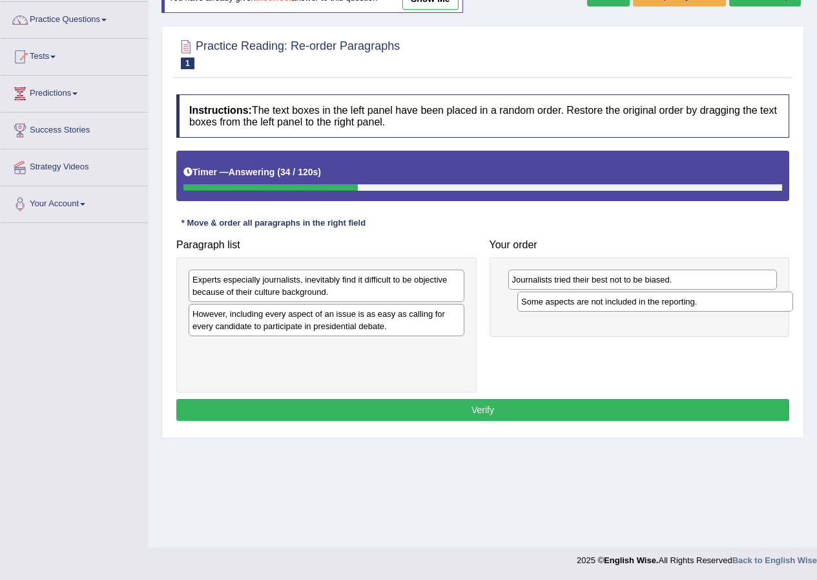
drag, startPoint x: 420, startPoint y: 311, endPoint x: 749, endPoint y: 298, distance: 329.1
click at [749, 298] on div "Some aspects are not included in the reporting." at bounding box center [656, 301] width 276 height 20
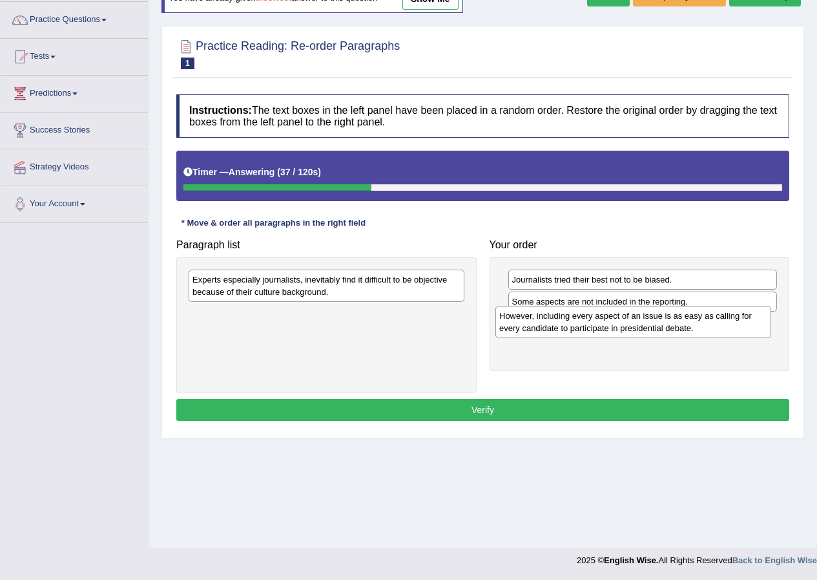
drag, startPoint x: 362, startPoint y: 315, endPoint x: 675, endPoint y: 317, distance: 313.4
click at [675, 317] on div "However, including every aspect of an issue is as easy as calling for every can…" at bounding box center [634, 322] width 276 height 32
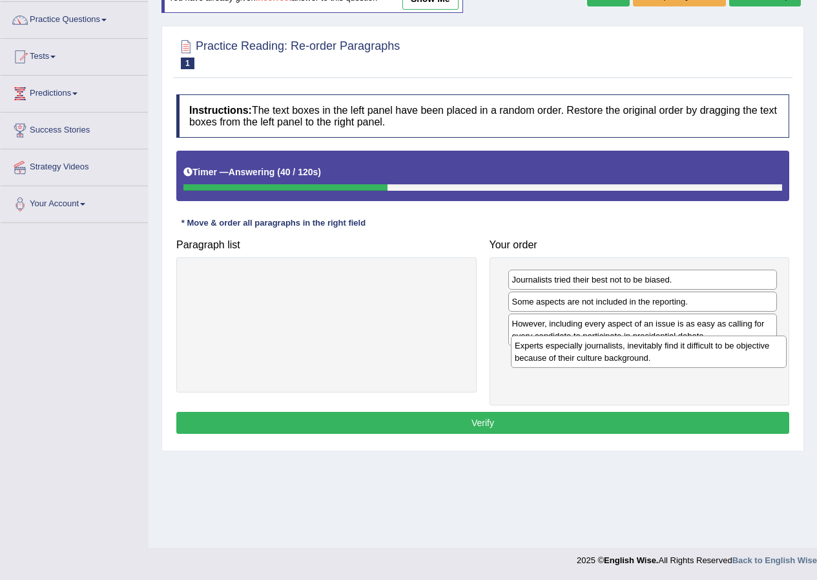
drag, startPoint x: 351, startPoint y: 295, endPoint x: 673, endPoint y: 361, distance: 329.1
click at [673, 361] on div "Experts especially journalists, inevitably find it difficult to be objective be…" at bounding box center [649, 351] width 276 height 32
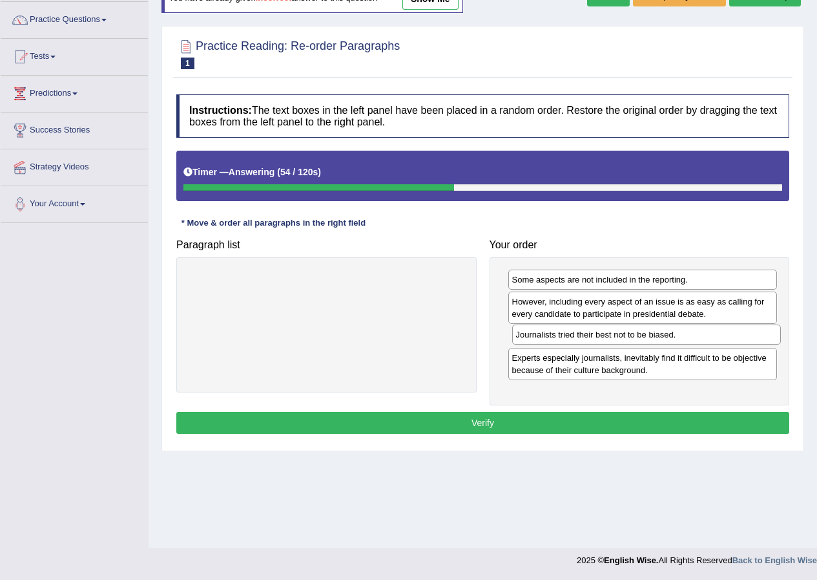
drag, startPoint x: 603, startPoint y: 282, endPoint x: 607, endPoint y: 337, distance: 55.1
click at [607, 337] on div "Journalists tried their best not to be biased." at bounding box center [646, 334] width 269 height 20
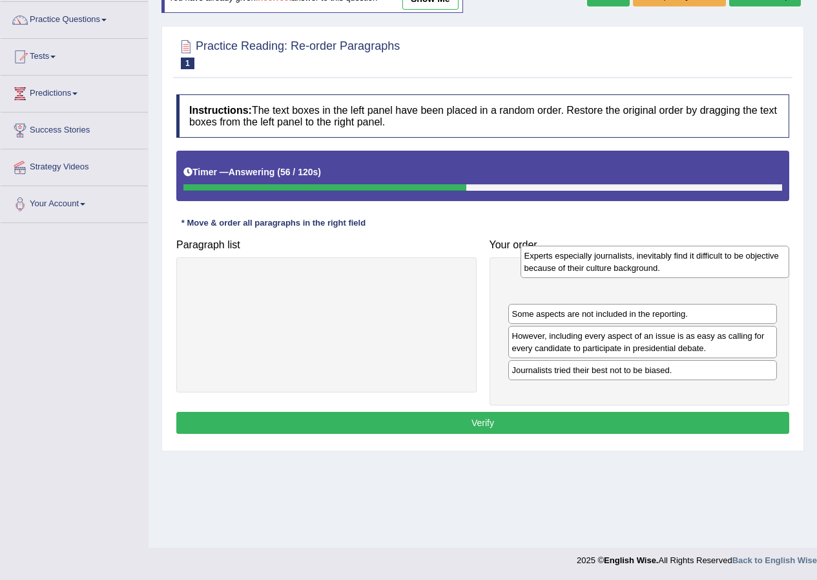
drag, startPoint x: 645, startPoint y: 370, endPoint x: 658, endPoint y: 267, distance: 103.5
click at [658, 267] on div "Experts especially journalists, inevitably find it difficult to be objective be…" at bounding box center [655, 262] width 269 height 32
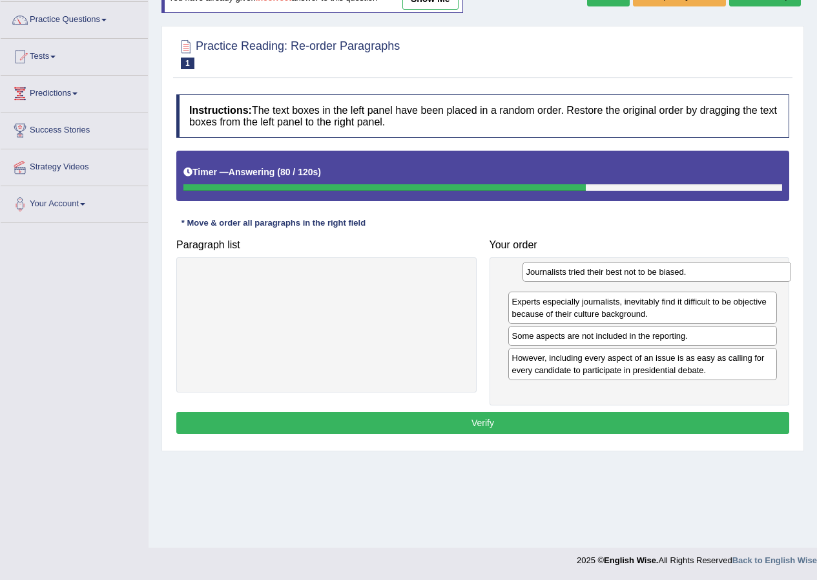
drag, startPoint x: 623, startPoint y: 376, endPoint x: 638, endPoint y: 278, distance: 99.2
click at [638, 278] on div "Journalists tried their best not to be biased." at bounding box center [657, 272] width 269 height 20
click at [551, 421] on button "Verify" at bounding box center [482, 423] width 613 height 22
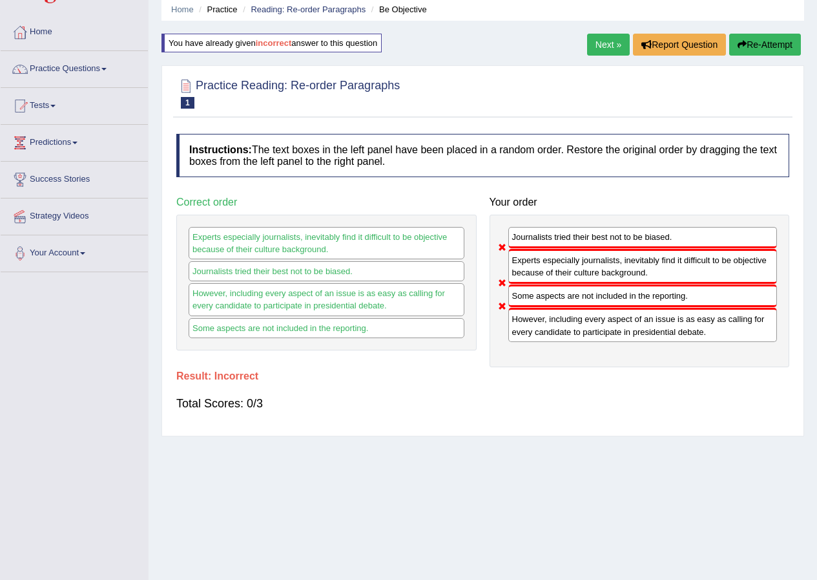
scroll to position [0, 0]
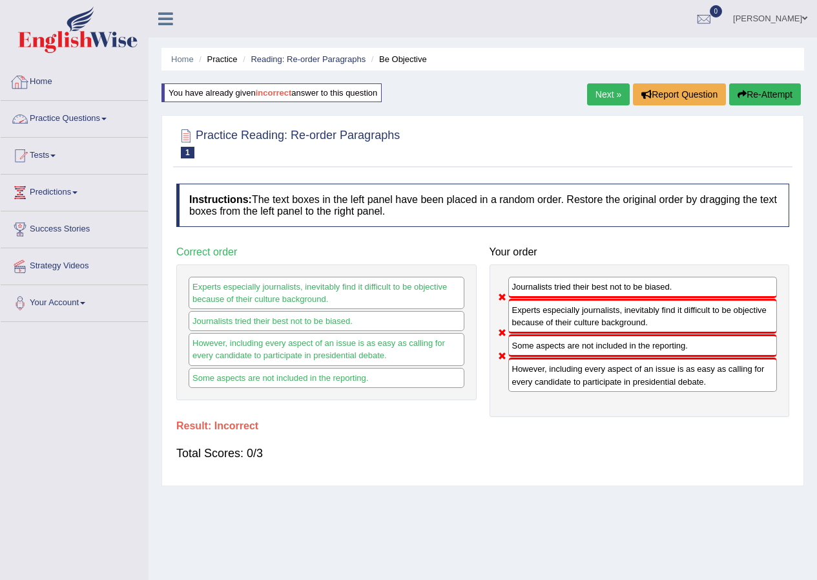
click at [76, 123] on link "Practice Questions" at bounding box center [74, 117] width 147 height 32
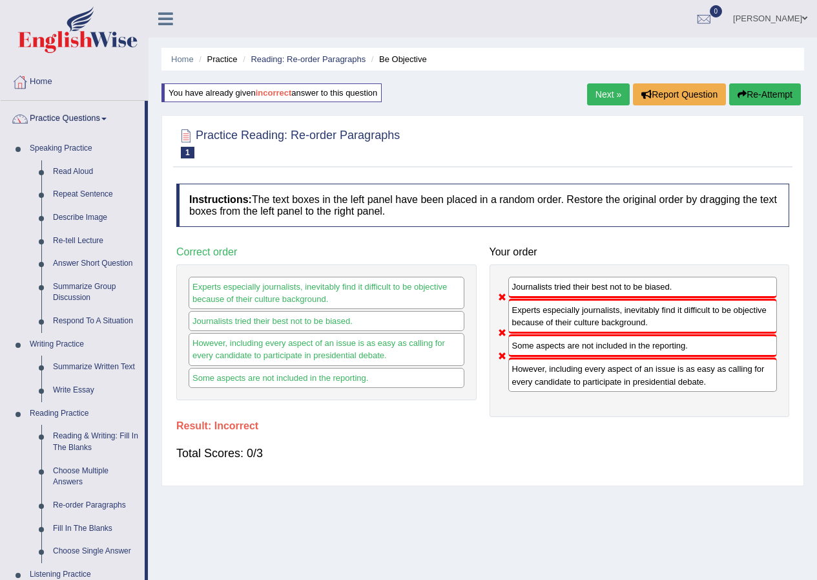
click at [769, 18] on link "Mohammad Museb" at bounding box center [771, 17] width 94 height 34
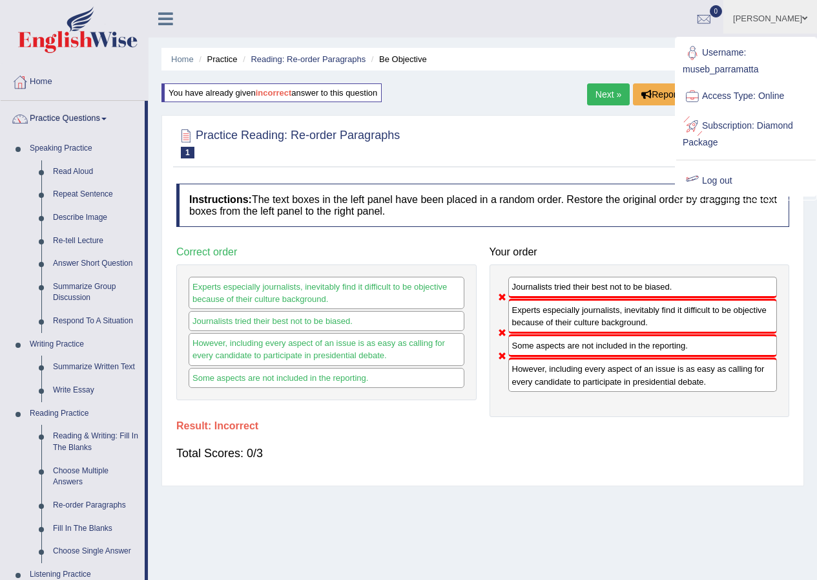
click at [711, 180] on link "Log out" at bounding box center [746, 181] width 140 height 30
